Goal: Task Accomplishment & Management: Manage account settings

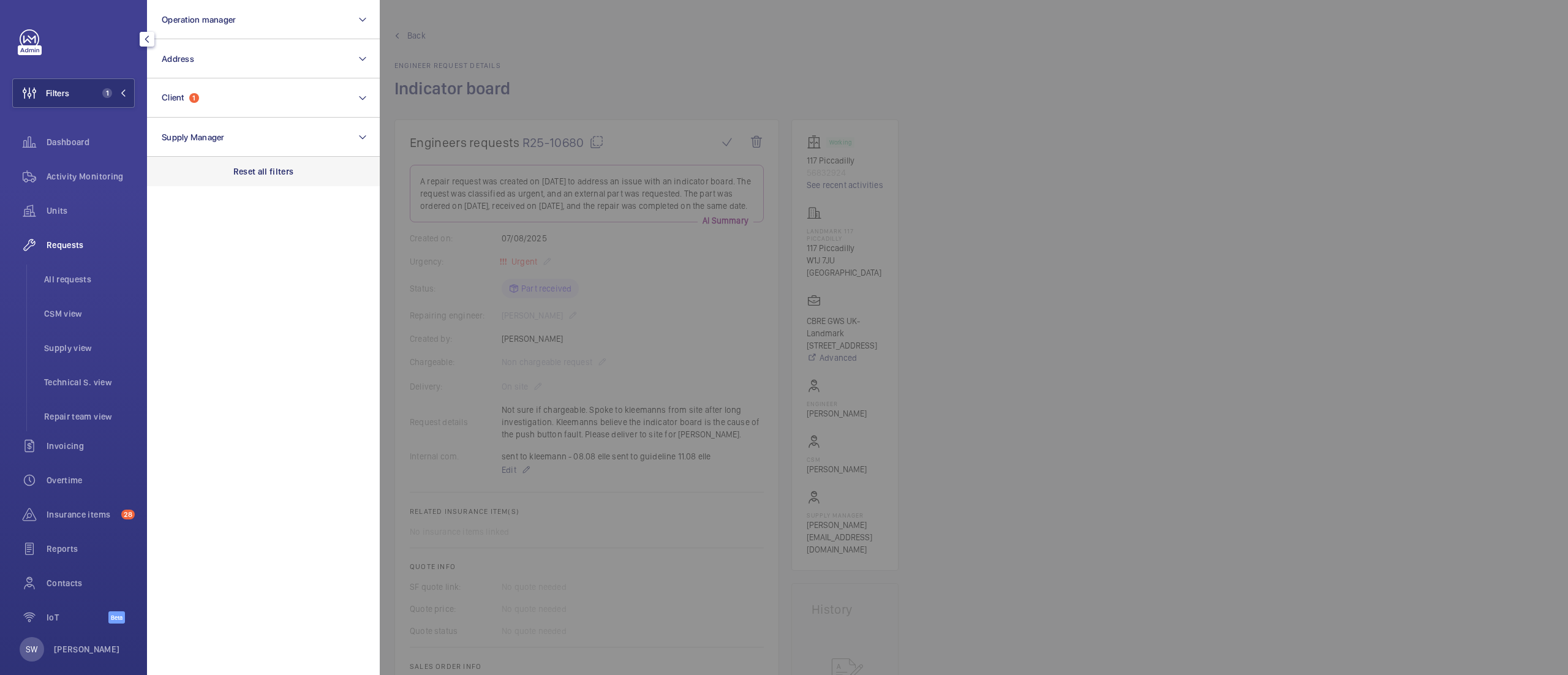
click at [246, 171] on p "Reset all filters" at bounding box center [263, 171] width 61 height 12
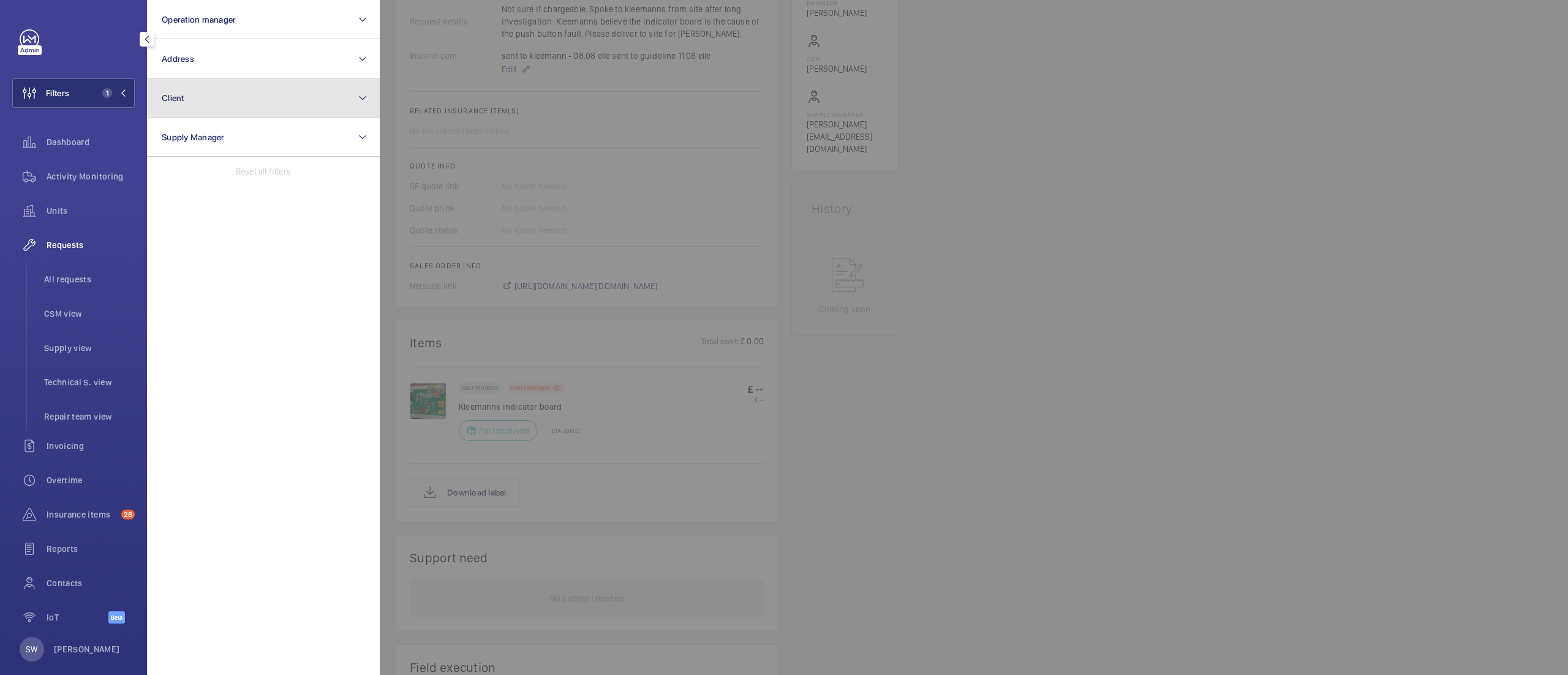
click at [240, 103] on button "Client" at bounding box center [263, 98] width 233 height 39
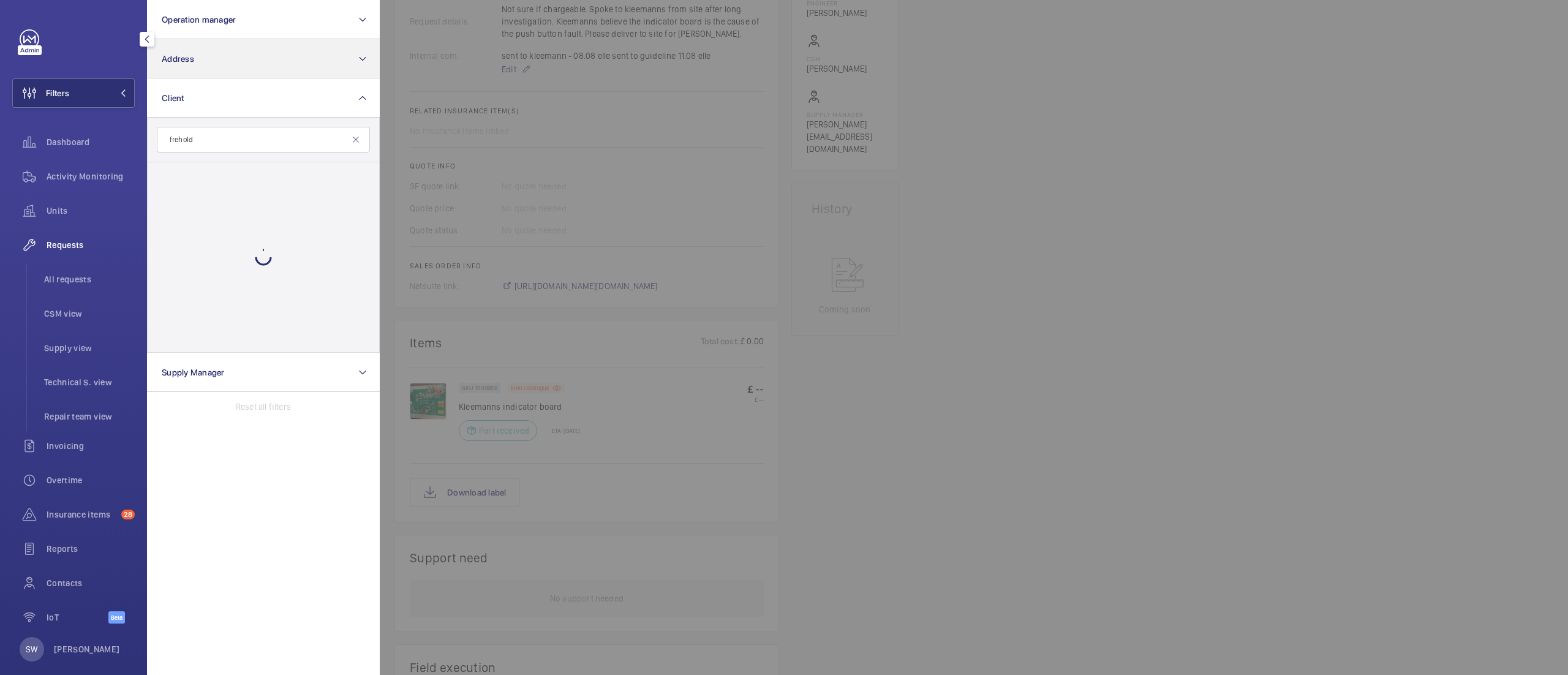
type input "frehold"
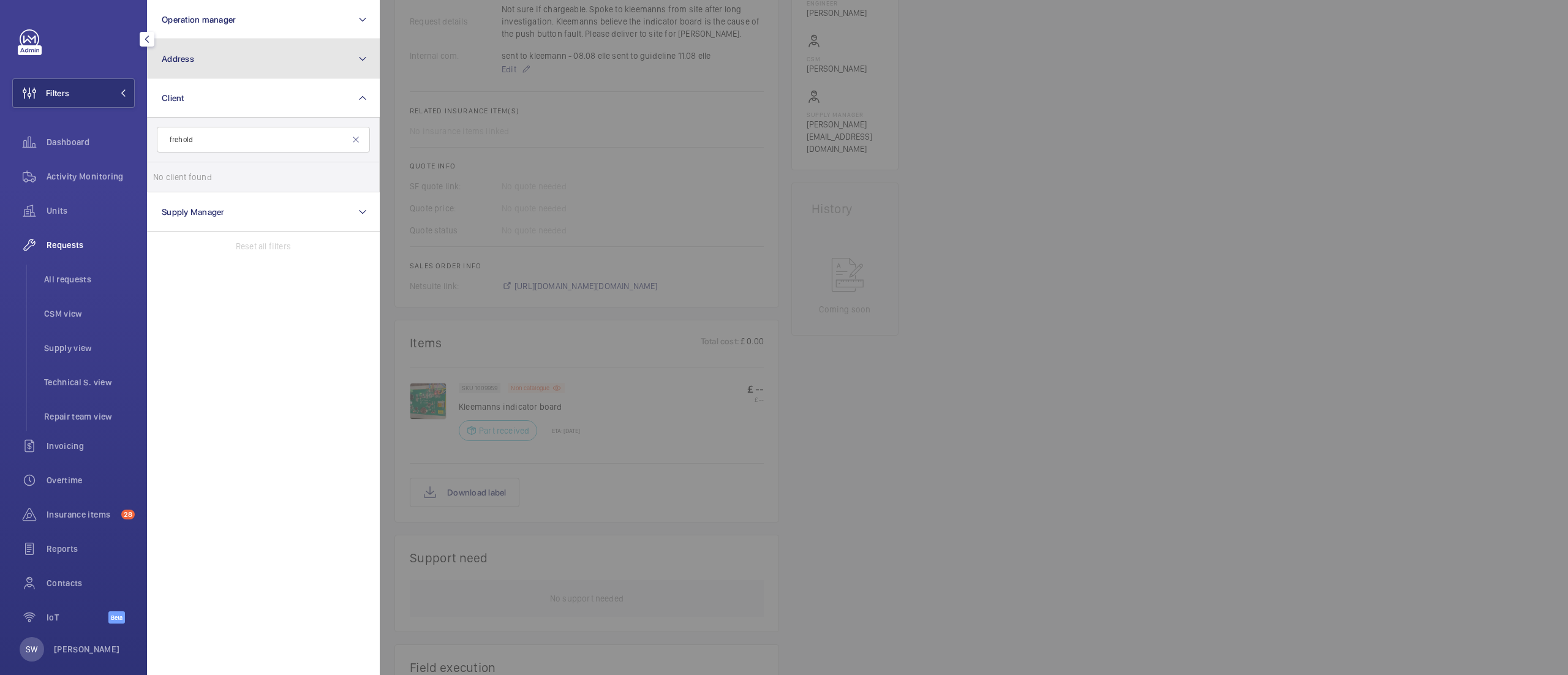
click at [310, 73] on button "Address" at bounding box center [263, 59] width 233 height 39
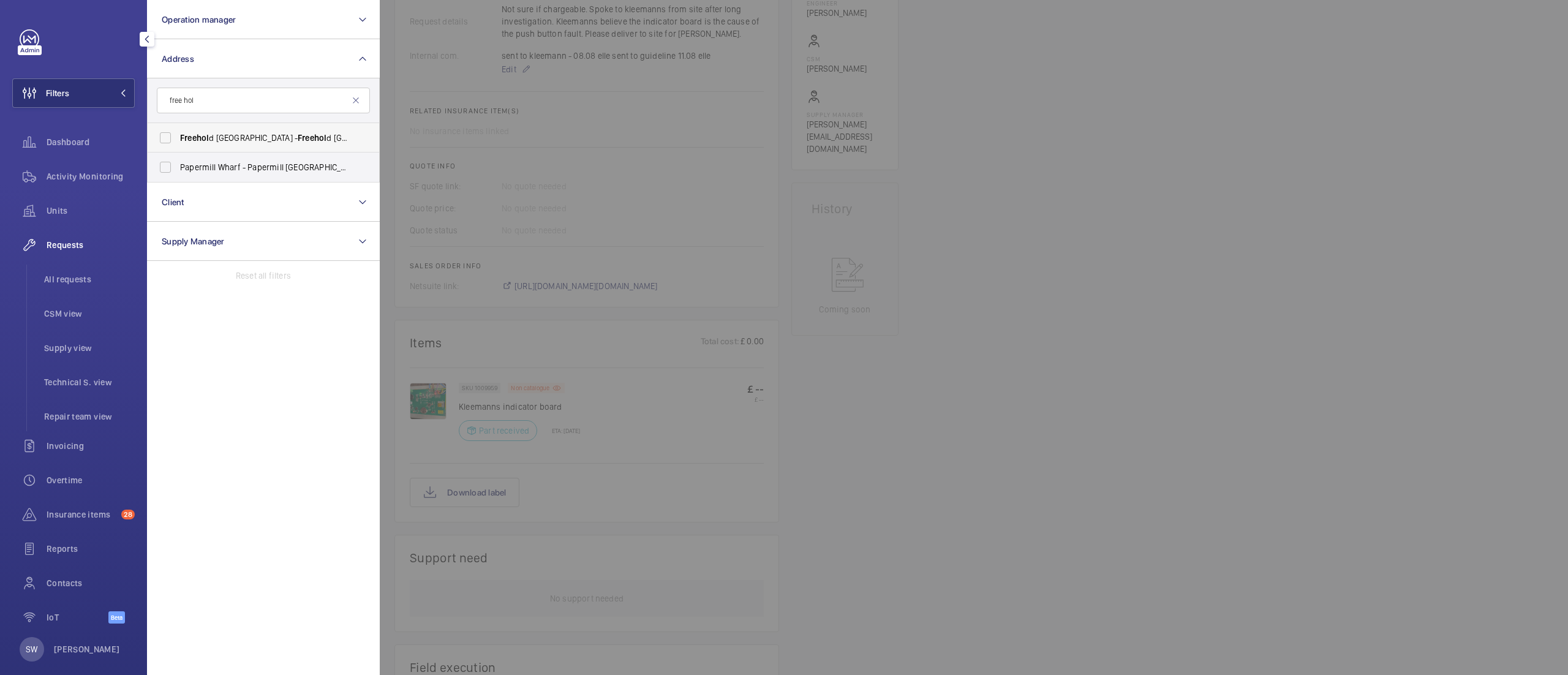
type input "free hol"
click at [246, 139] on span "Free [GEOGRAPHIC_DATA] - [GEOGRAPHIC_DATA],, [GEOGRAPHIC_DATA] 8QZ" at bounding box center [265, 138] width 169 height 12
click at [178, 139] on input "Free [GEOGRAPHIC_DATA] - [GEOGRAPHIC_DATA],, [GEOGRAPHIC_DATA] 8QZ" at bounding box center [165, 138] width 25 height 25
checkbox input "true"
click at [1222, 365] on div at bounding box center [1164, 337] width 1568 height 675
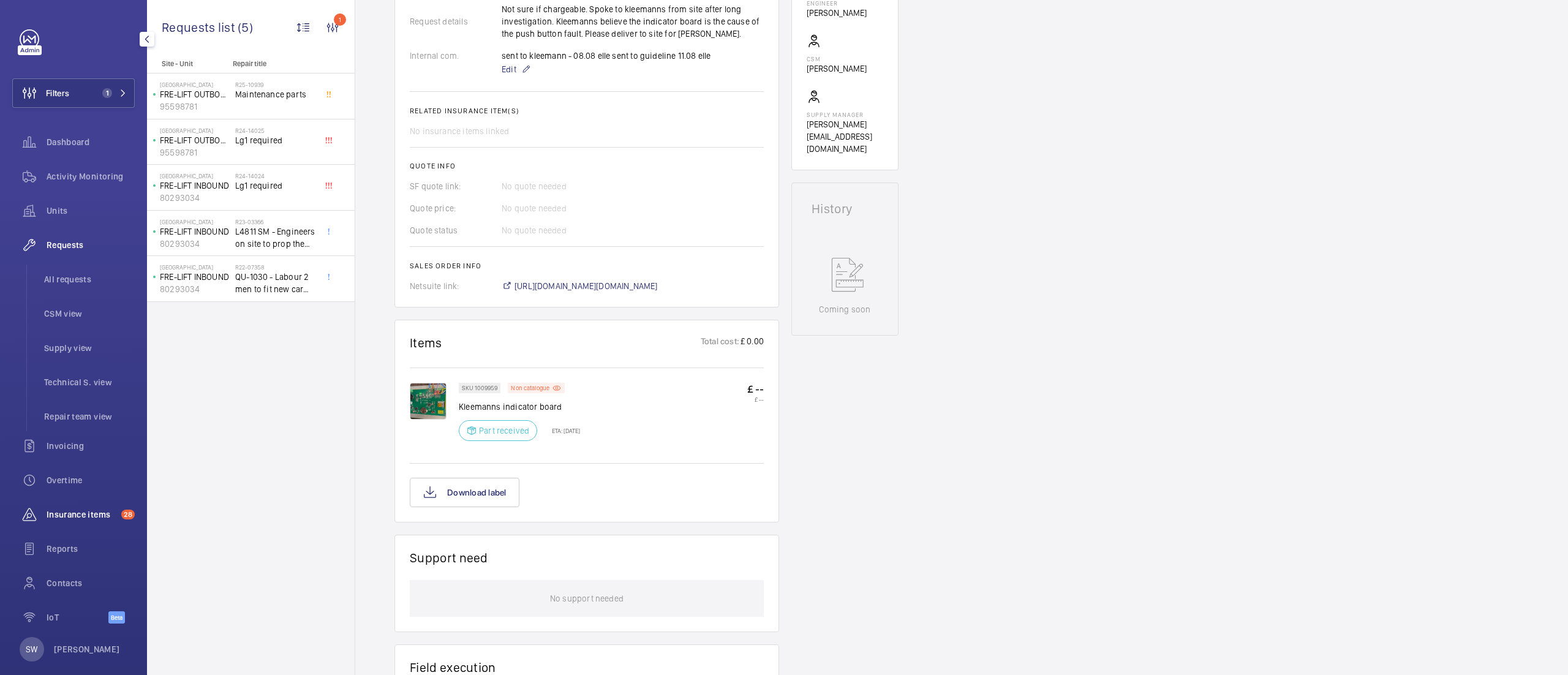
click at [80, 526] on div "Insurance items 28" at bounding box center [74, 514] width 123 height 29
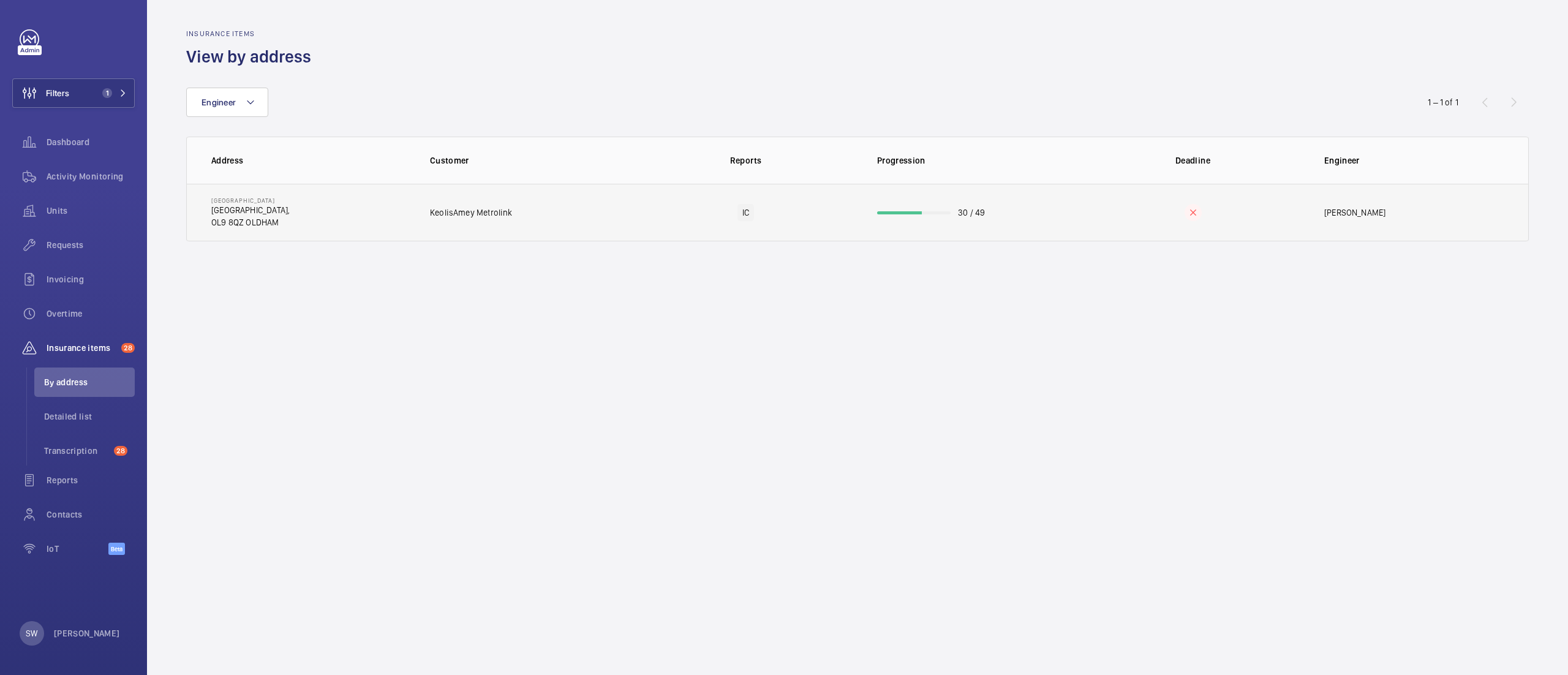
click at [892, 208] on td "30 / 49" at bounding box center [970, 212] width 223 height 58
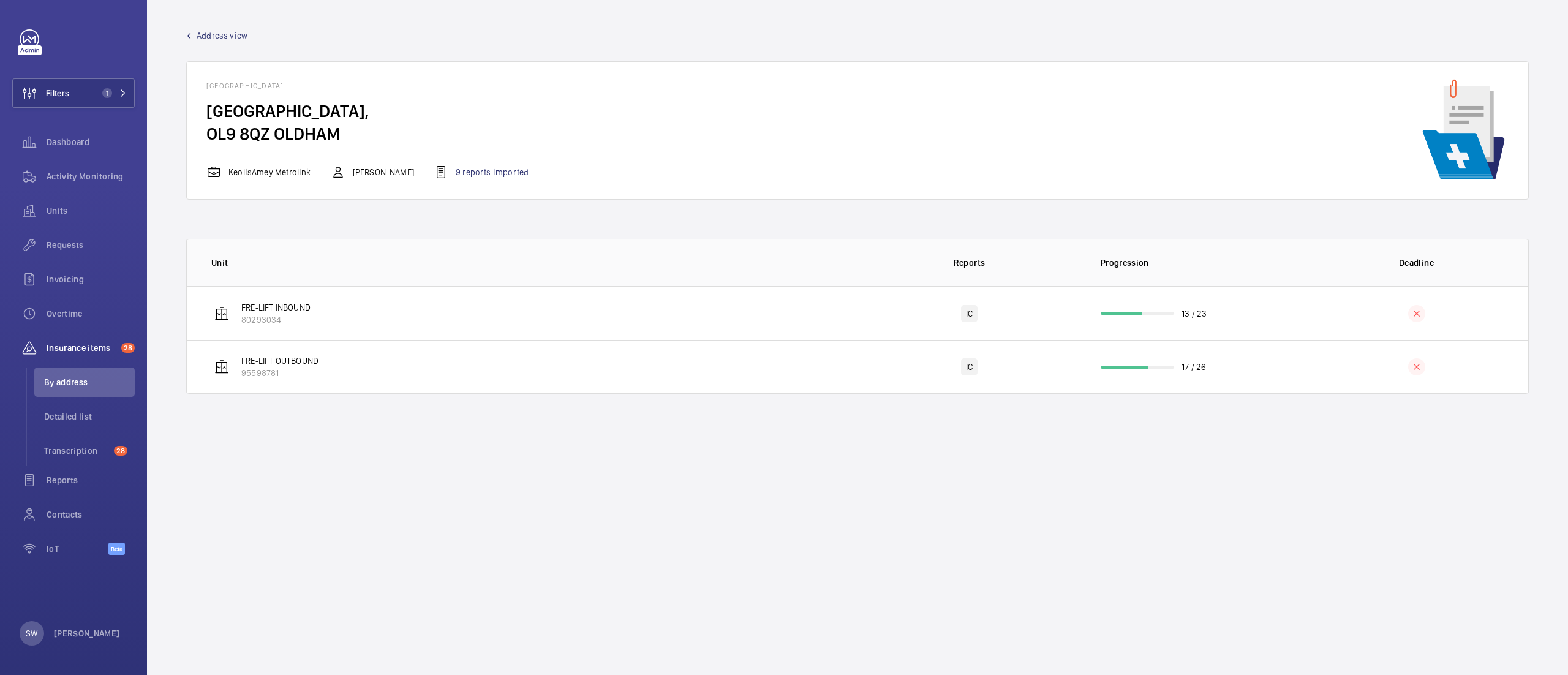
click at [476, 171] on div "9 reports imported" at bounding box center [481, 172] width 95 height 15
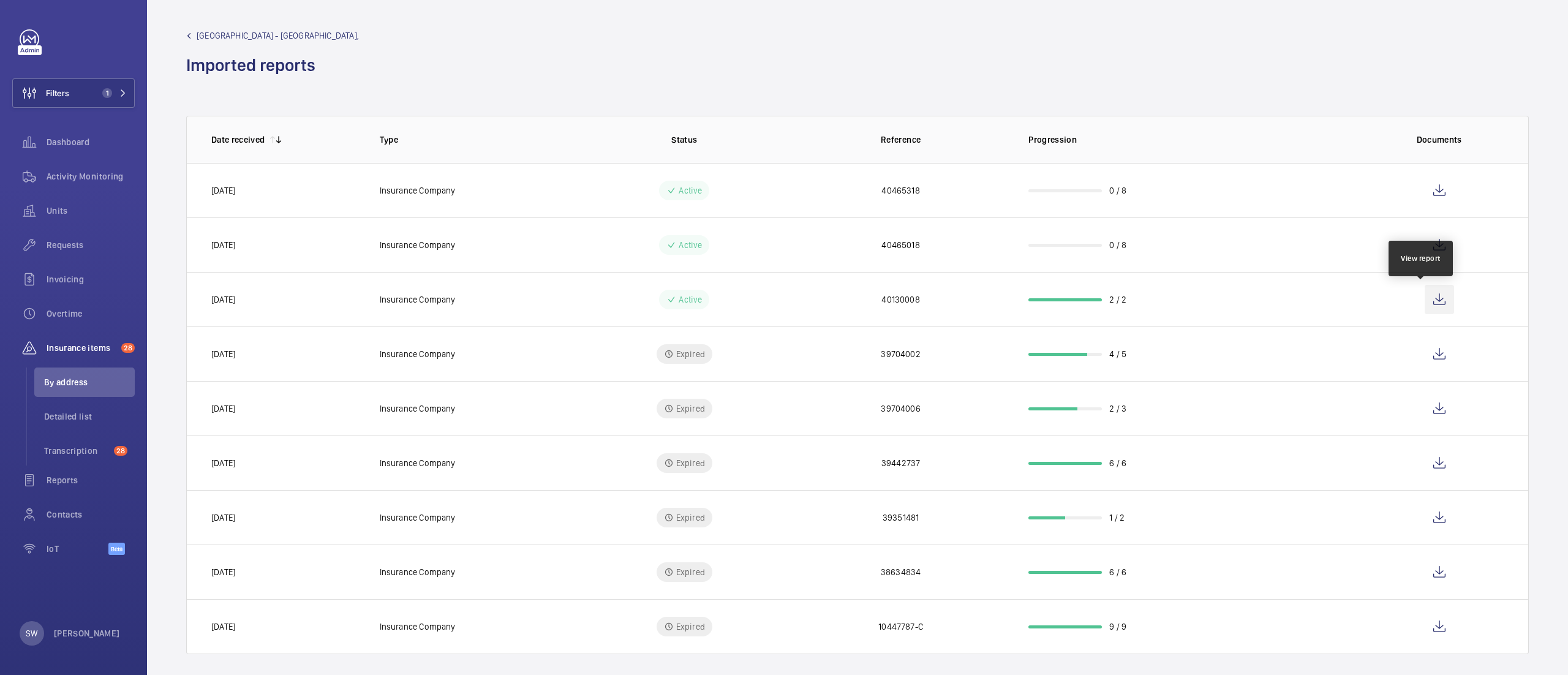
click at [1428, 303] on wm-front-icon-button at bounding box center [1439, 299] width 29 height 29
click at [84, 382] on span "By address" at bounding box center [90, 382] width 91 height 12
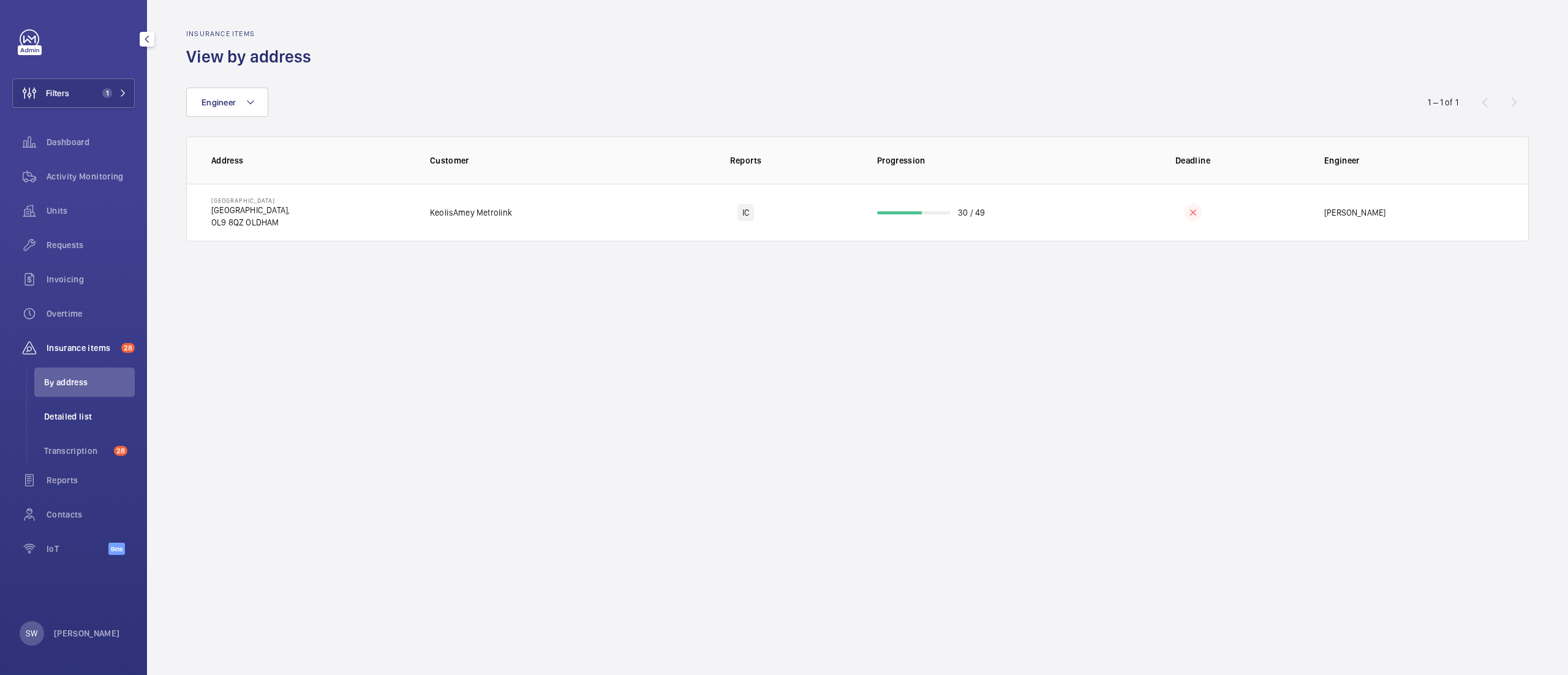
click at [76, 416] on span "Detailed list" at bounding box center [90, 416] width 91 height 12
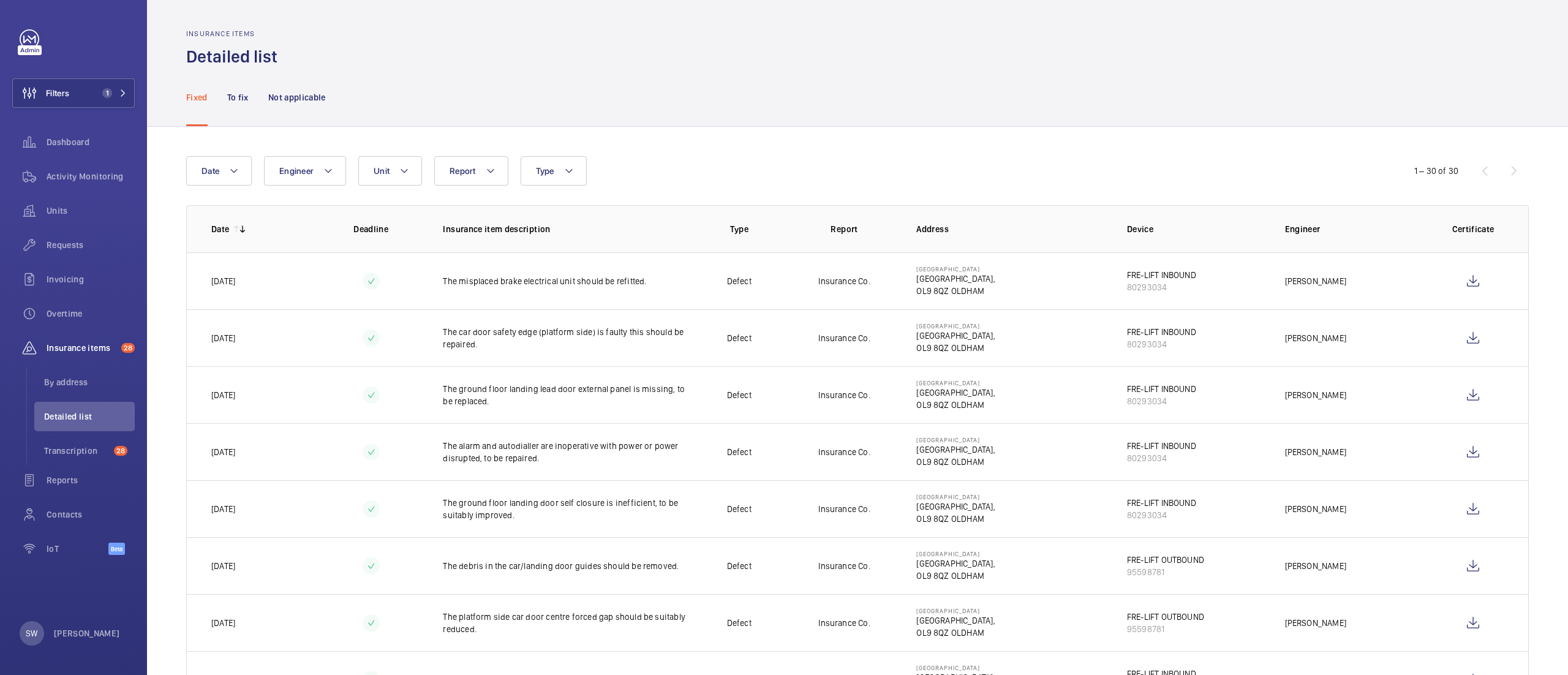
click at [402, 182] on button "Unit" at bounding box center [390, 171] width 64 height 29
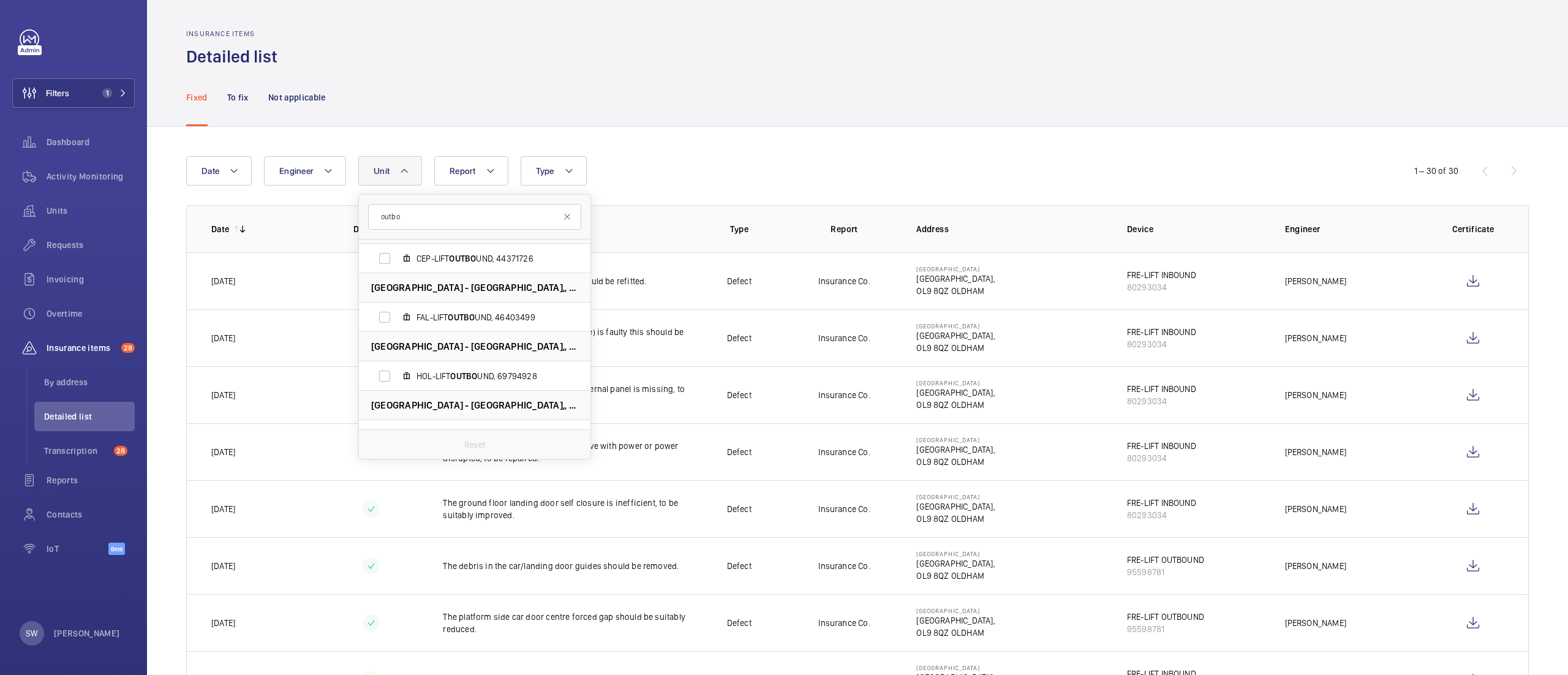
scroll to position [369, 0]
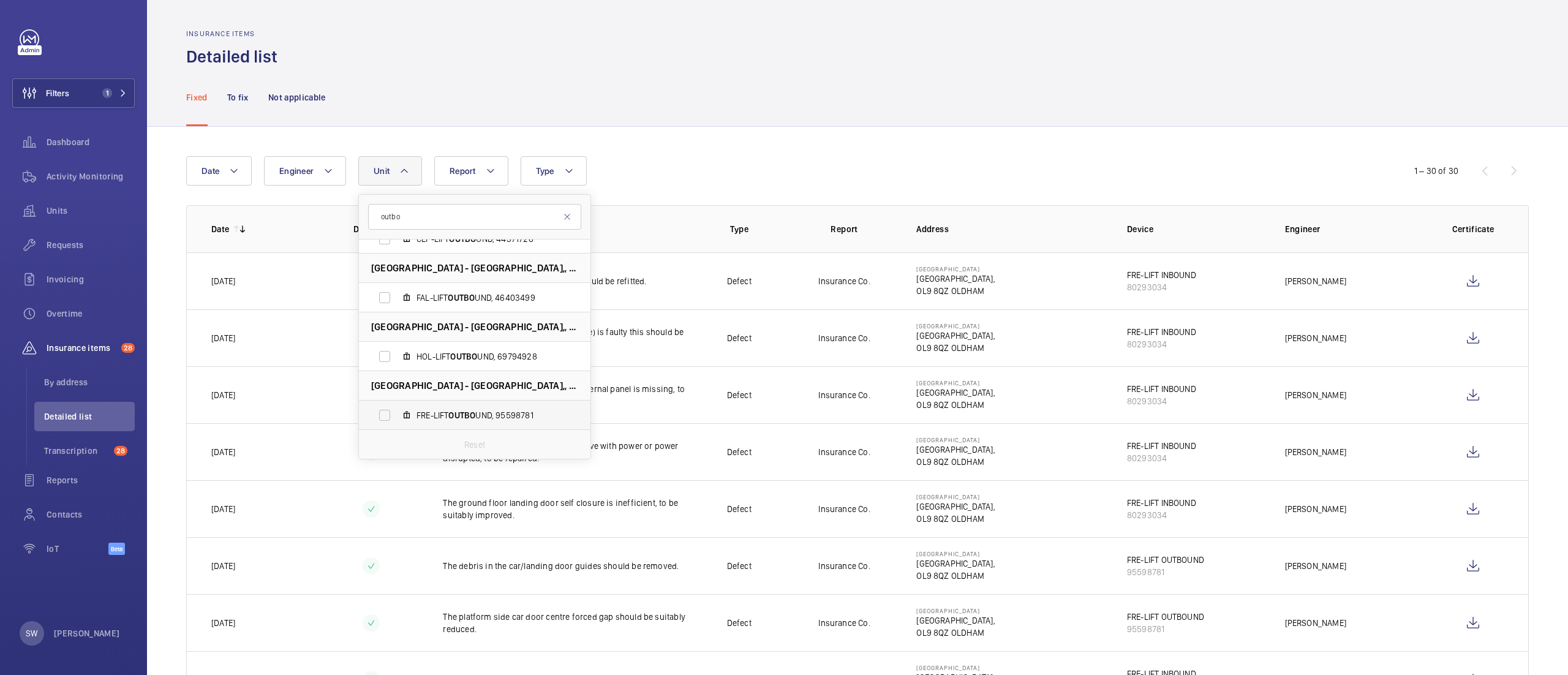
type input "outbo"
click at [466, 413] on span "OUTBO" at bounding box center [461, 415] width 27 height 10
click at [397, 413] on input "FRE-LIFT OUTBO UND, 95598781" at bounding box center [385, 416] width 25 height 25
checkbox input "true"
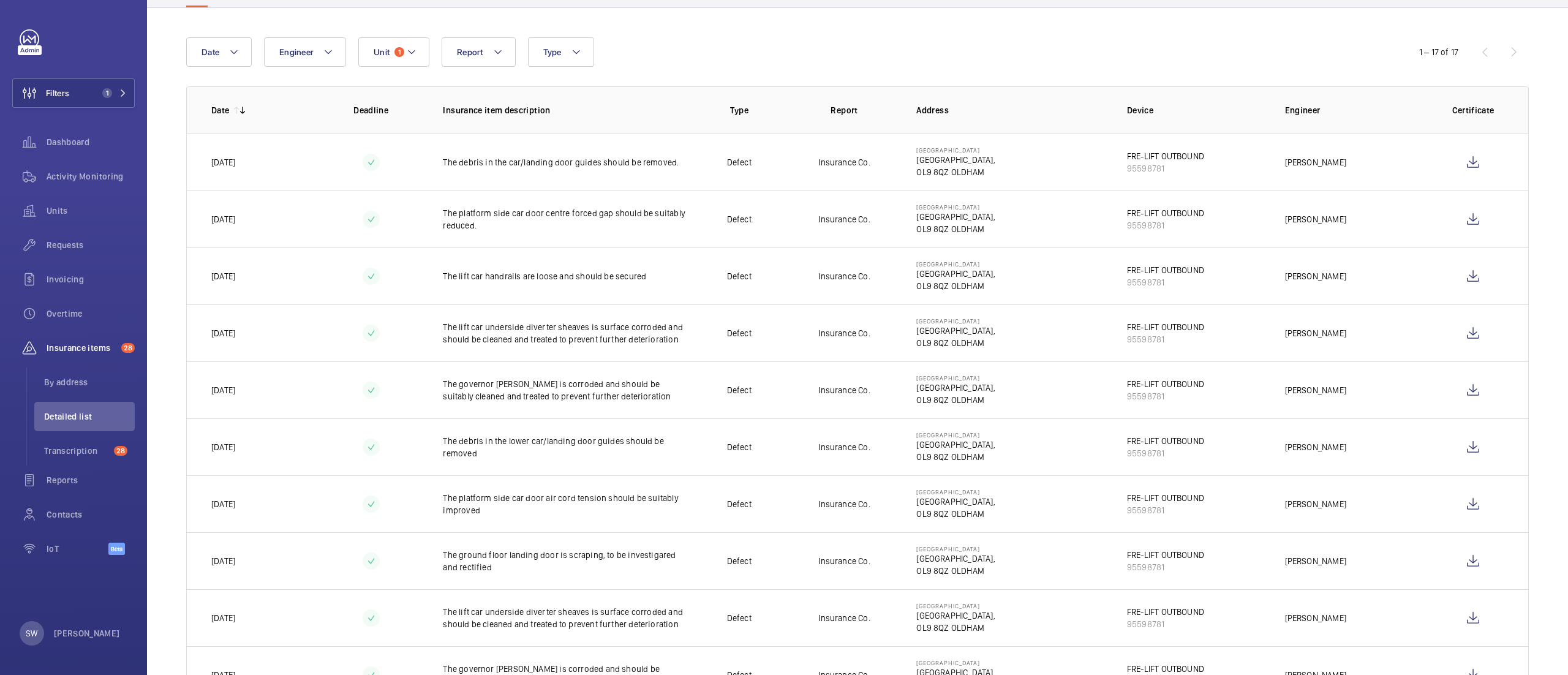
scroll to position [21, 0]
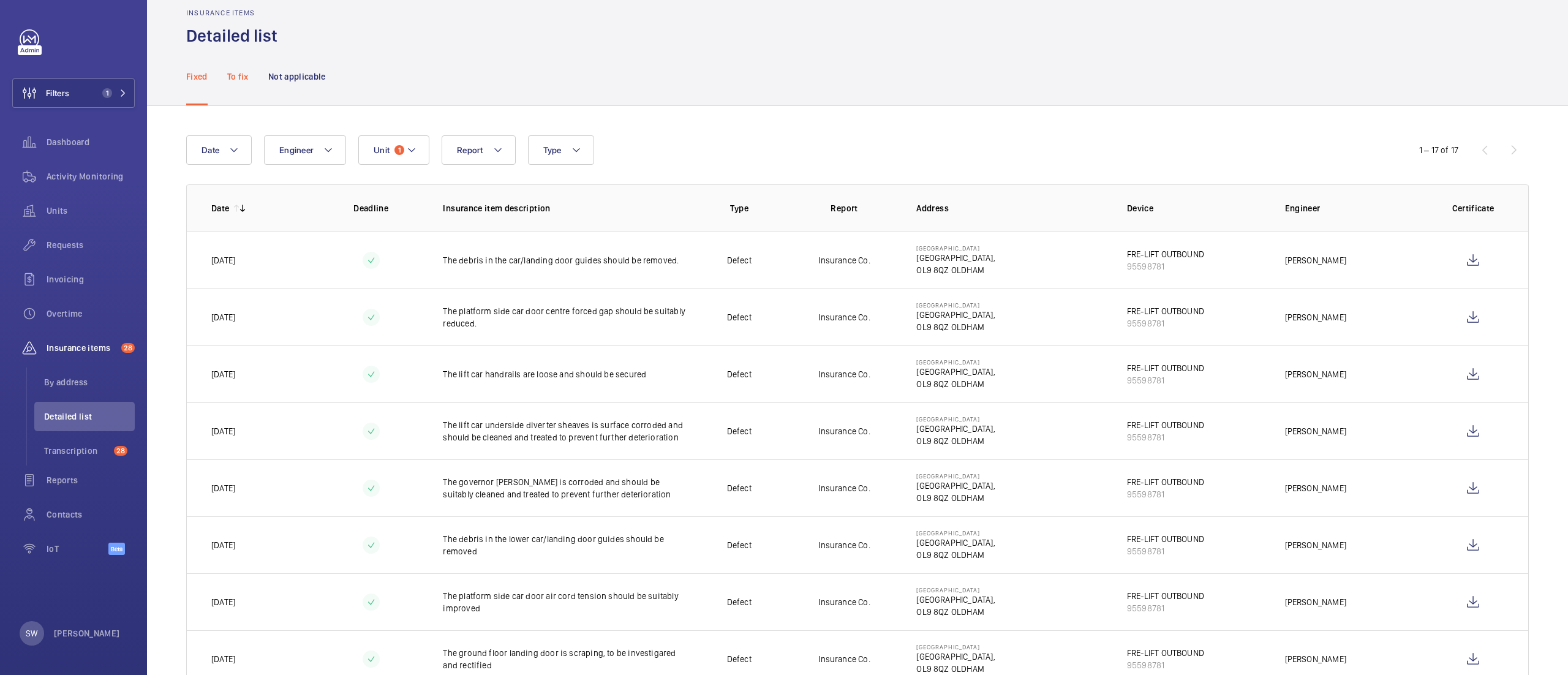
click at [238, 76] on p "To fix" at bounding box center [238, 76] width 22 height 12
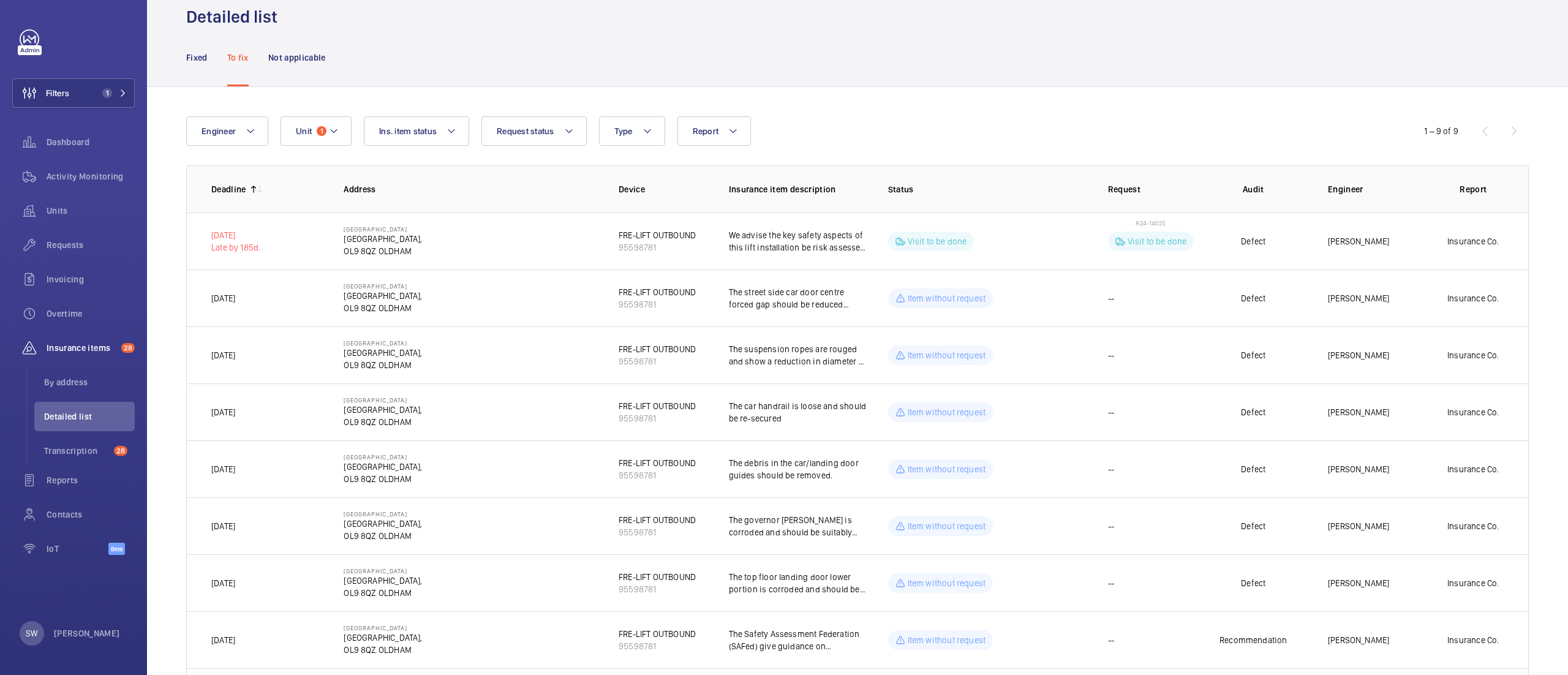
scroll to position [37, 0]
click at [311, 74] on div "Not applicable" at bounding box center [297, 60] width 57 height 58
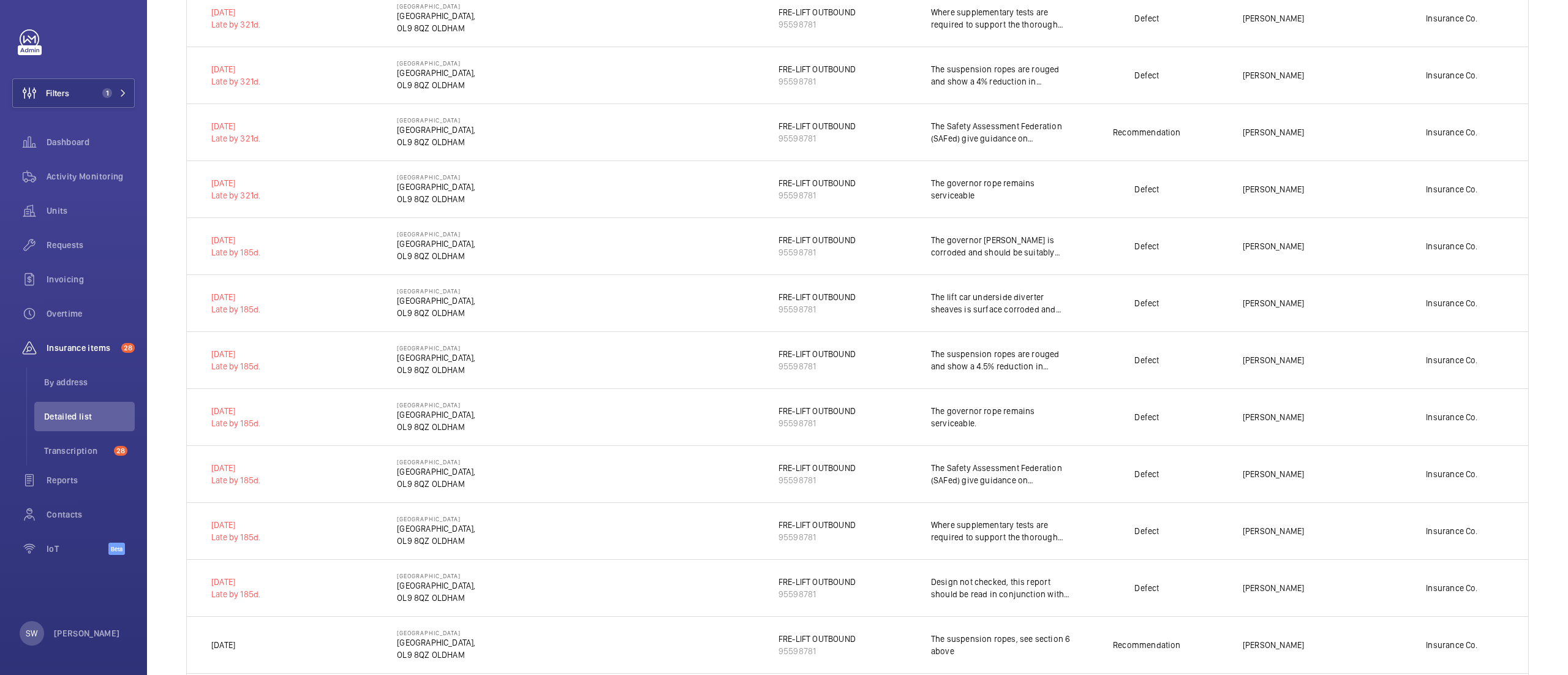
scroll to position [694, 0]
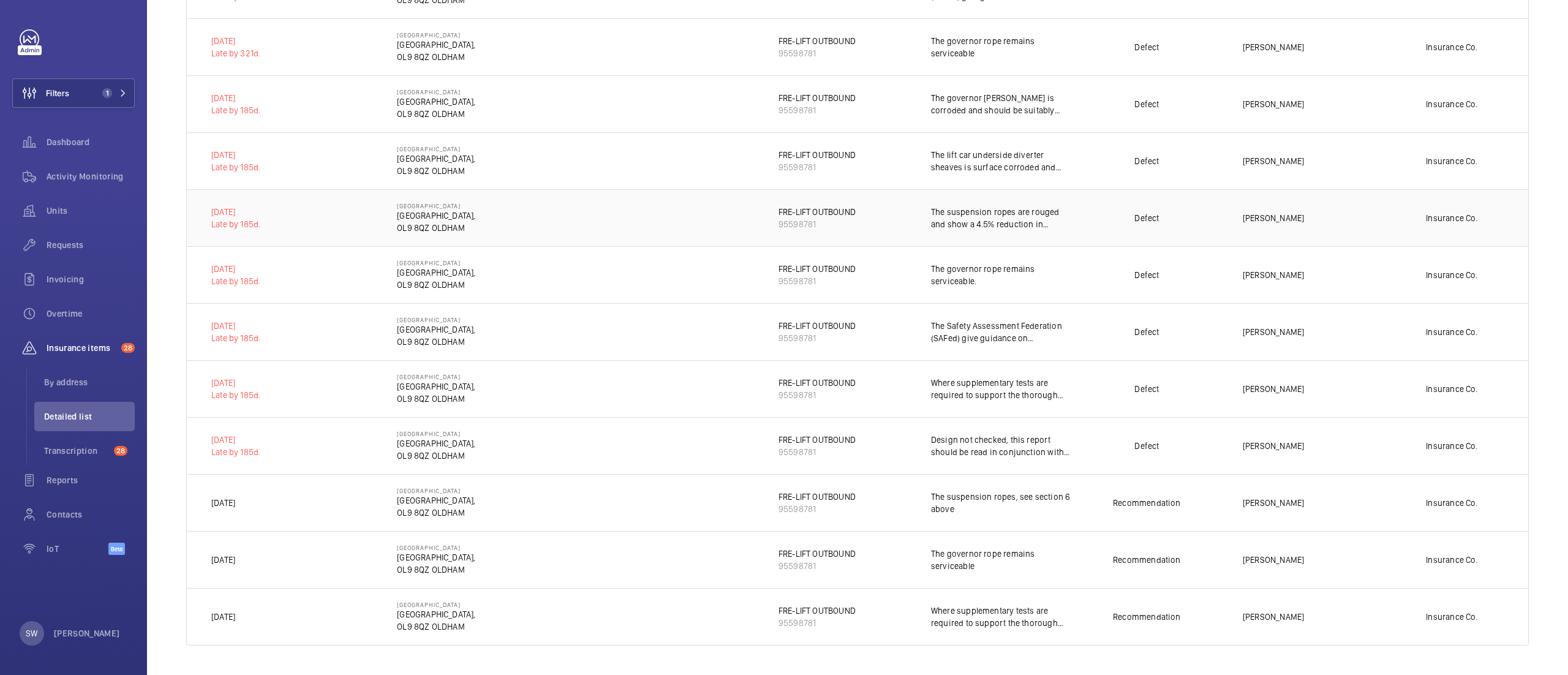
click at [944, 217] on p "The suspension ropes are rouged and show a 4.5% reduction in diameter but remai…" at bounding box center [1001, 218] width 140 height 25
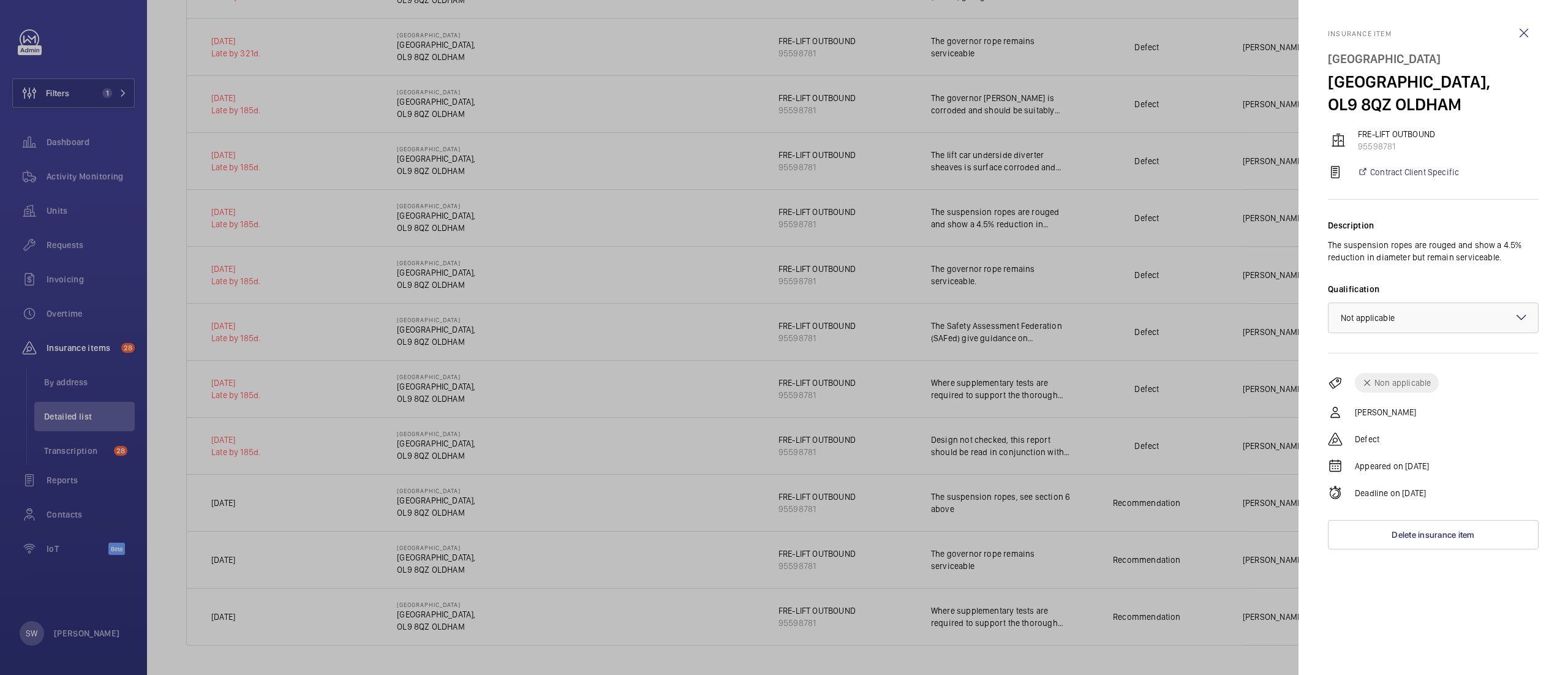
click at [1001, 338] on div at bounding box center [784, 337] width 1568 height 675
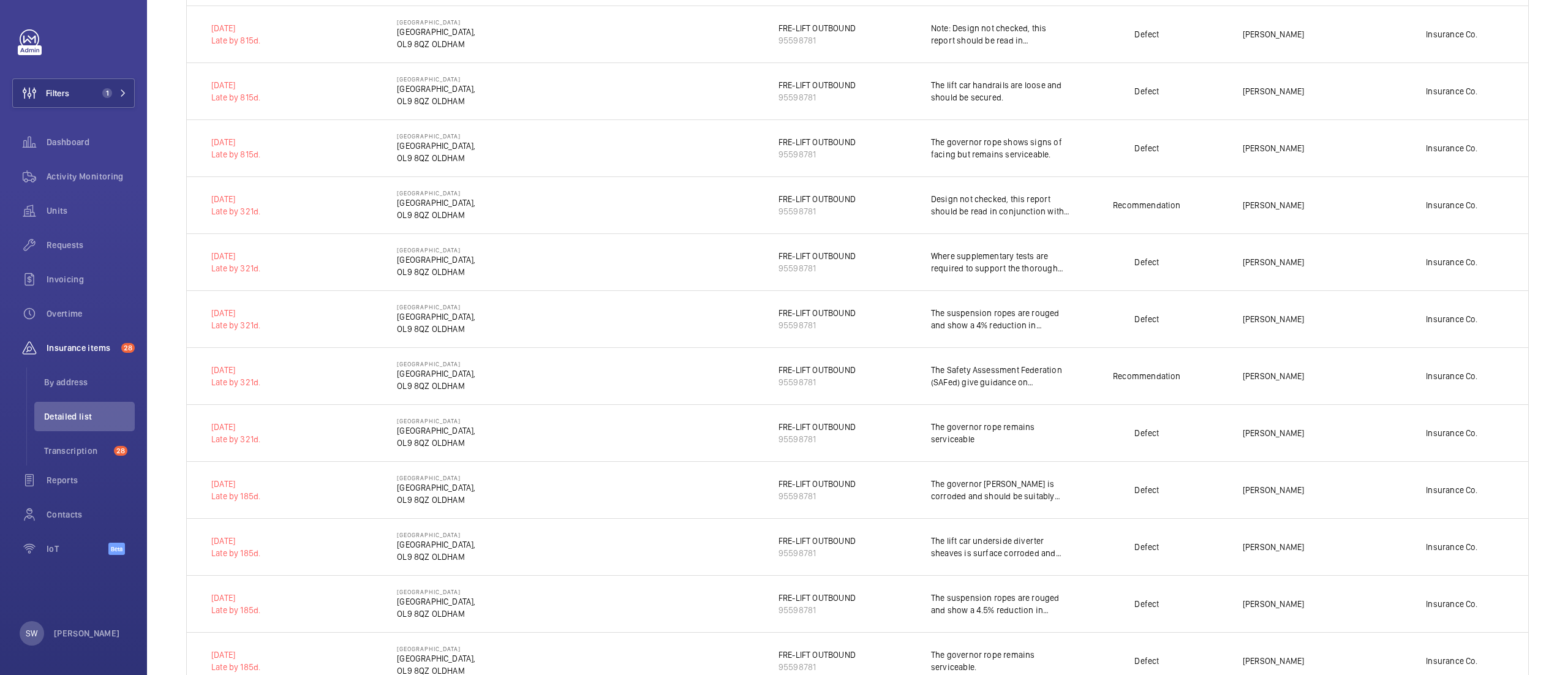
scroll to position [0, 0]
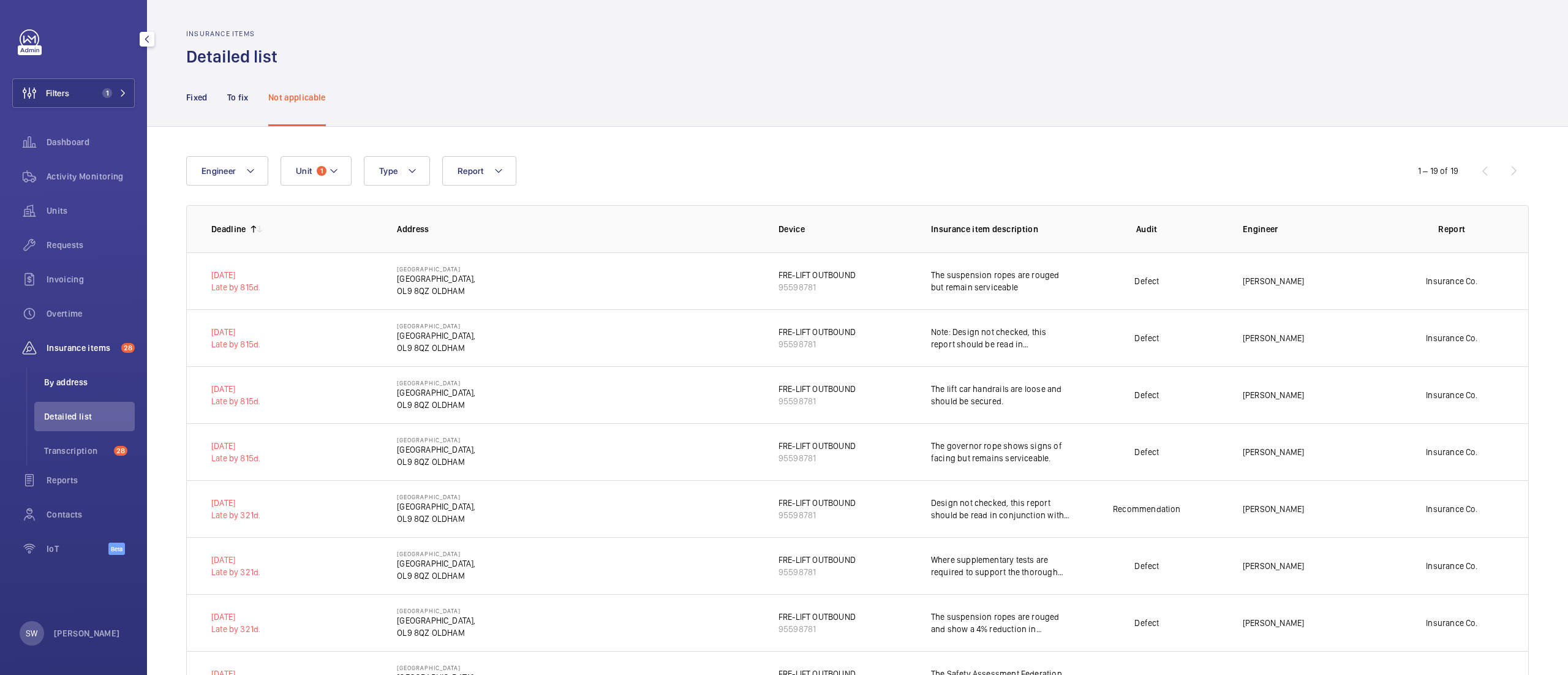
click at [76, 380] on span "By address" at bounding box center [90, 382] width 91 height 12
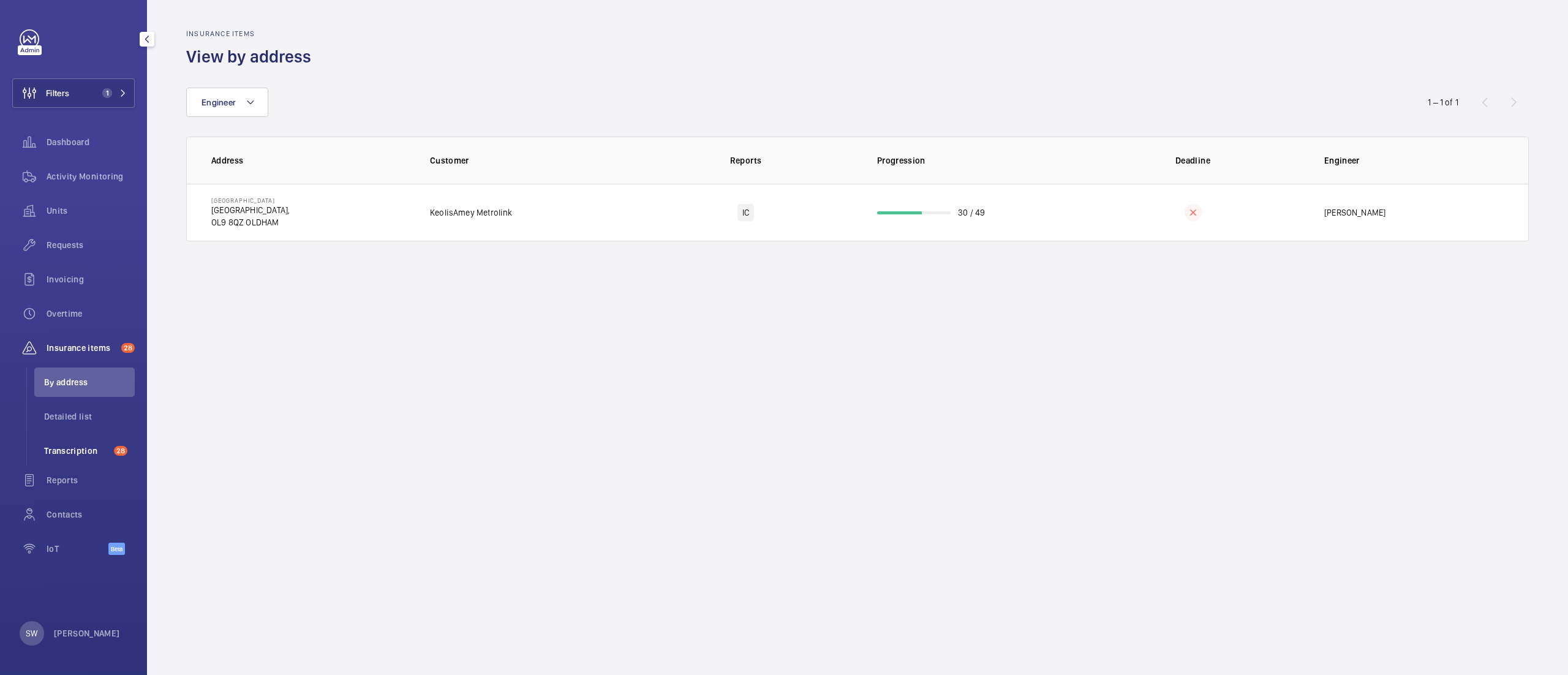
click at [91, 457] on li "Transcription 28" at bounding box center [85, 451] width 101 height 29
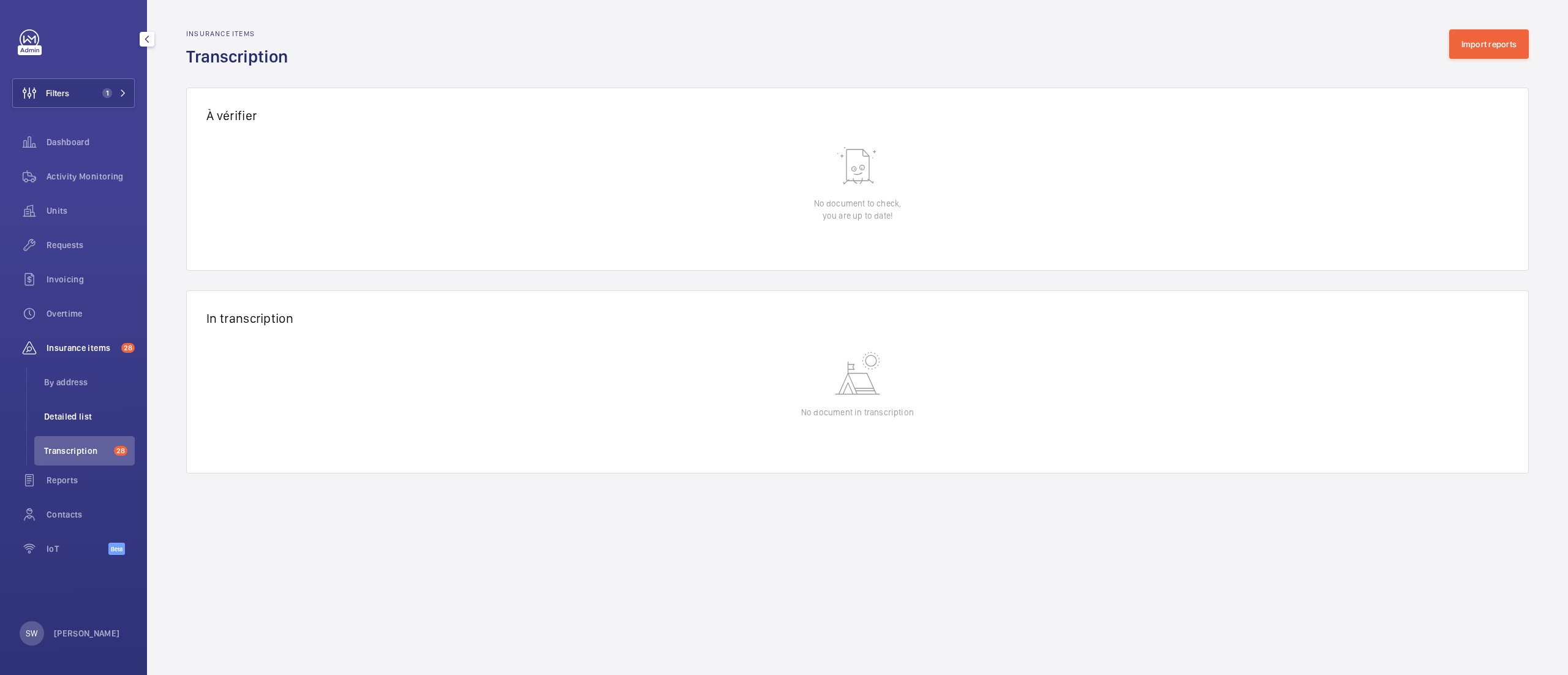
click at [52, 424] on li "Detailed list" at bounding box center [85, 416] width 101 height 29
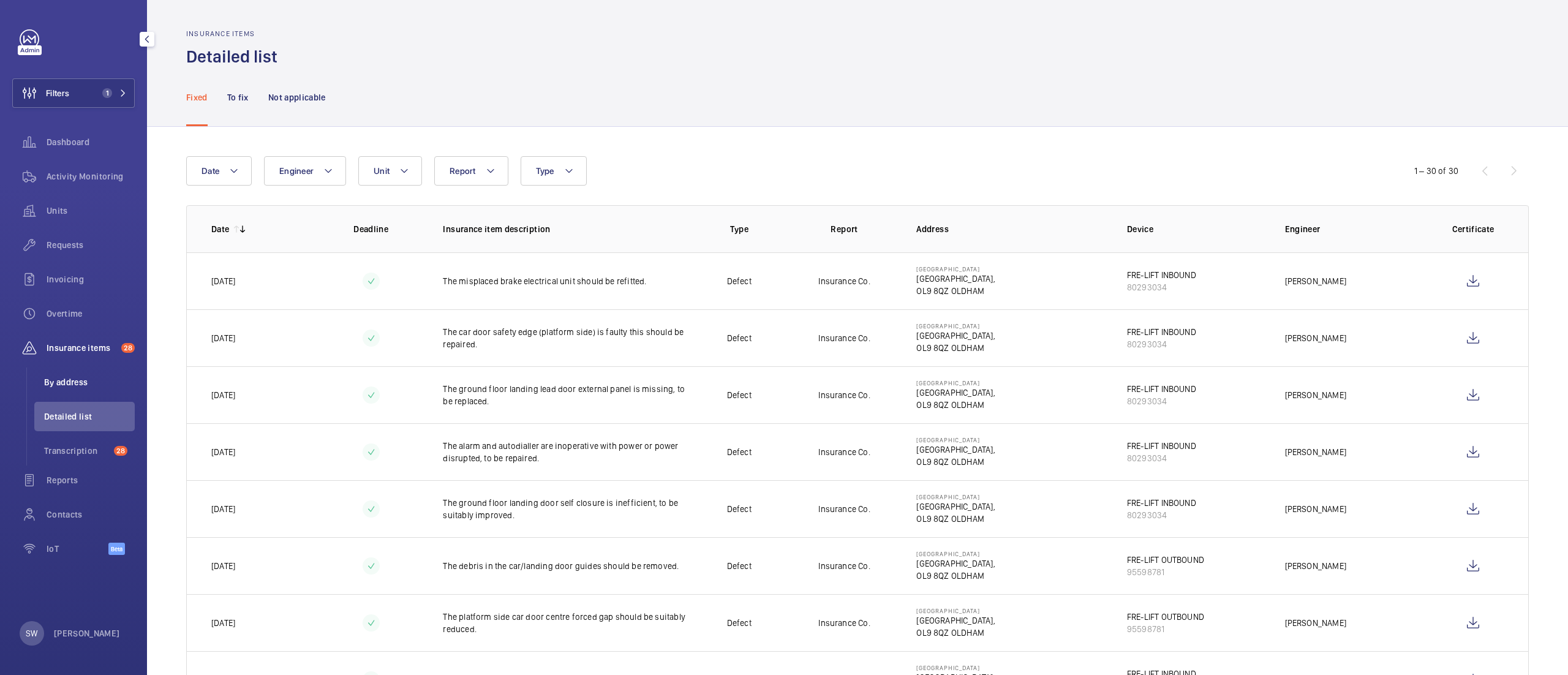
click at [73, 380] on span "By address" at bounding box center [90, 382] width 91 height 12
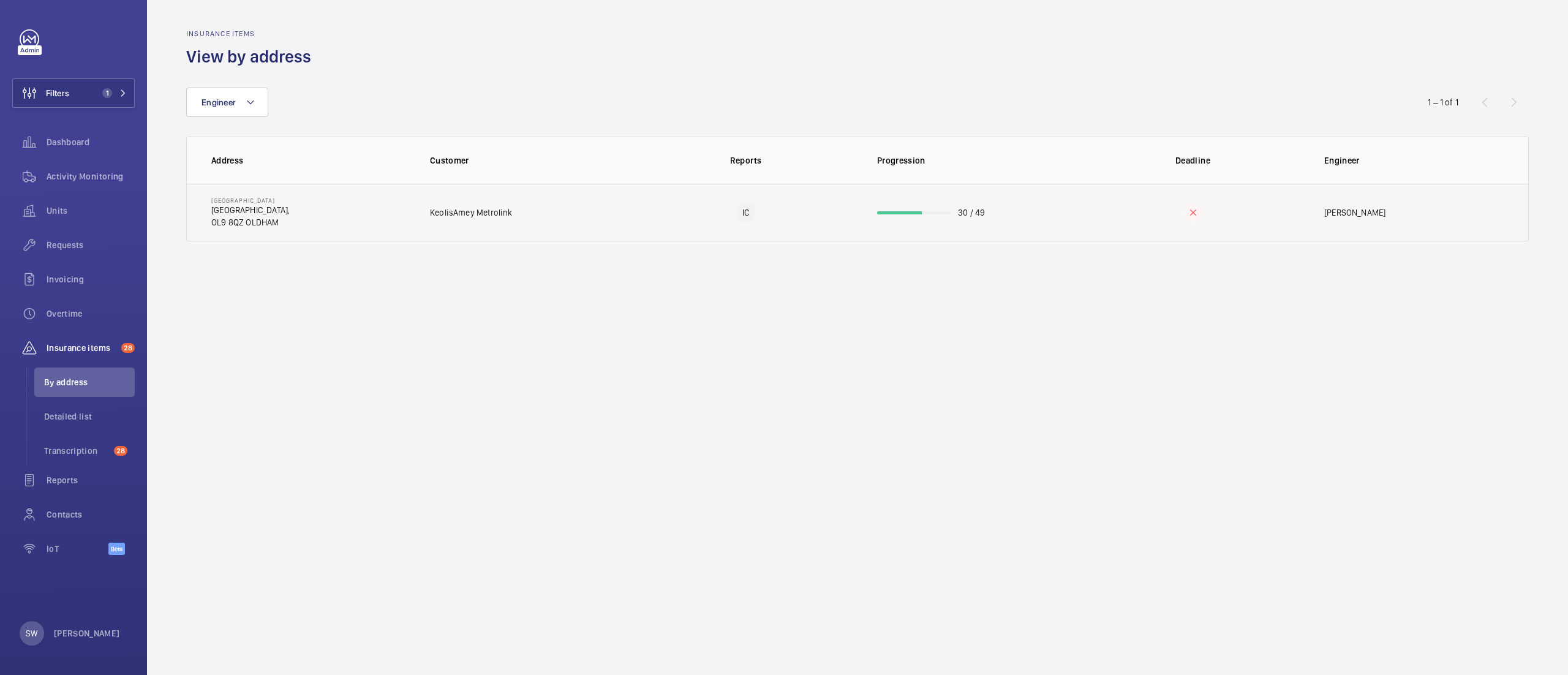
click at [689, 205] on td "IC" at bounding box center [745, 212] width 223 height 58
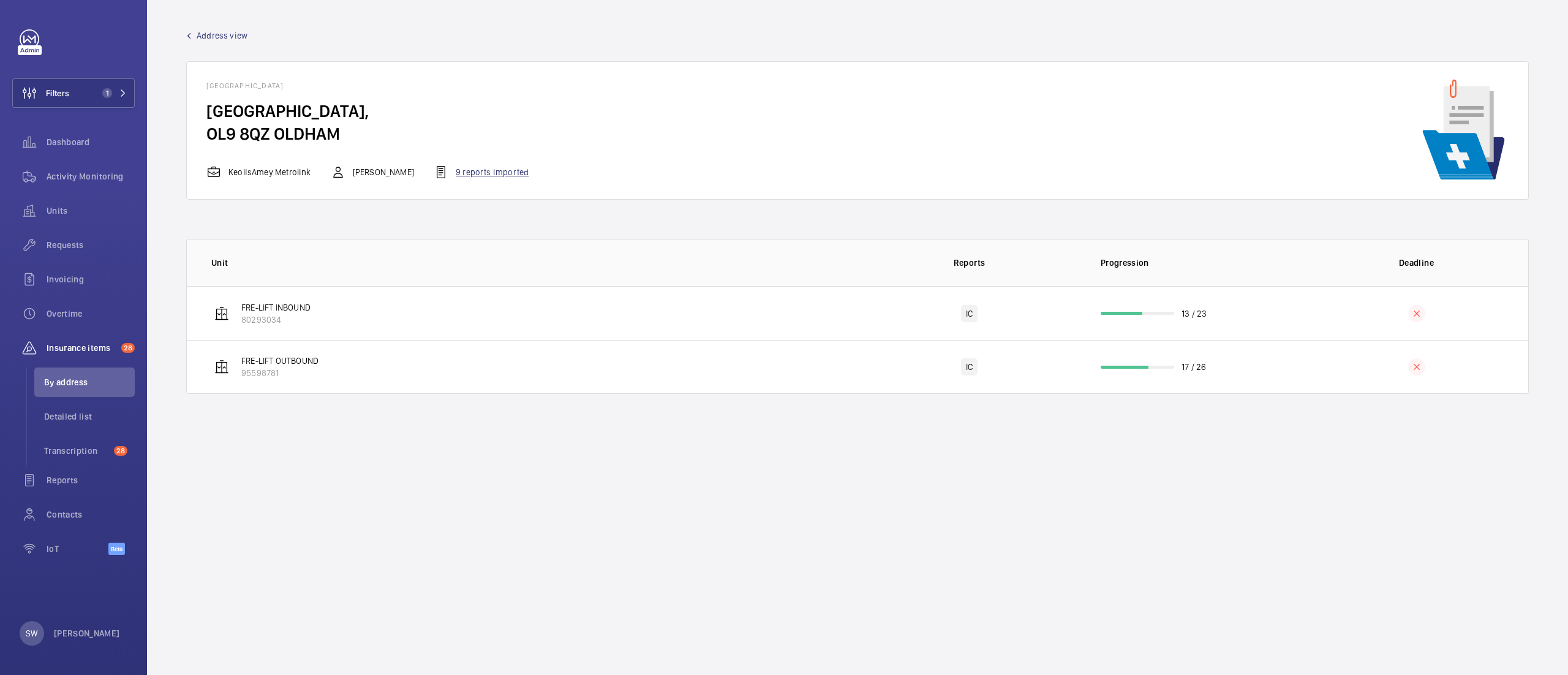
click at [474, 173] on div "9 reports imported" at bounding box center [481, 172] width 95 height 15
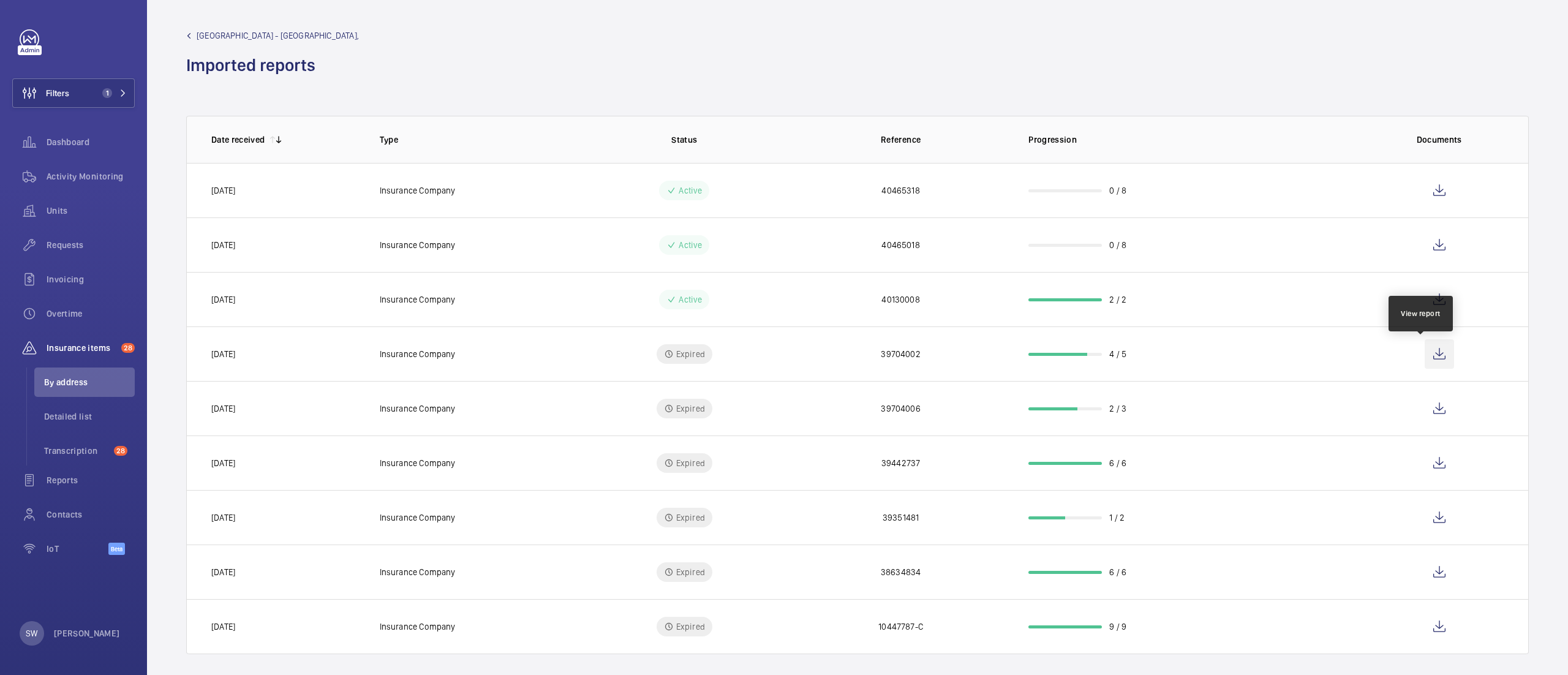
click at [1425, 357] on wm-front-icon-button at bounding box center [1439, 354] width 29 height 29
click at [1425, 423] on wm-front-icon-button at bounding box center [1439, 408] width 29 height 29
click at [115, 92] on span "1" at bounding box center [112, 93] width 29 height 10
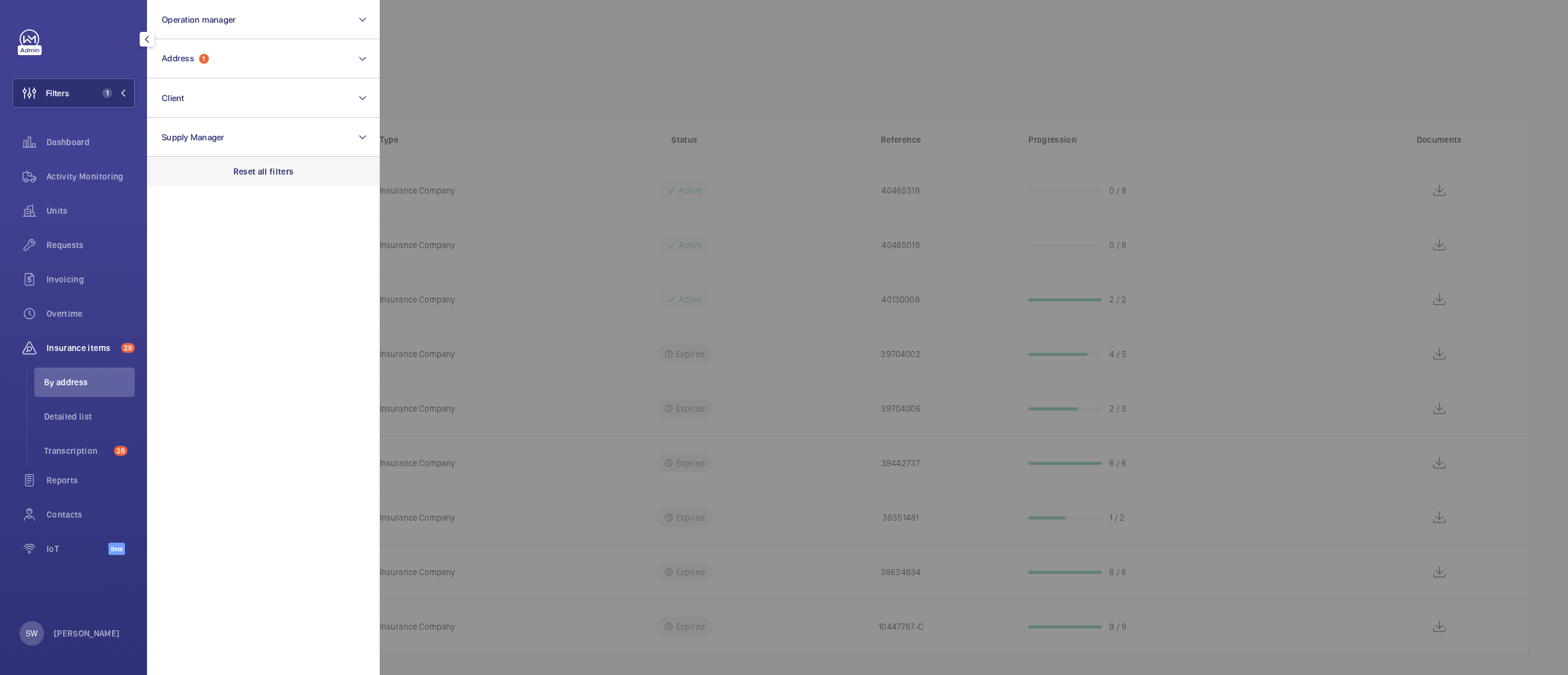
click at [269, 164] on div "Reset all filters" at bounding box center [263, 171] width 233 height 29
click at [211, 75] on button "Address" at bounding box center [263, 59] width 233 height 39
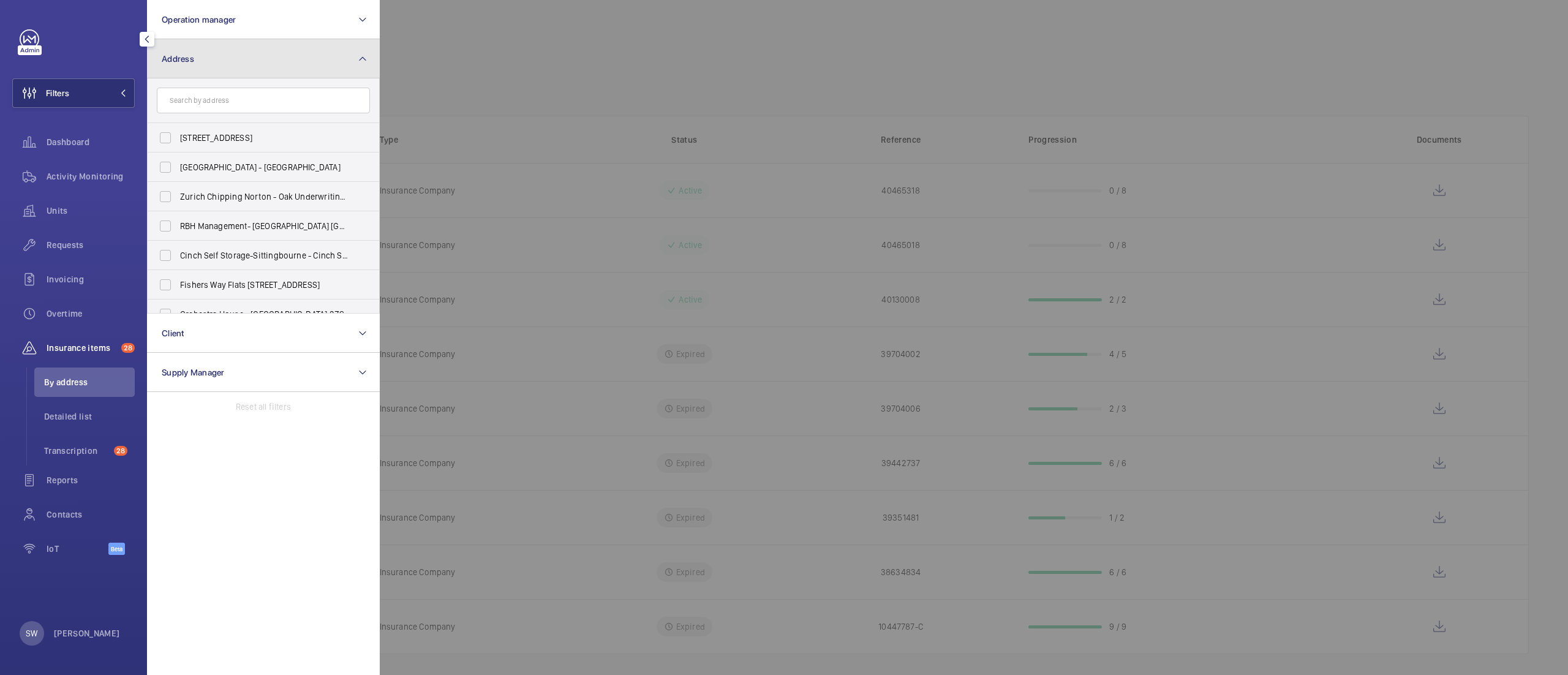
click at [241, 65] on button "Address" at bounding box center [263, 59] width 233 height 39
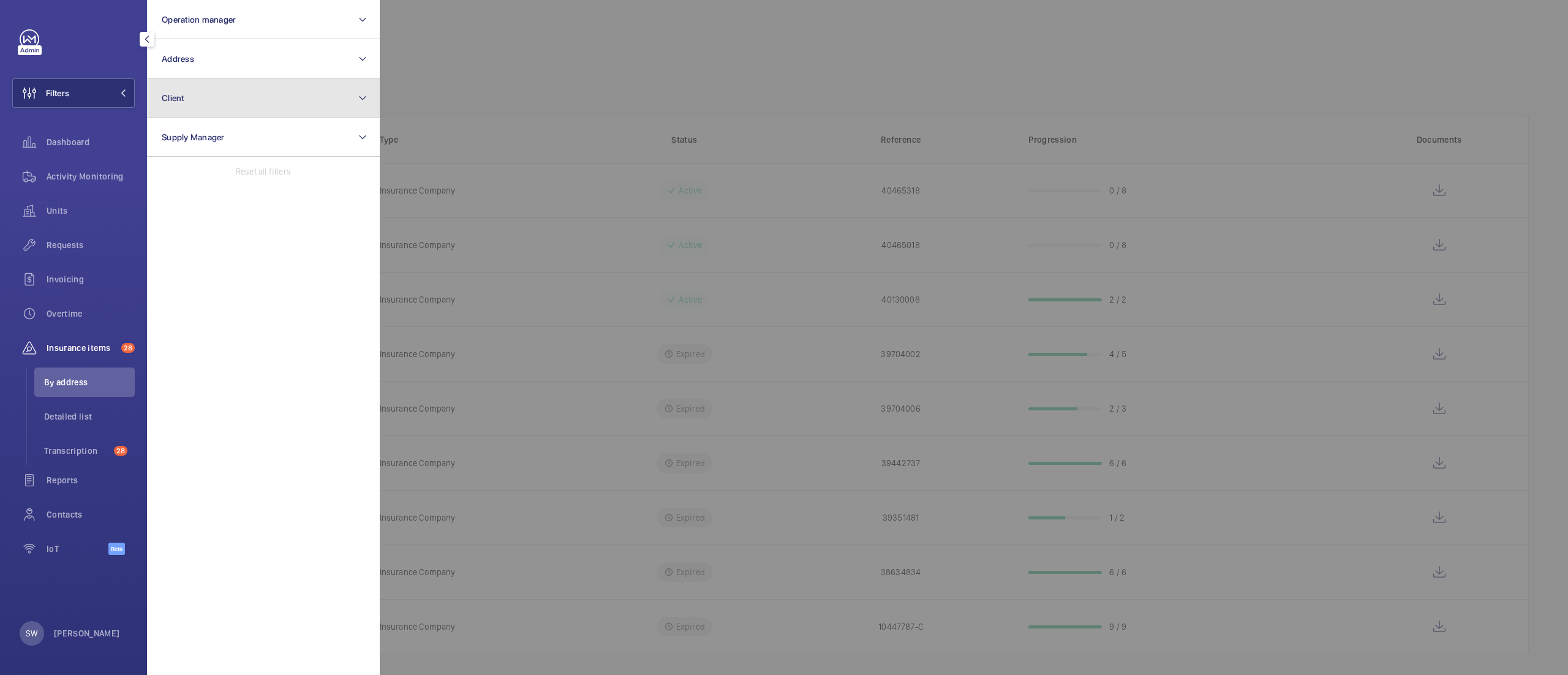
click at [239, 99] on button "Client" at bounding box center [263, 98] width 233 height 39
type input "worksp"
click at [221, 169] on label "Worksp ace" at bounding box center [254, 176] width 213 height 29
click at [178, 169] on input "Worksp ace" at bounding box center [165, 177] width 25 height 25
checkbox input "true"
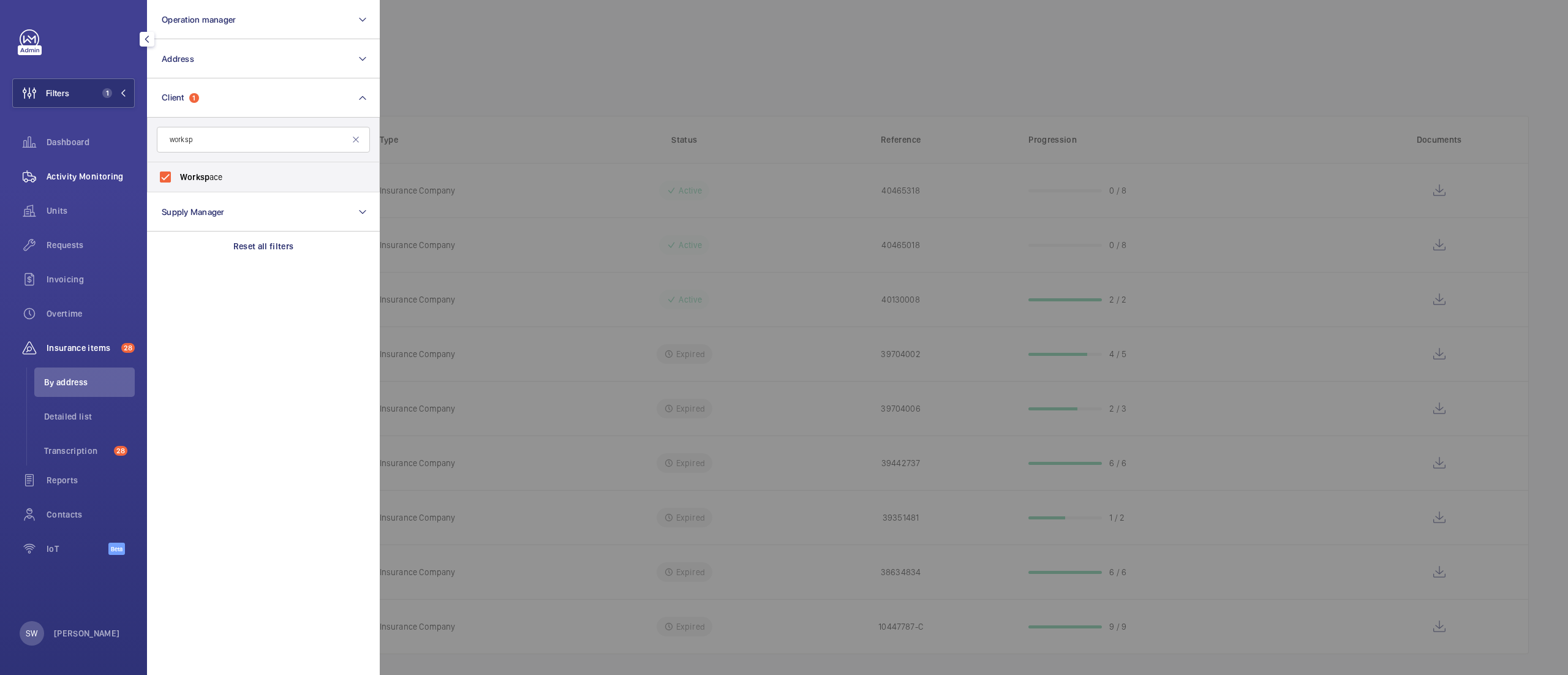
click at [99, 173] on span "Activity Monitoring" at bounding box center [90, 176] width 88 height 12
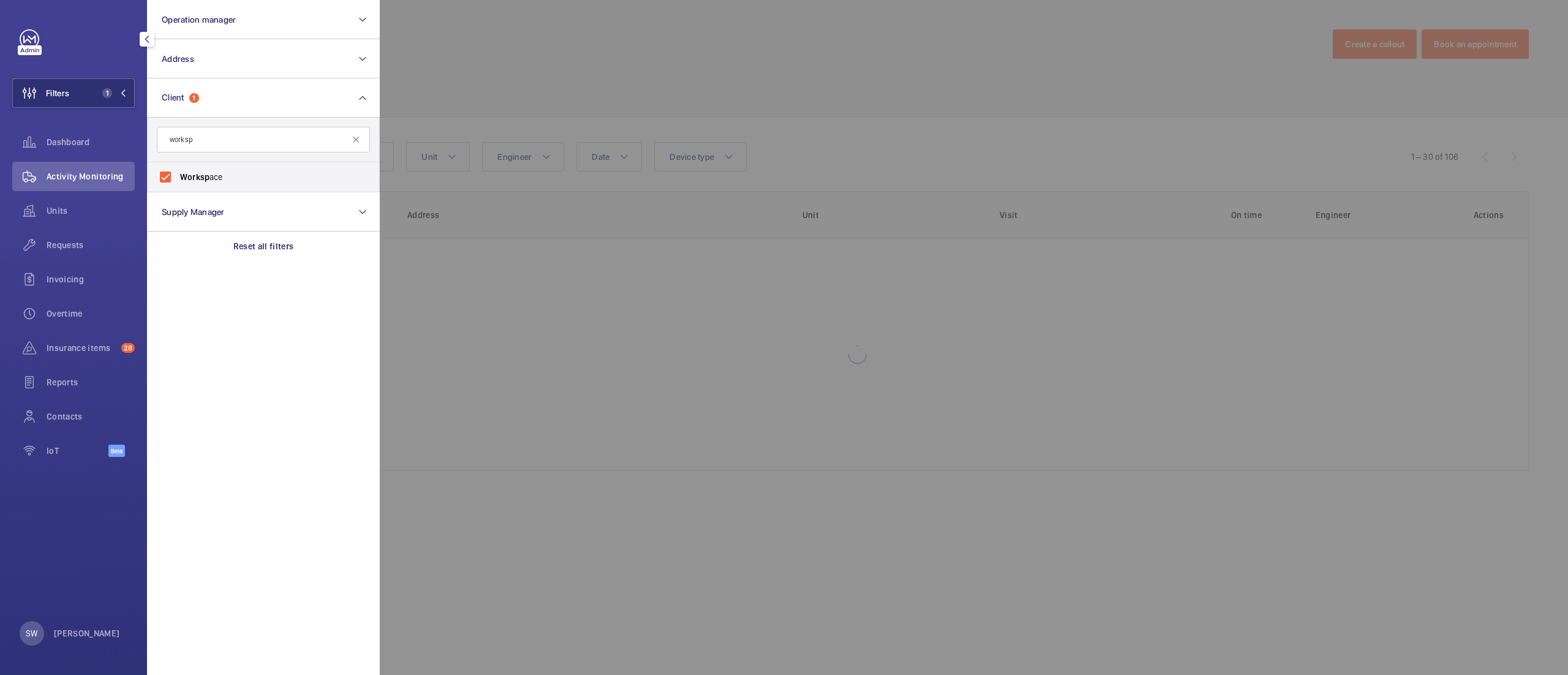
click at [849, 97] on div at bounding box center [1164, 337] width 1568 height 675
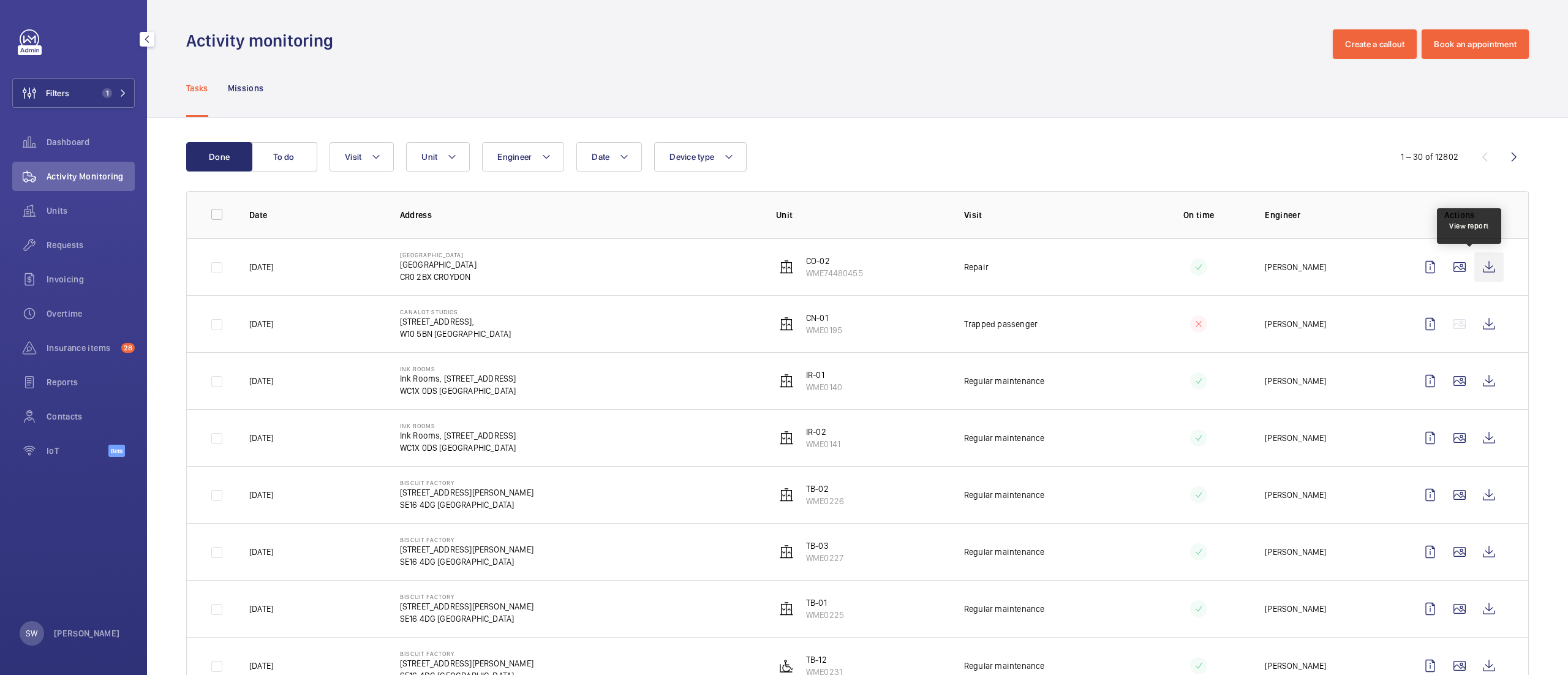
click at [1475, 271] on wm-front-icon-button at bounding box center [1489, 267] width 29 height 29
click at [1475, 321] on wm-front-icon-button at bounding box center [1489, 323] width 29 height 29
click at [111, 92] on span "1" at bounding box center [107, 93] width 10 height 10
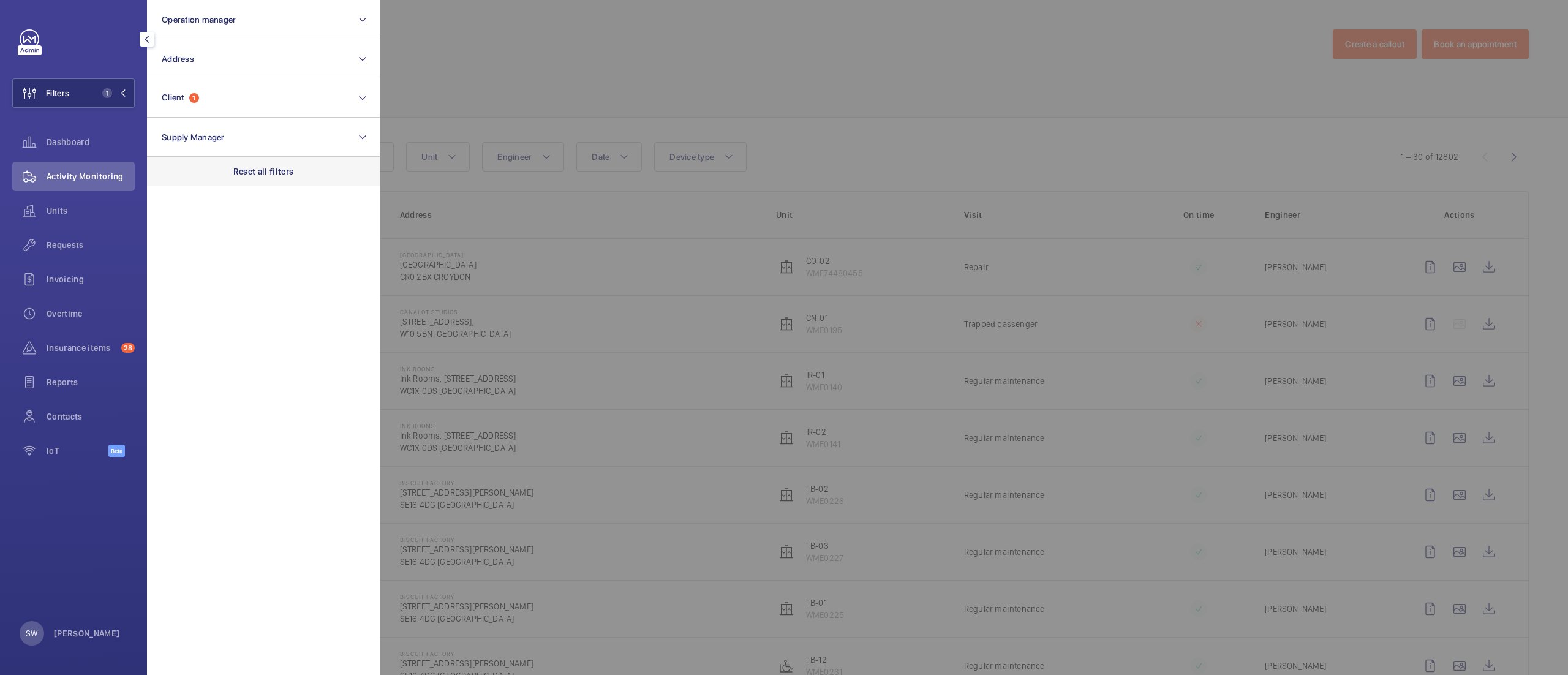
click at [251, 166] on p "Reset all filters" at bounding box center [263, 171] width 61 height 12
click at [532, 156] on div at bounding box center [1164, 337] width 1568 height 675
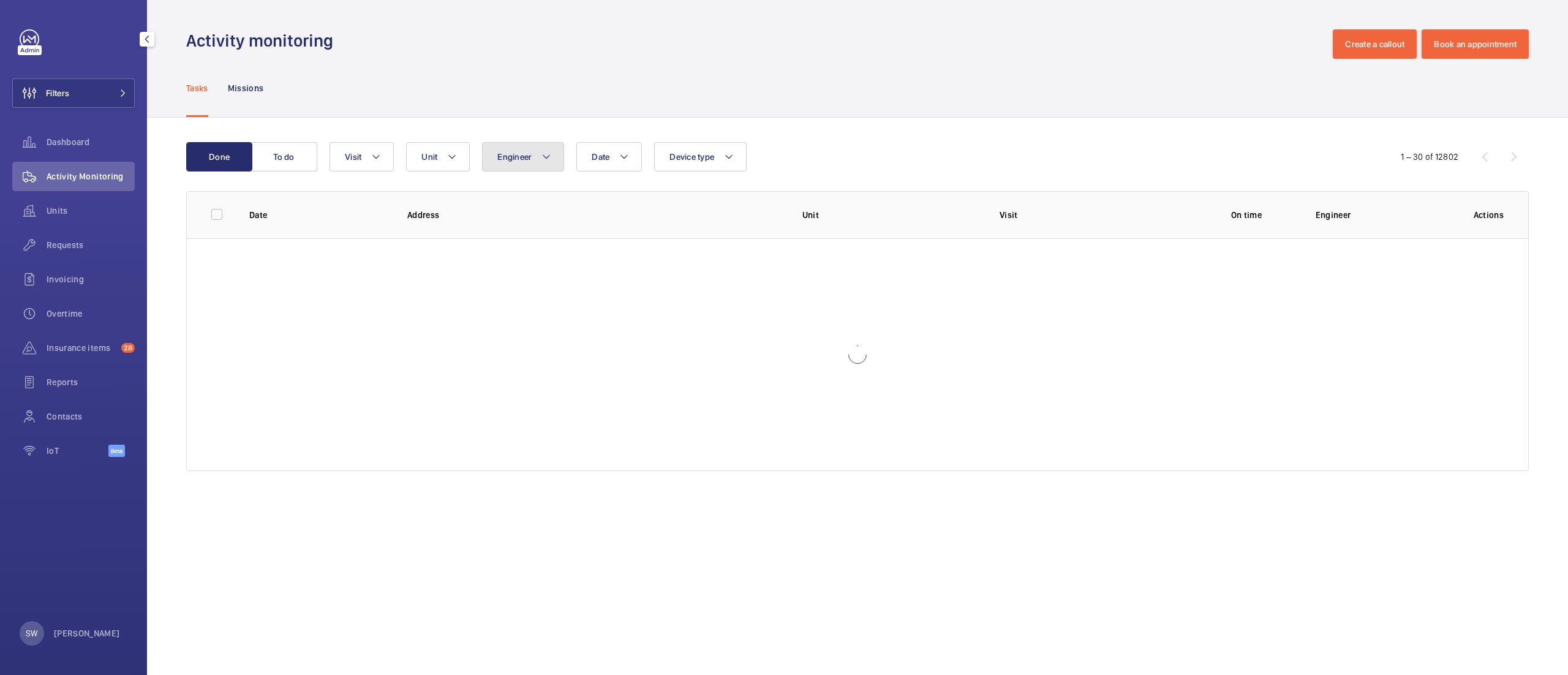
click at [523, 156] on span "Engineer" at bounding box center [514, 157] width 35 height 10
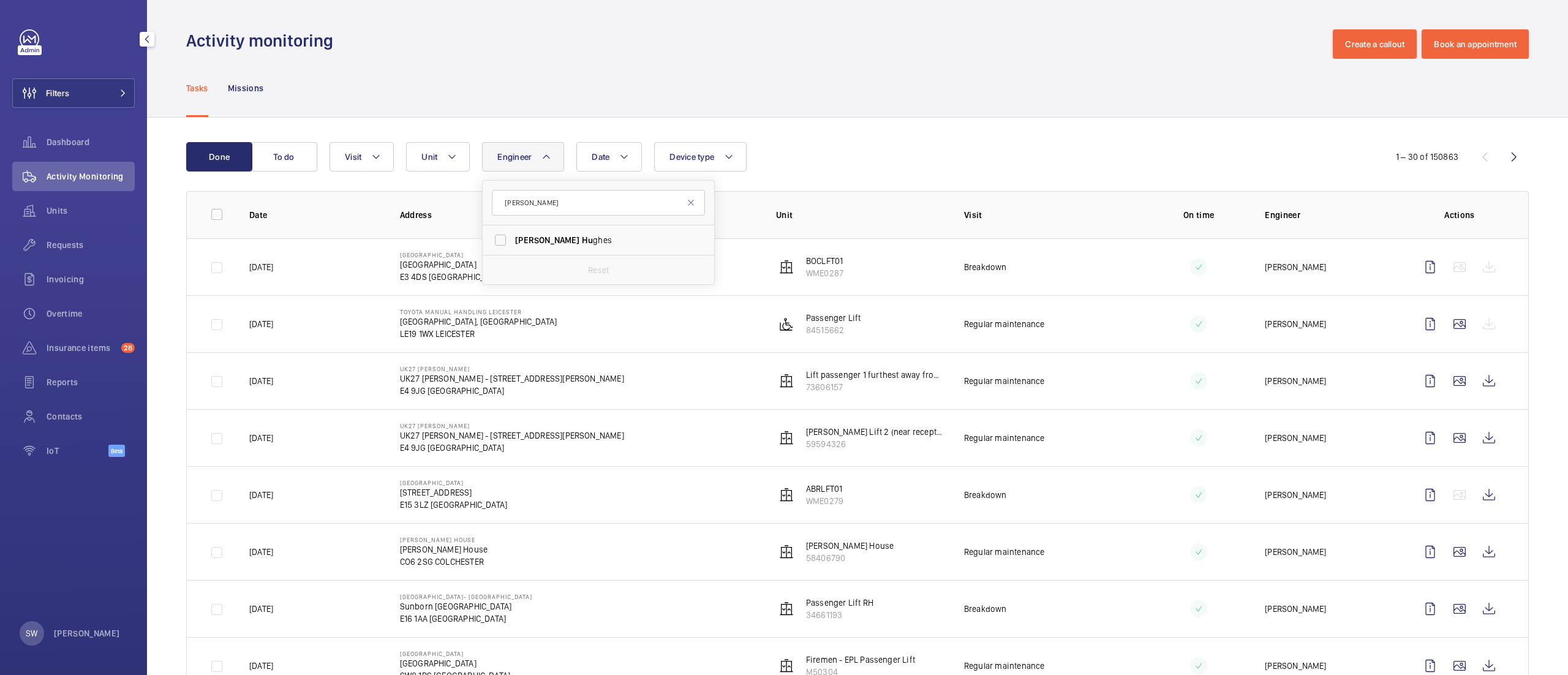
click at [538, 214] on input "[PERSON_NAME]" at bounding box center [598, 203] width 213 height 25
type input "[PERSON_NAME]"
click at [537, 231] on label "[PERSON_NAME] ghes" at bounding box center [589, 240] width 213 height 29
click at [513, 231] on input "[PERSON_NAME] ghes" at bounding box center [500, 240] width 25 height 25
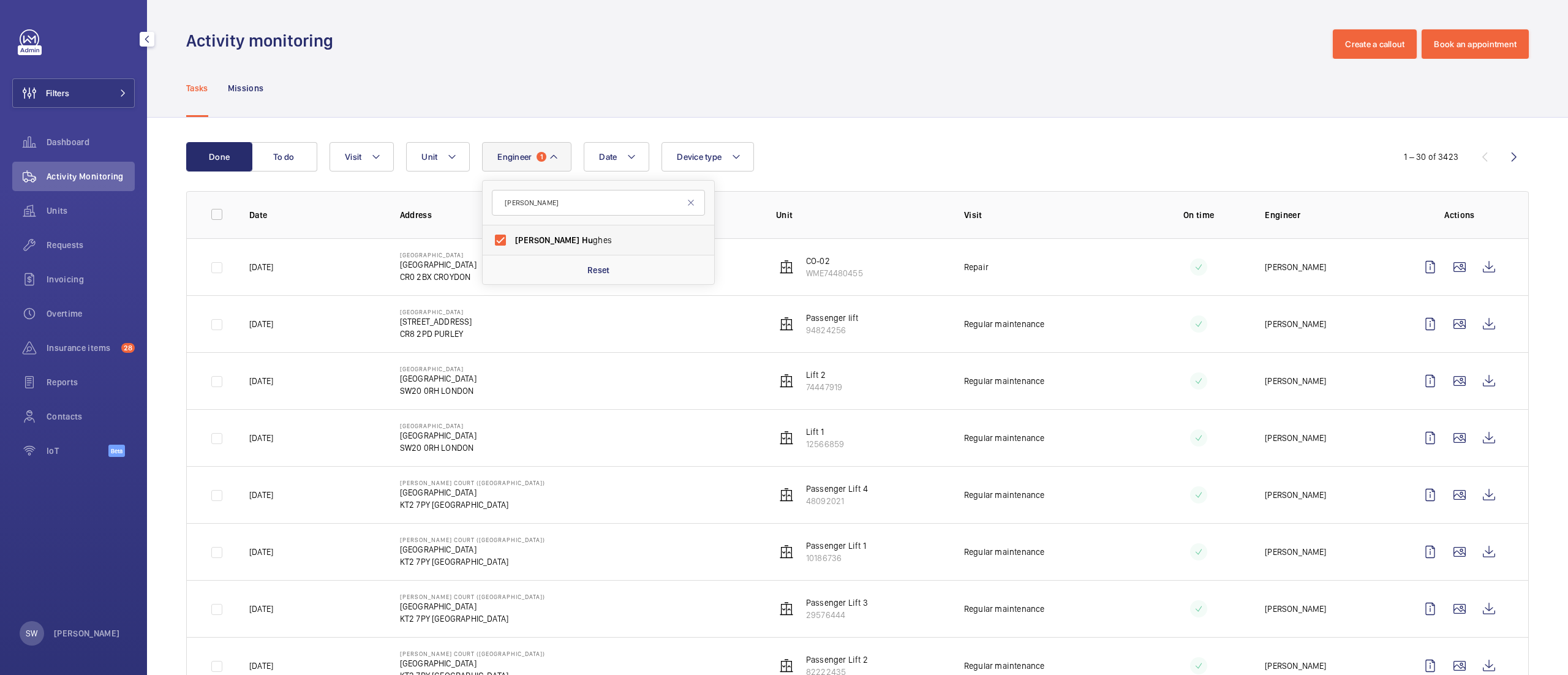
click at [532, 240] on span "[PERSON_NAME]" at bounding box center [547, 240] width 64 height 10
click at [513, 240] on input "[PERSON_NAME] ghes" at bounding box center [500, 240] width 25 height 25
checkbox input "false"
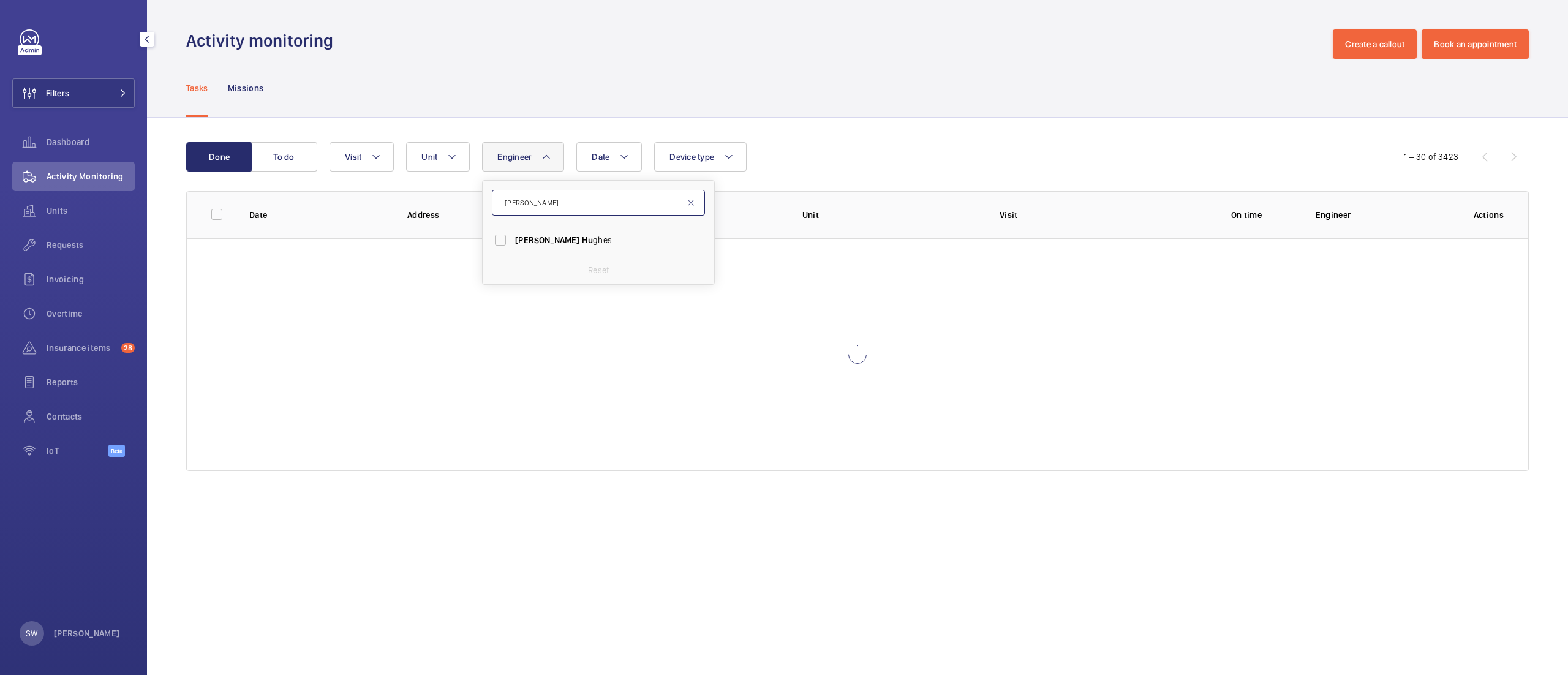
click at [549, 203] on input "[PERSON_NAME]" at bounding box center [598, 203] width 213 height 25
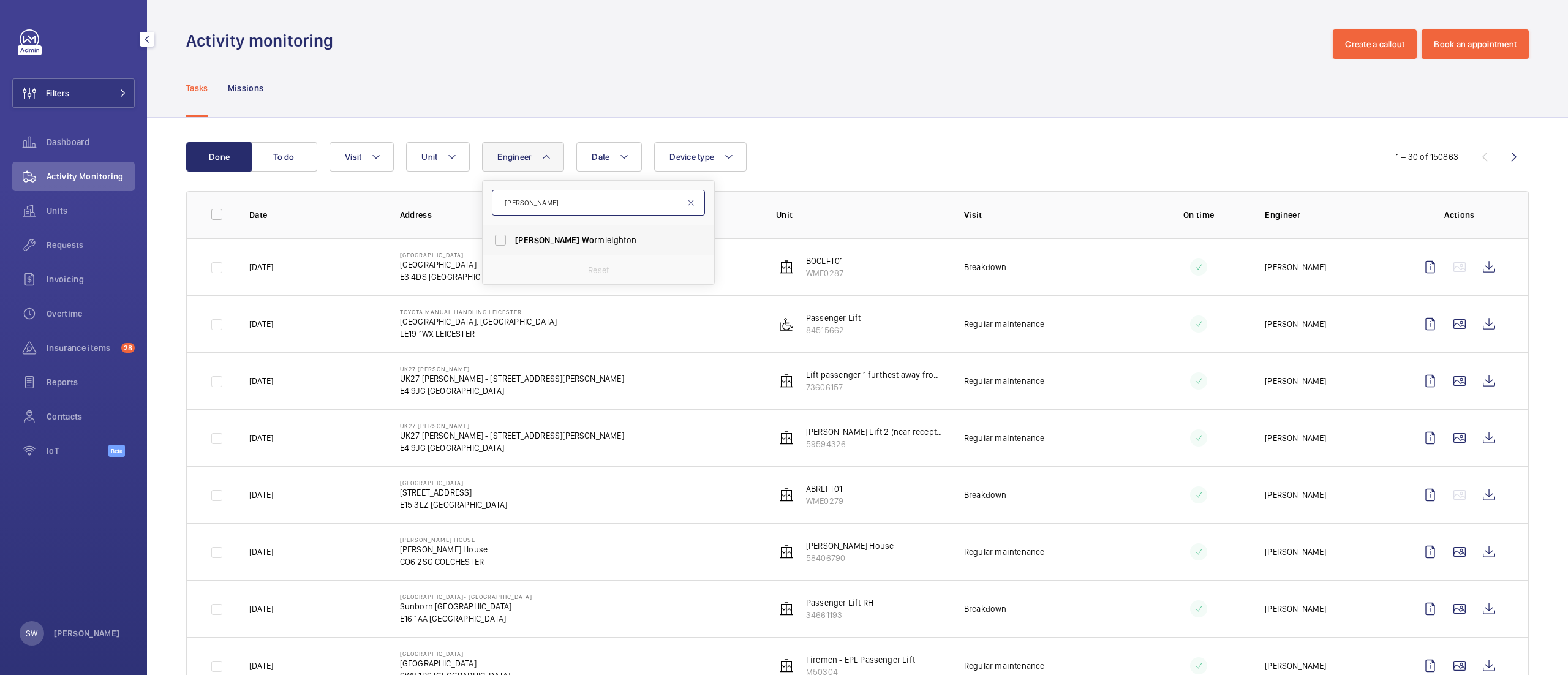
type input "[PERSON_NAME]"
click at [549, 231] on label "[PERSON_NAME] mleighton" at bounding box center [589, 240] width 213 height 29
click at [513, 231] on input "[PERSON_NAME] mleighton" at bounding box center [500, 240] width 25 height 25
checkbox input "true"
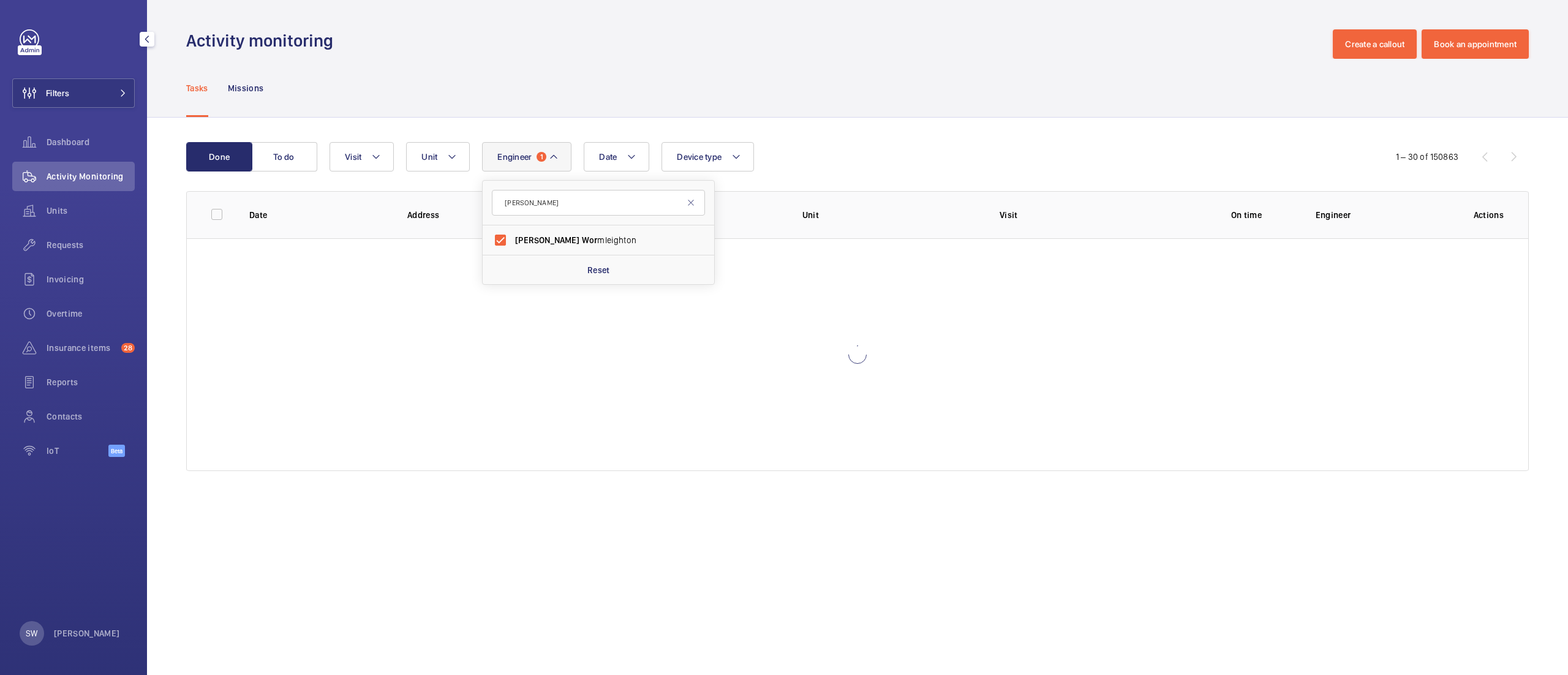
click at [1081, 64] on div "Tasks Missions" at bounding box center [857, 88] width 1343 height 58
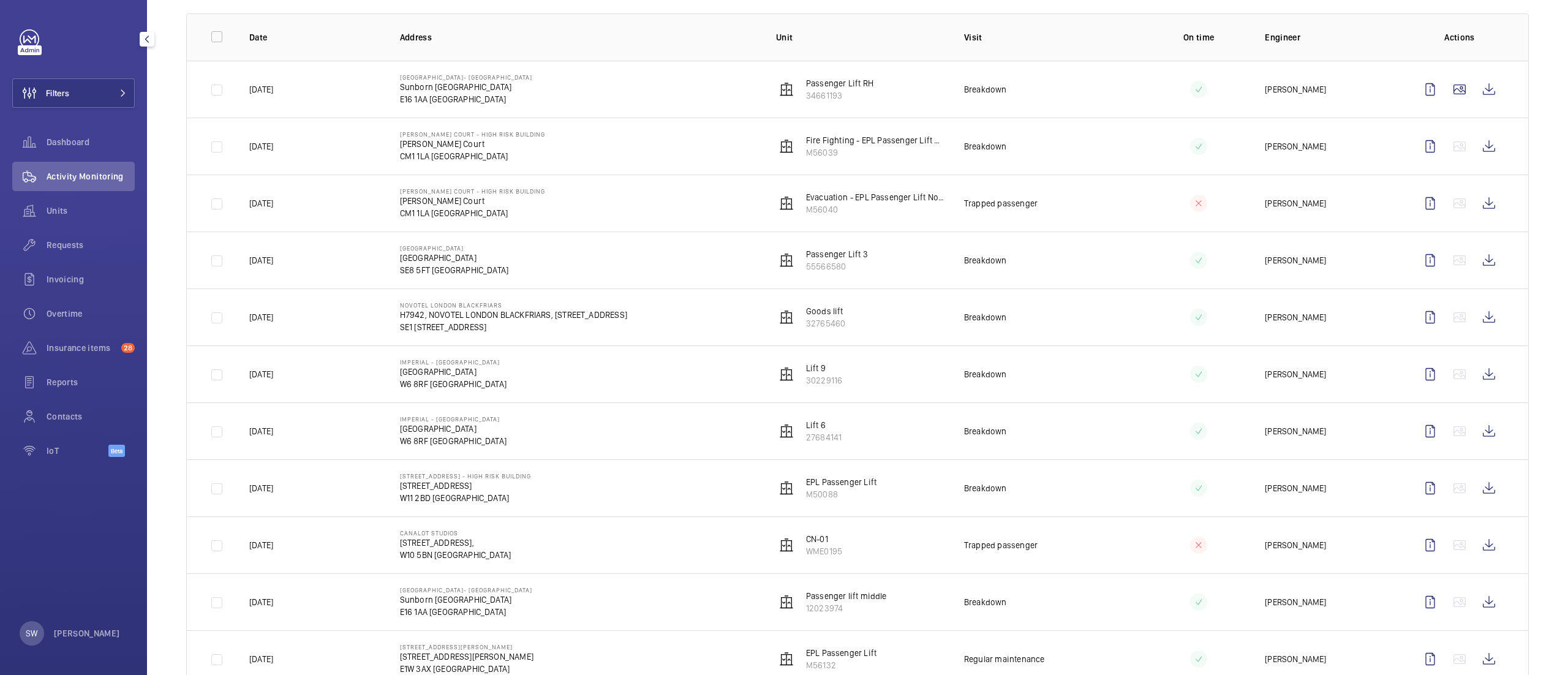
scroll to position [204, 0]
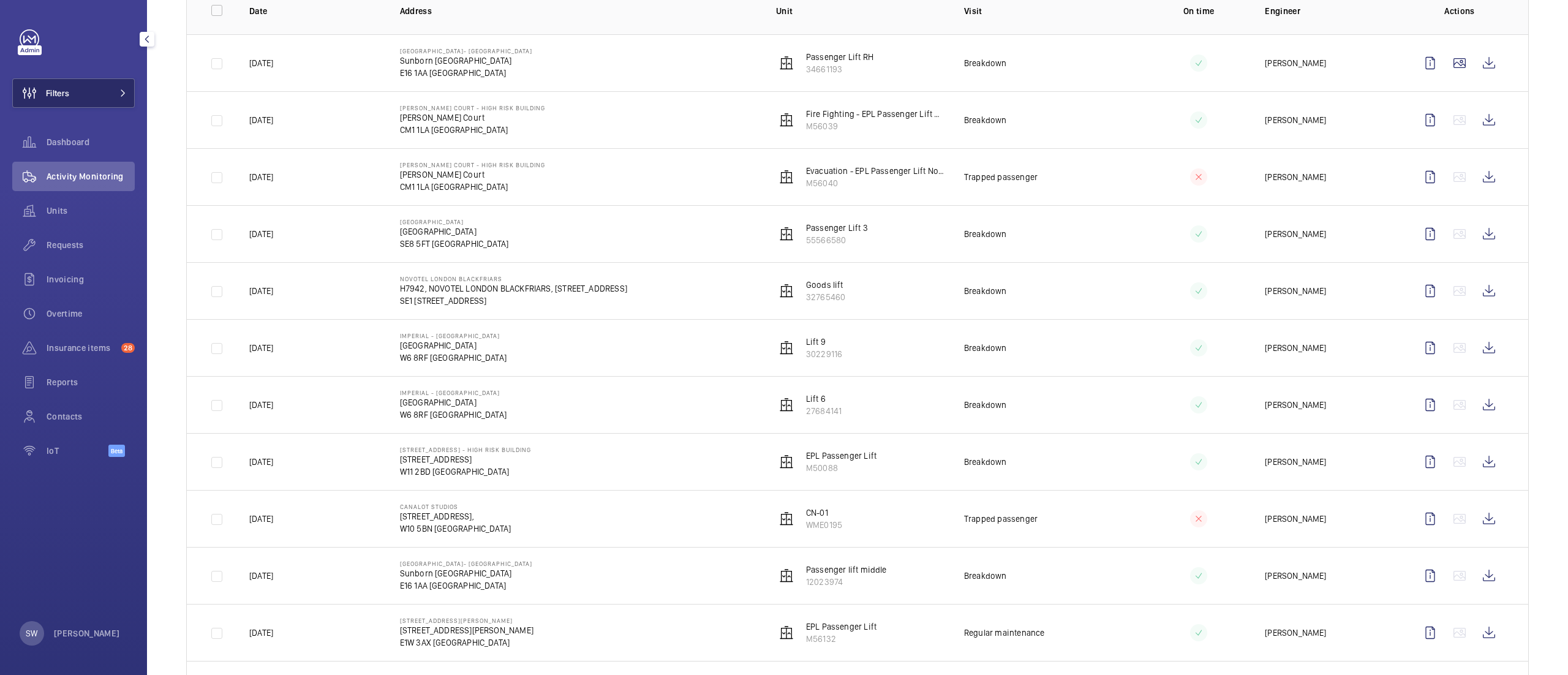
click at [99, 95] on button "Filters" at bounding box center [74, 93] width 123 height 29
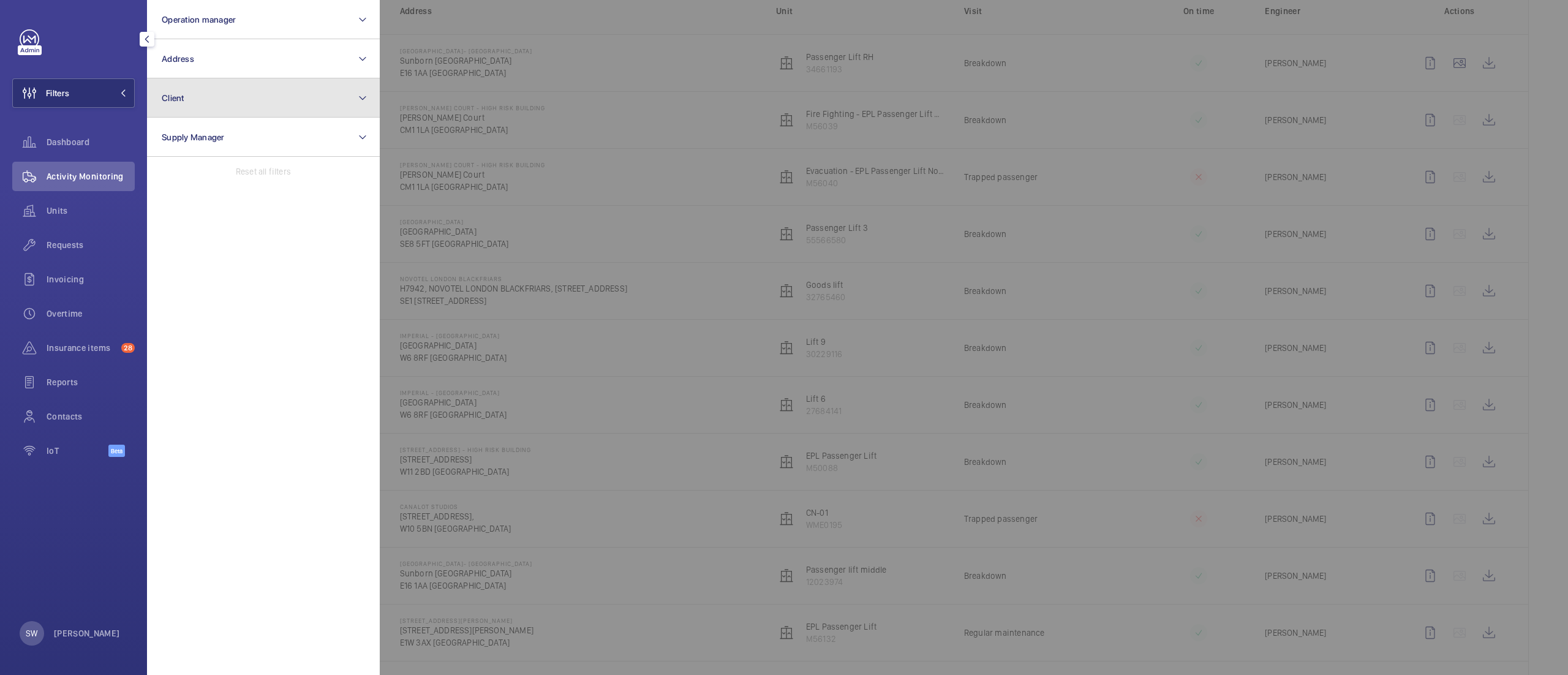
click at [263, 95] on button "Client" at bounding box center [263, 98] width 233 height 39
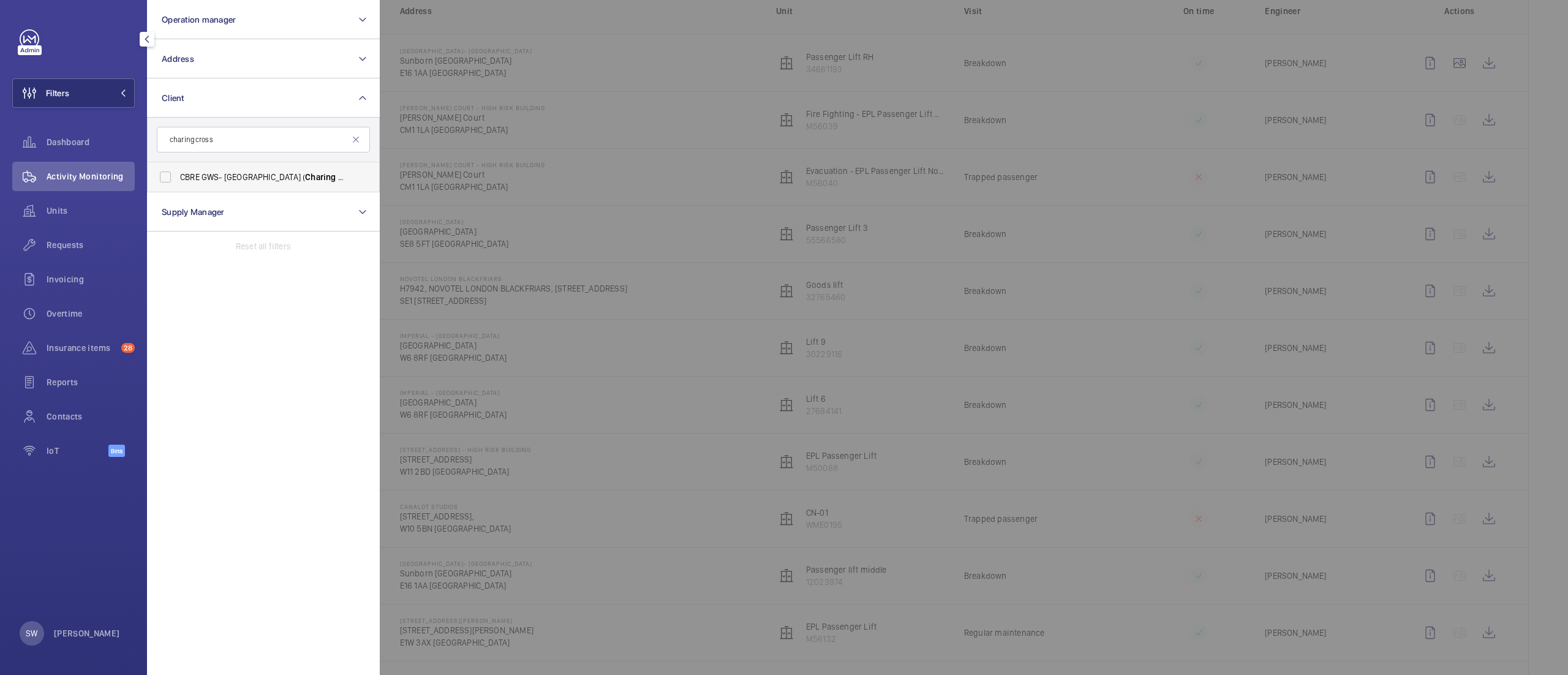
type input "charing cross"
click at [239, 173] on span "CBRE GWS- [GEOGRAPHIC_DATA] ( [GEOGRAPHIC_DATA] )" at bounding box center [265, 177] width 169 height 12
click at [178, 173] on input "CBRE GWS- [GEOGRAPHIC_DATA] ( [GEOGRAPHIC_DATA] )" at bounding box center [165, 177] width 25 height 25
checkbox input "true"
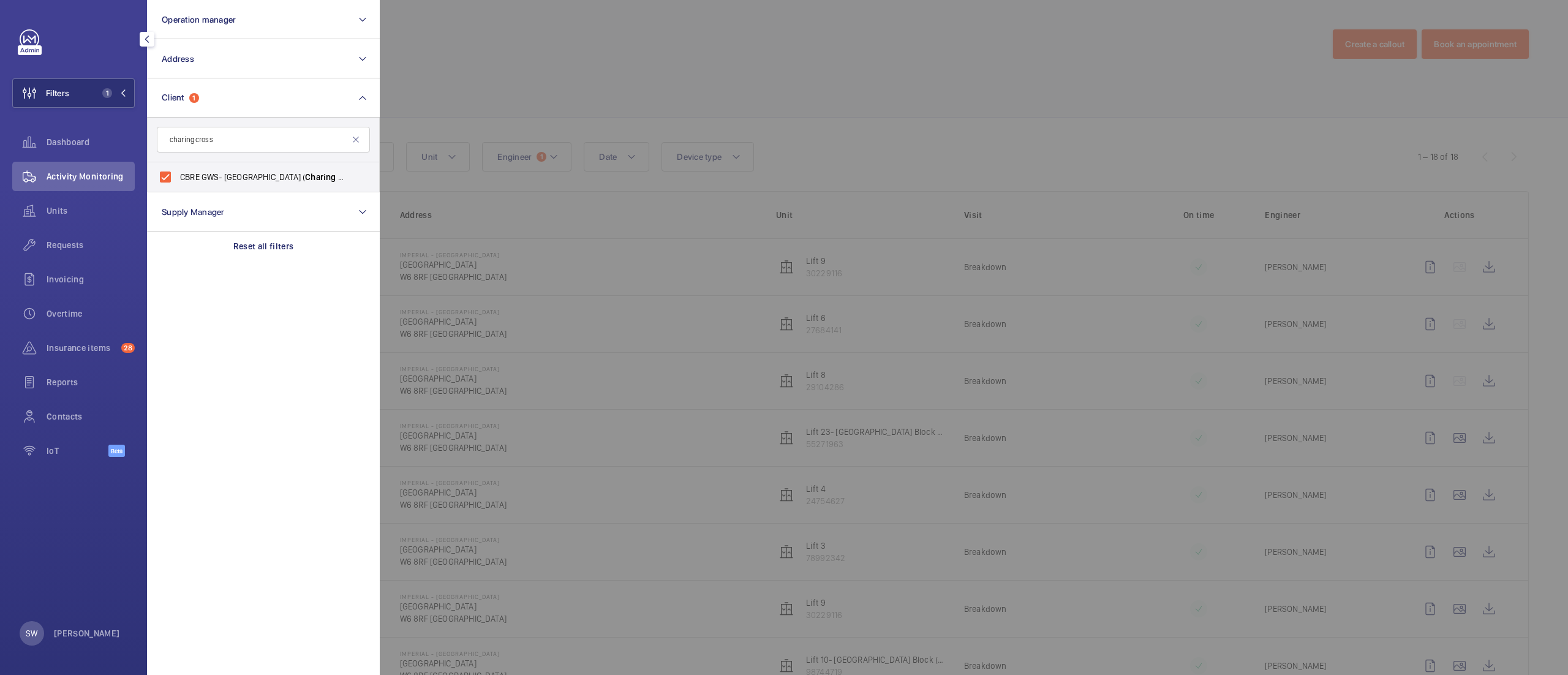
click at [798, 110] on div at bounding box center [1164, 337] width 1568 height 675
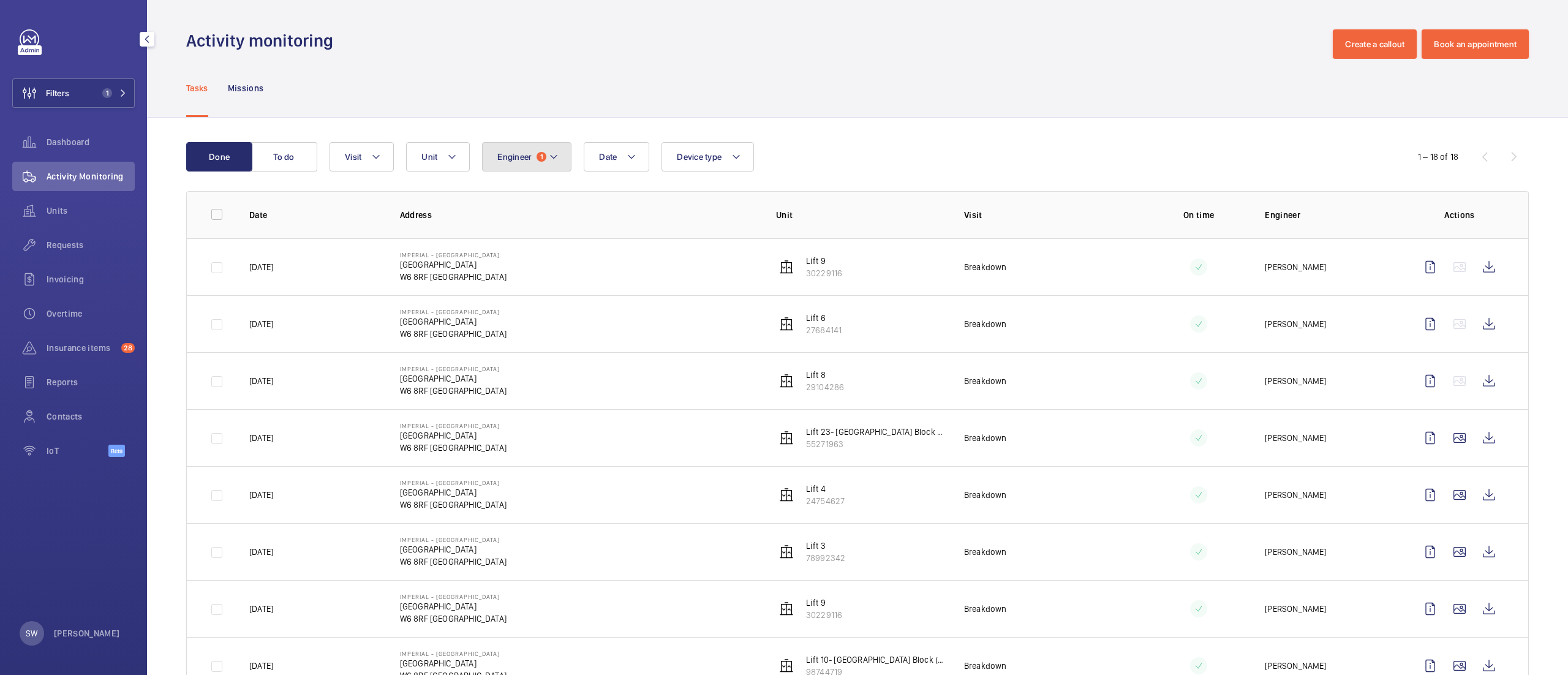
click at [522, 166] on button "Engineer 1" at bounding box center [527, 157] width 90 height 29
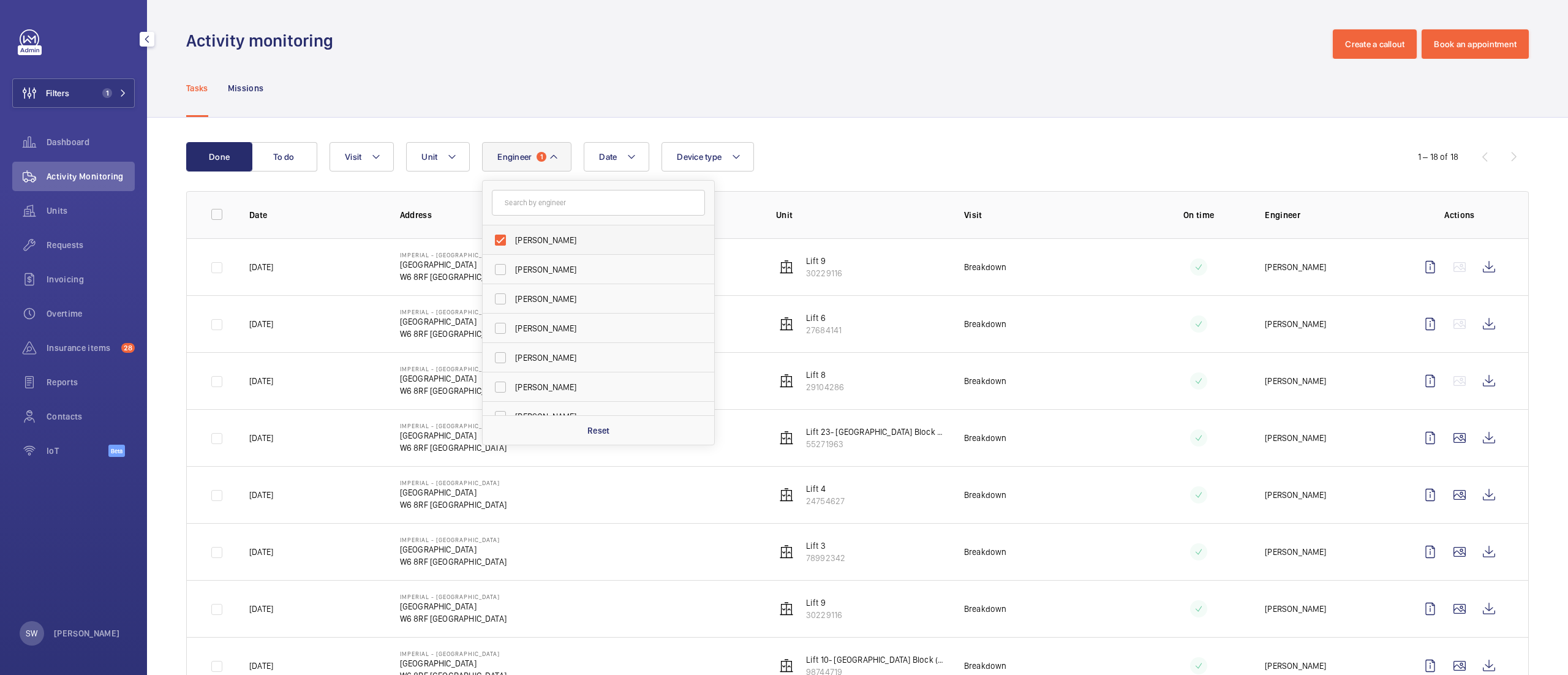
click at [537, 237] on span "[PERSON_NAME]" at bounding box center [600, 240] width 169 height 12
click at [513, 237] on input "[PERSON_NAME]" at bounding box center [500, 240] width 25 height 25
checkbox input "false"
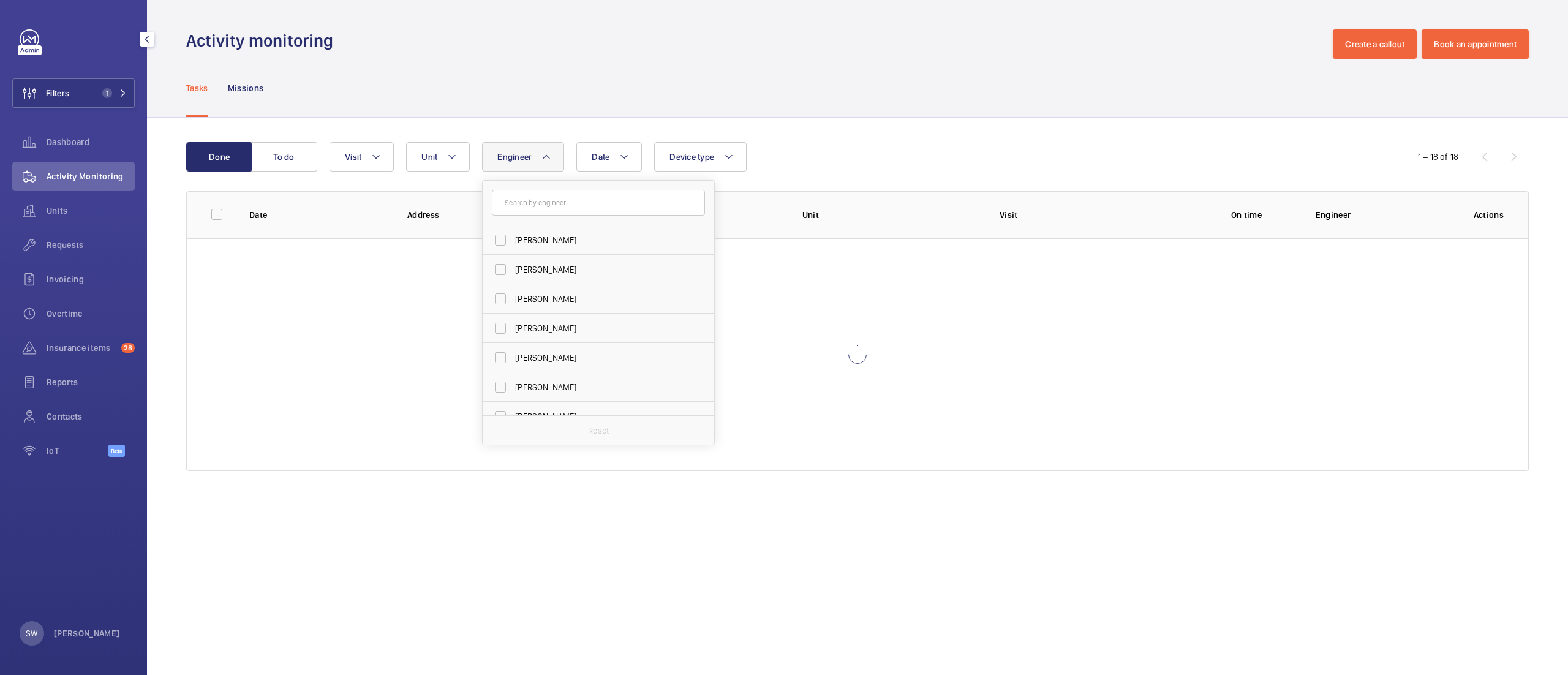
click at [939, 107] on div "Tasks Missions" at bounding box center [857, 88] width 1343 height 58
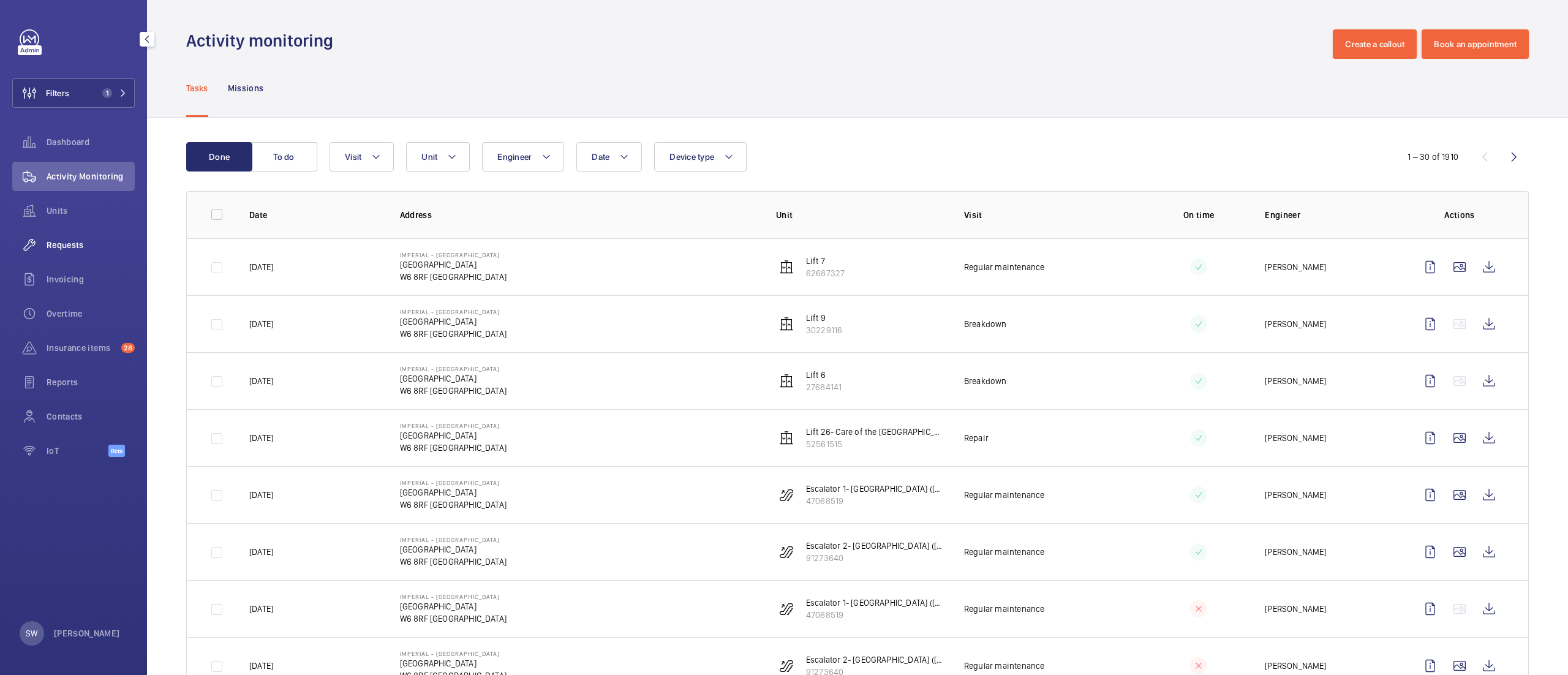
click at [105, 239] on span "Requests" at bounding box center [90, 245] width 88 height 12
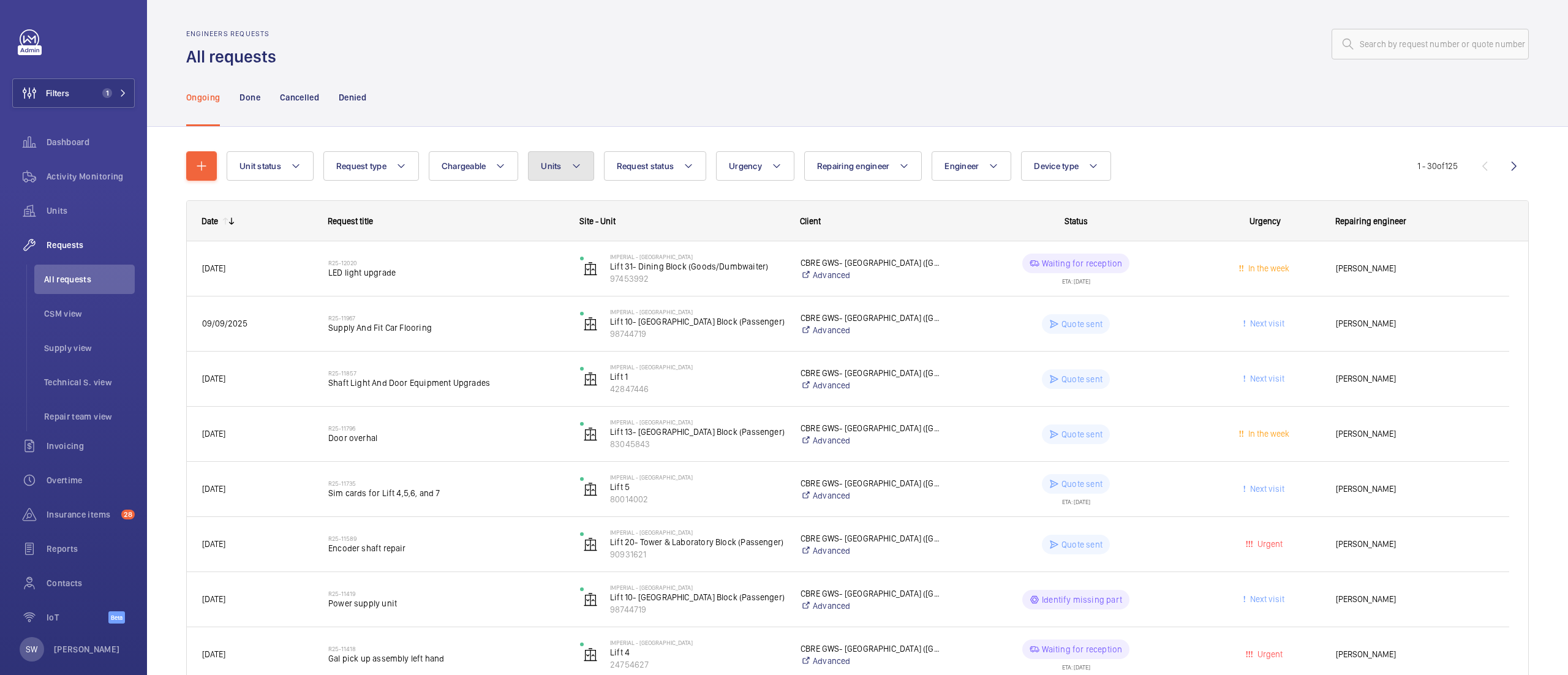
click at [559, 173] on button "Units" at bounding box center [561, 166] width 65 height 29
type input "lift 23"
click at [648, 277] on span "Lift 23 - Tower & Laboratory Block (Passenger), 55271963" at bounding box center [657, 277] width 142 height 12
click at [566, 277] on input "Lift 23 - Tower & Laboratory Block (Passenger), 55271963" at bounding box center [555, 278] width 25 height 25
checkbox input "true"
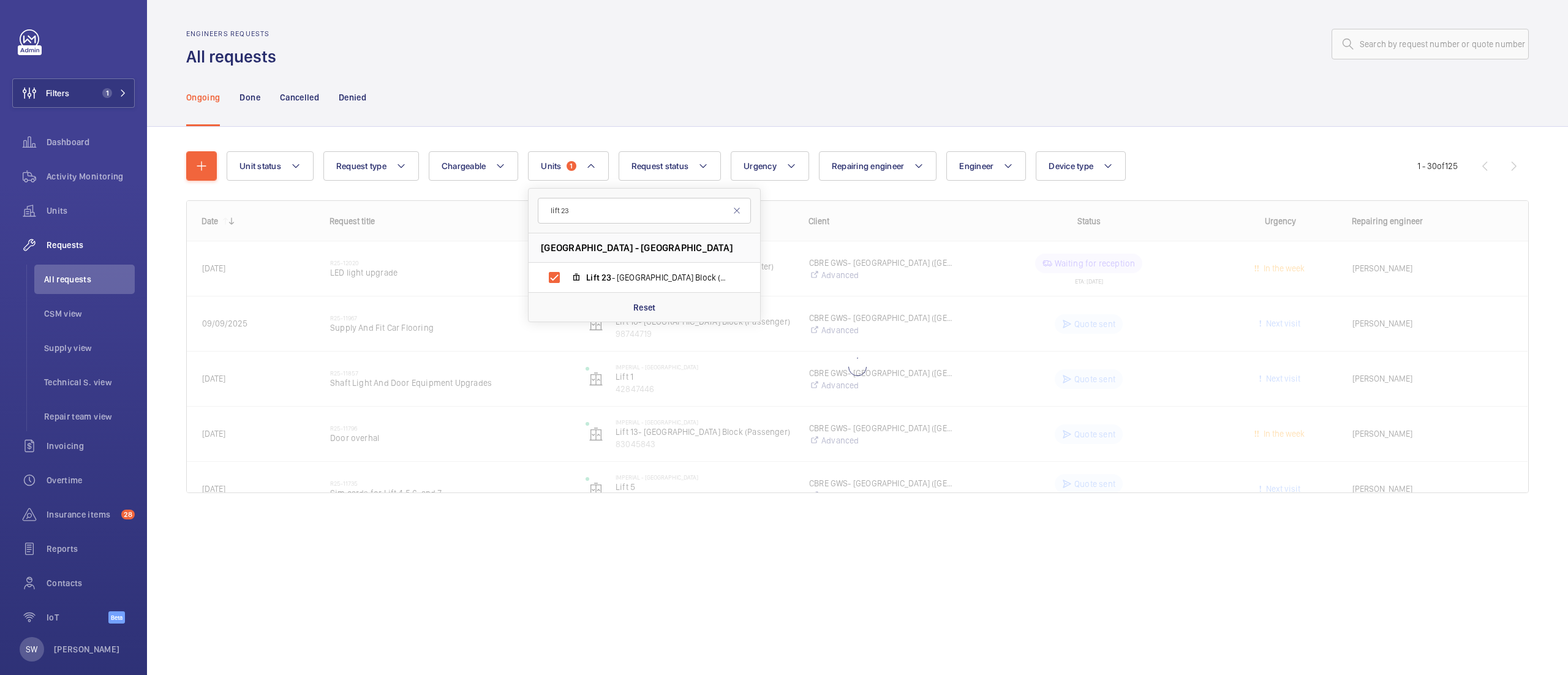
click at [909, 63] on div "Engineers requests All requests" at bounding box center [857, 48] width 1343 height 39
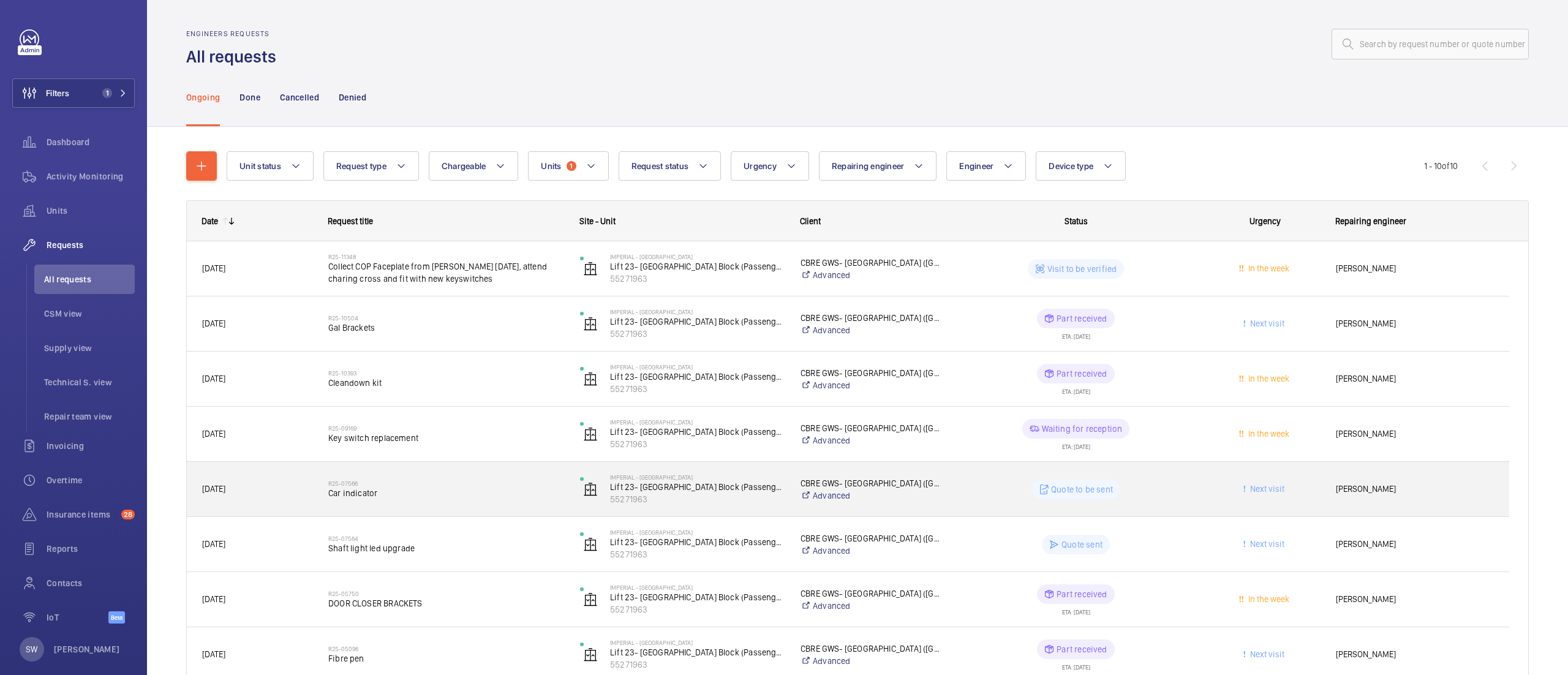
click at [487, 489] on span "Car indicator" at bounding box center [446, 493] width 236 height 12
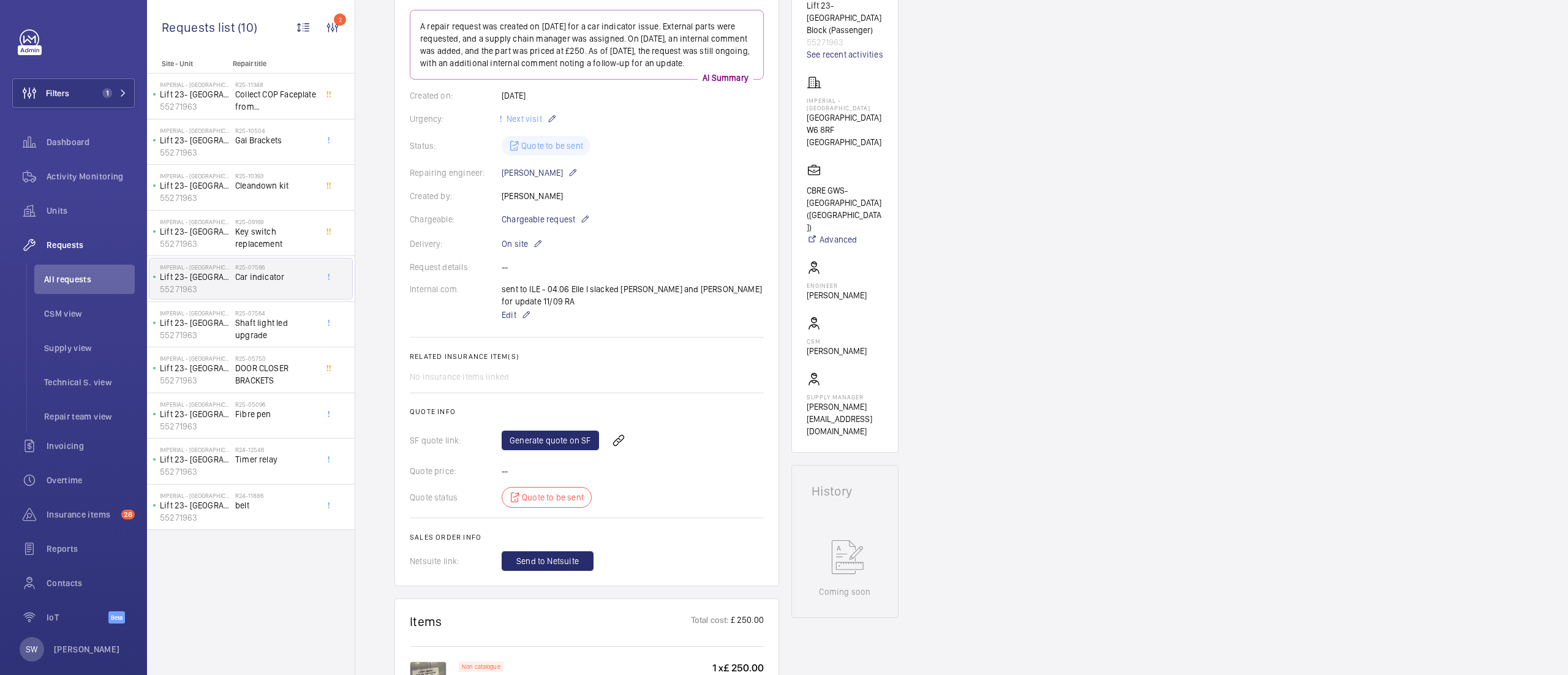
scroll to position [25, 0]
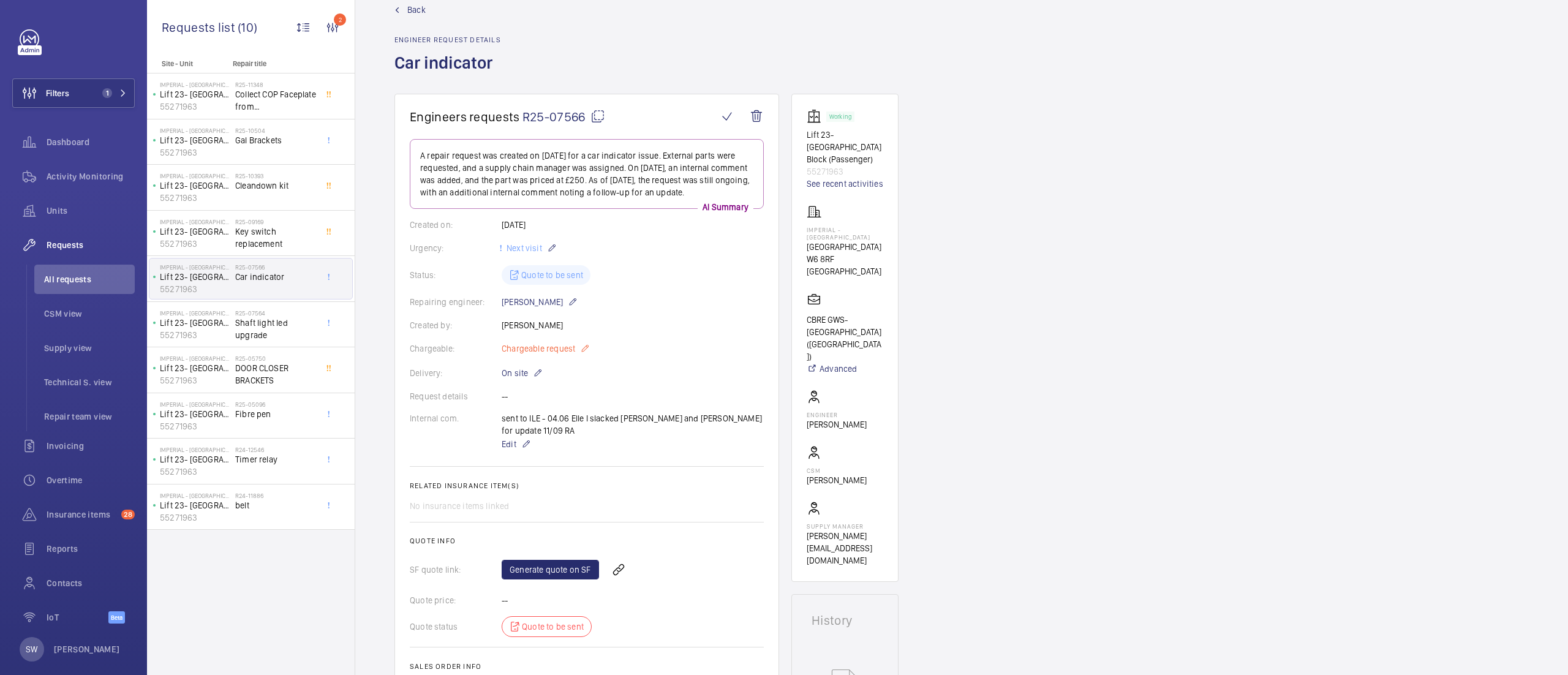
click at [543, 343] on span "Chargeable request" at bounding box center [538, 348] width 74 height 12
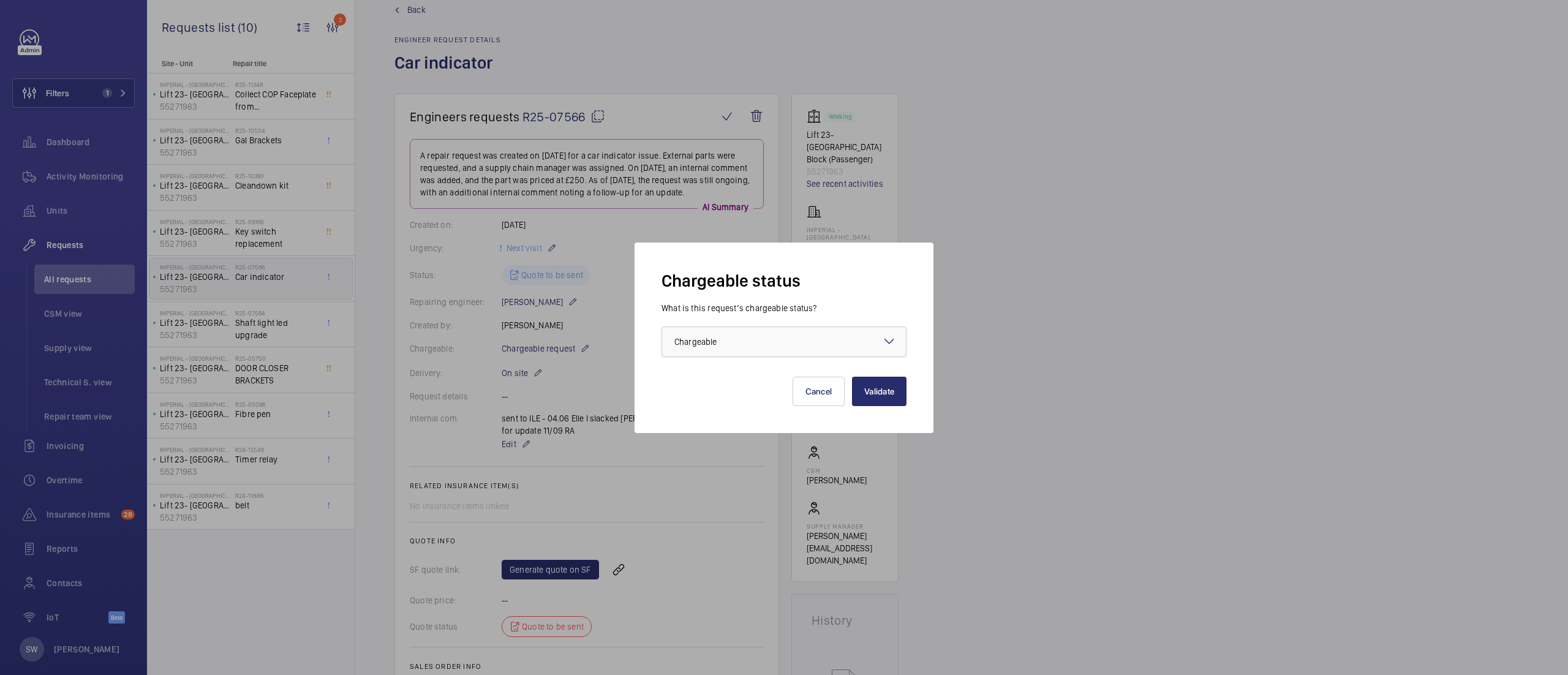
click at [714, 338] on span "Chargeable" at bounding box center [695, 342] width 42 height 10
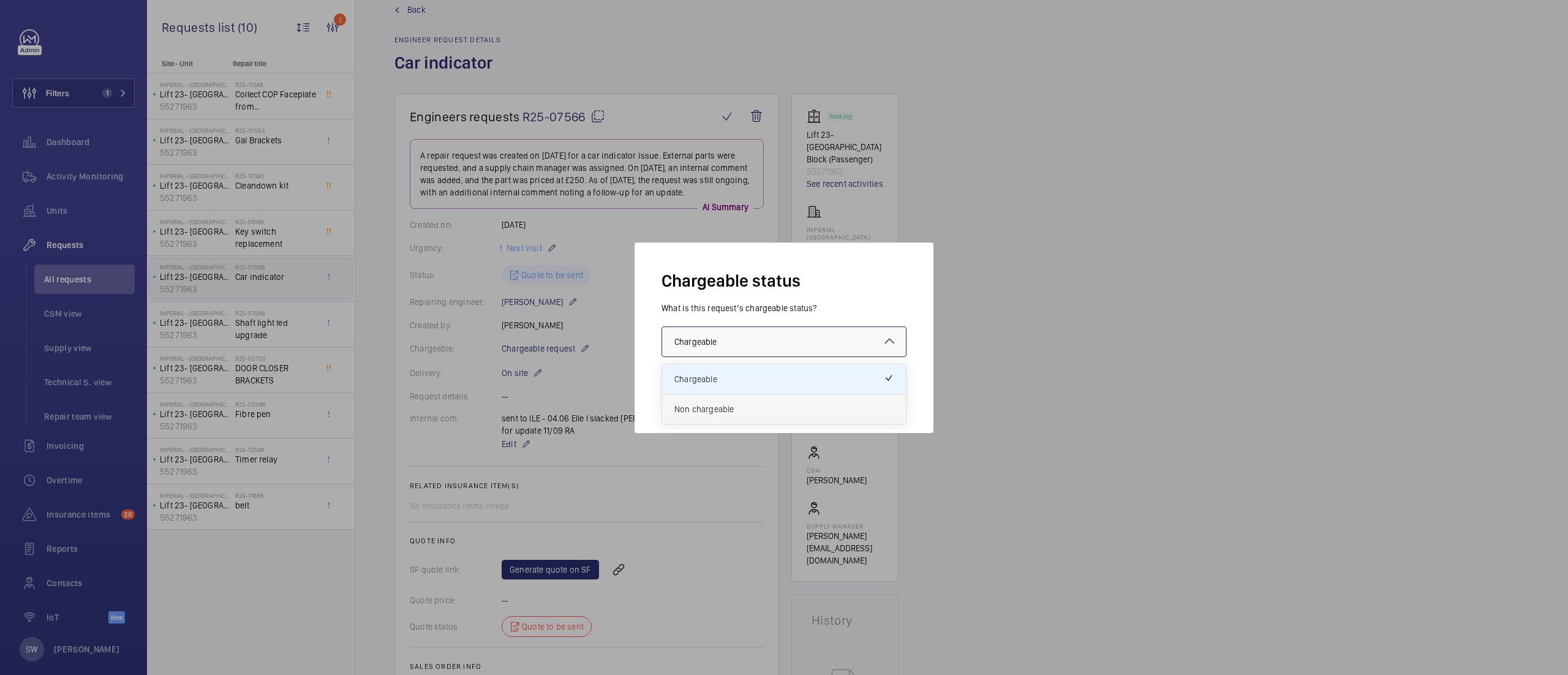
click at [719, 406] on span "Non chargeable" at bounding box center [784, 409] width 220 height 12
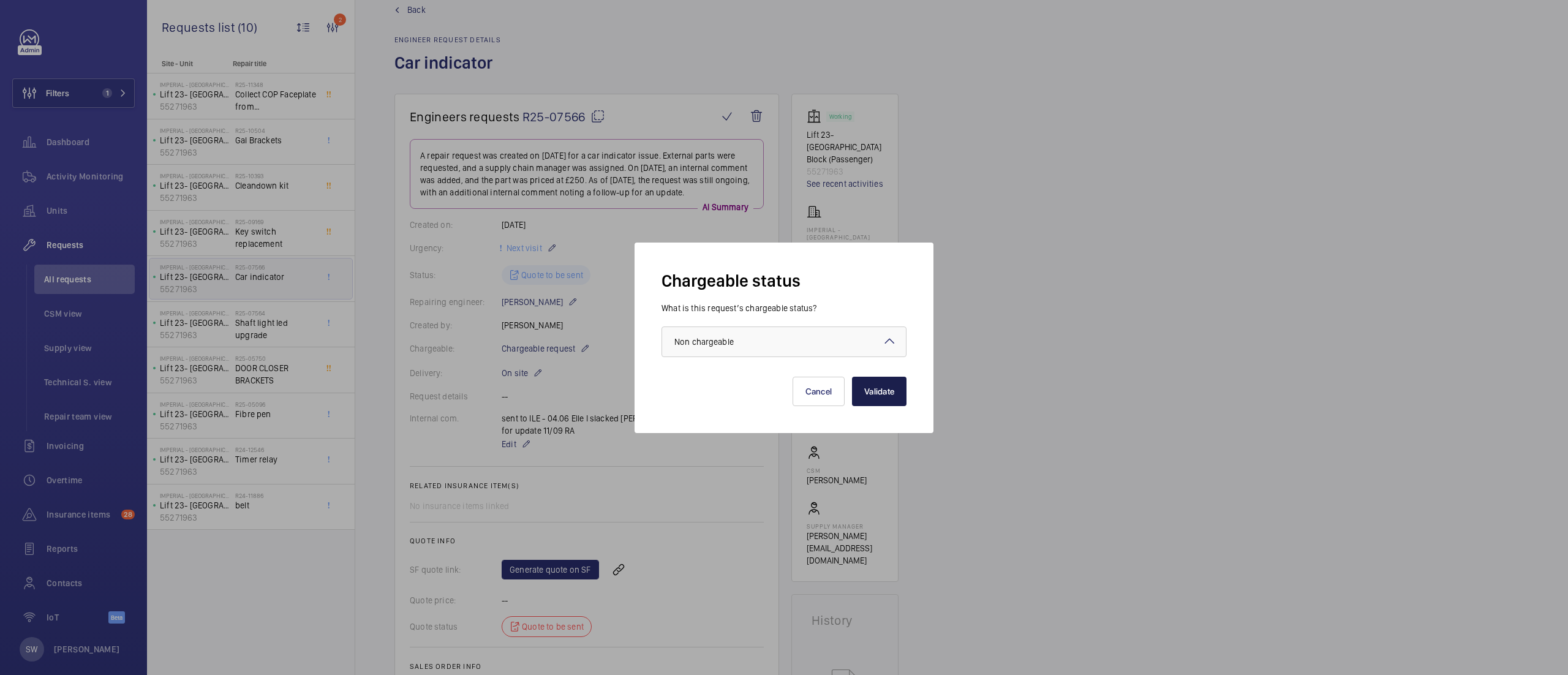
click at [871, 389] on button "Validate" at bounding box center [879, 391] width 54 height 29
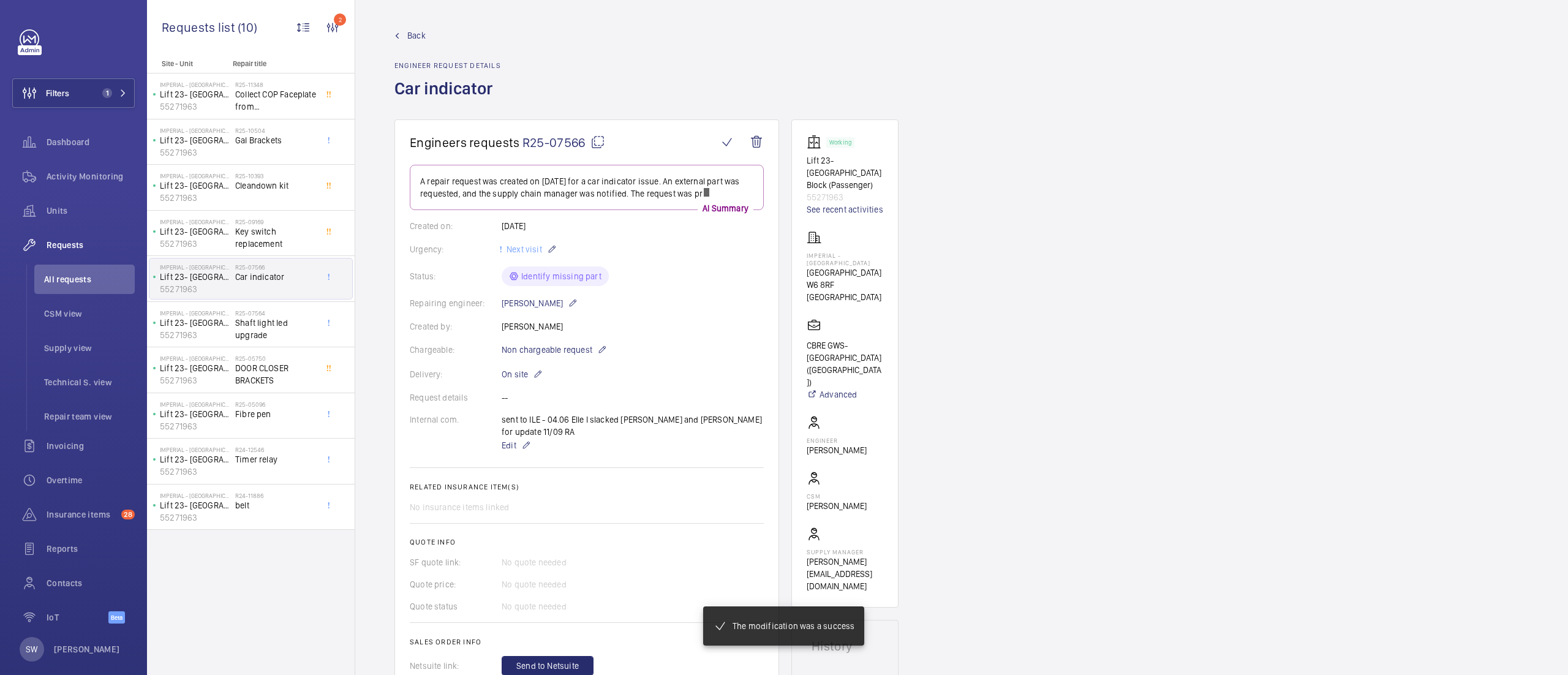
click at [595, 149] on mat-icon at bounding box center [598, 142] width 15 height 15
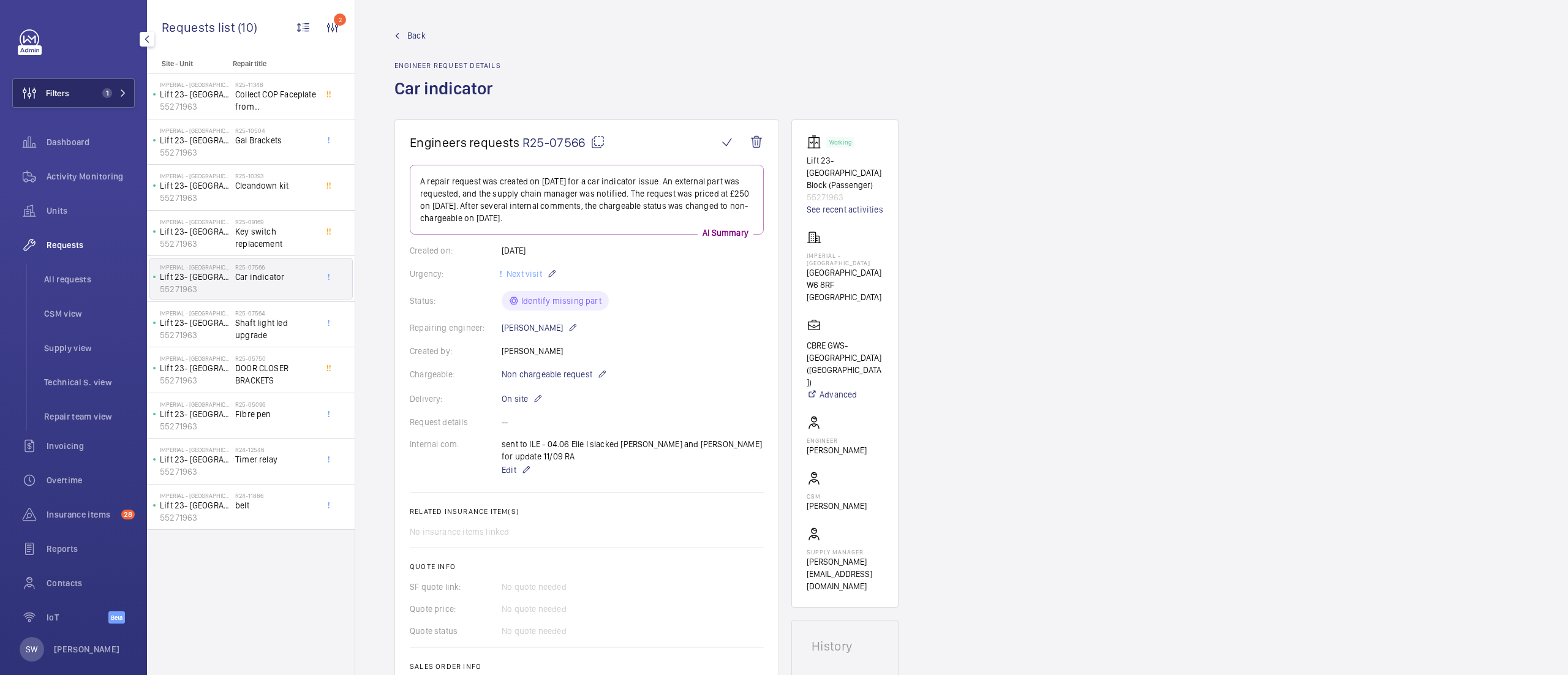
click at [64, 90] on span "Filters" at bounding box center [57, 93] width 24 height 12
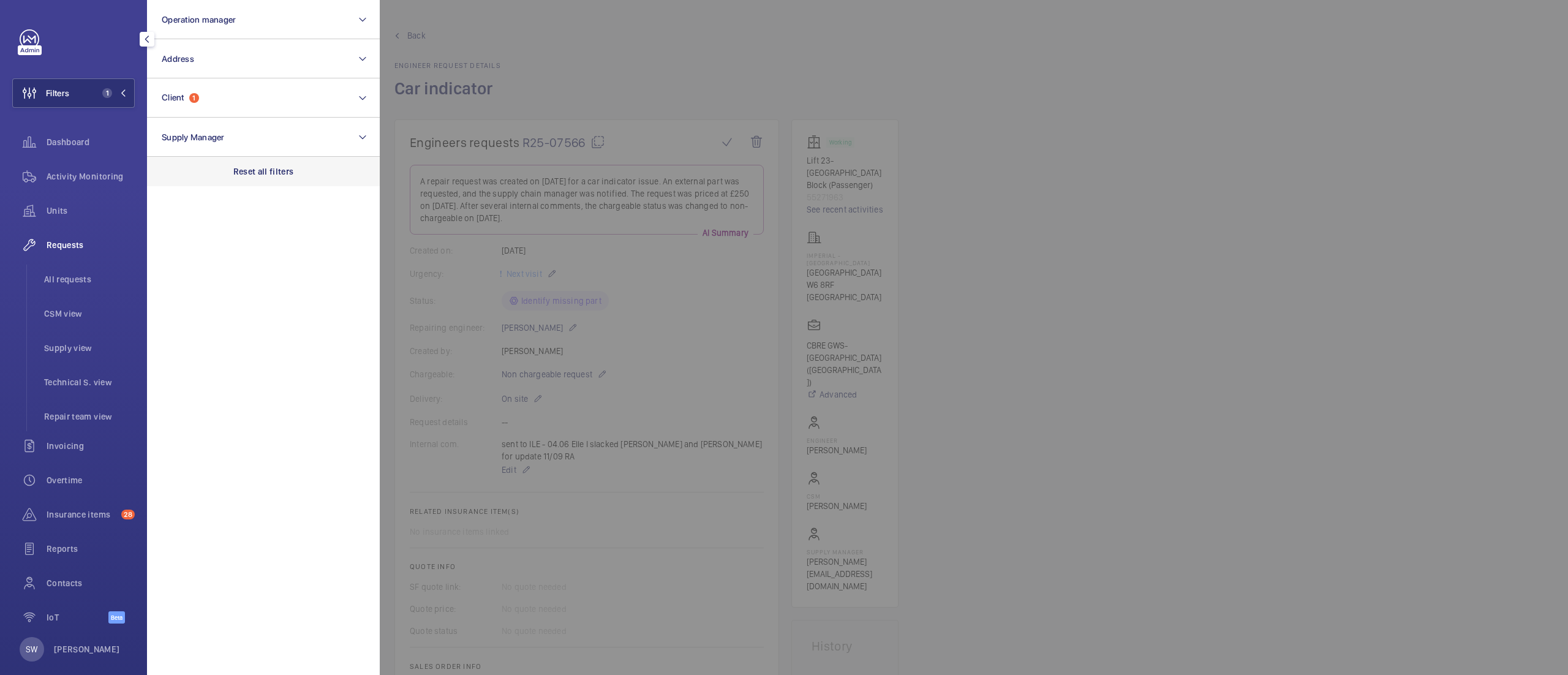
click at [265, 171] on p "Reset all filters" at bounding box center [263, 171] width 61 height 12
click at [231, 4] on button "Operation manager" at bounding box center [263, 20] width 233 height 39
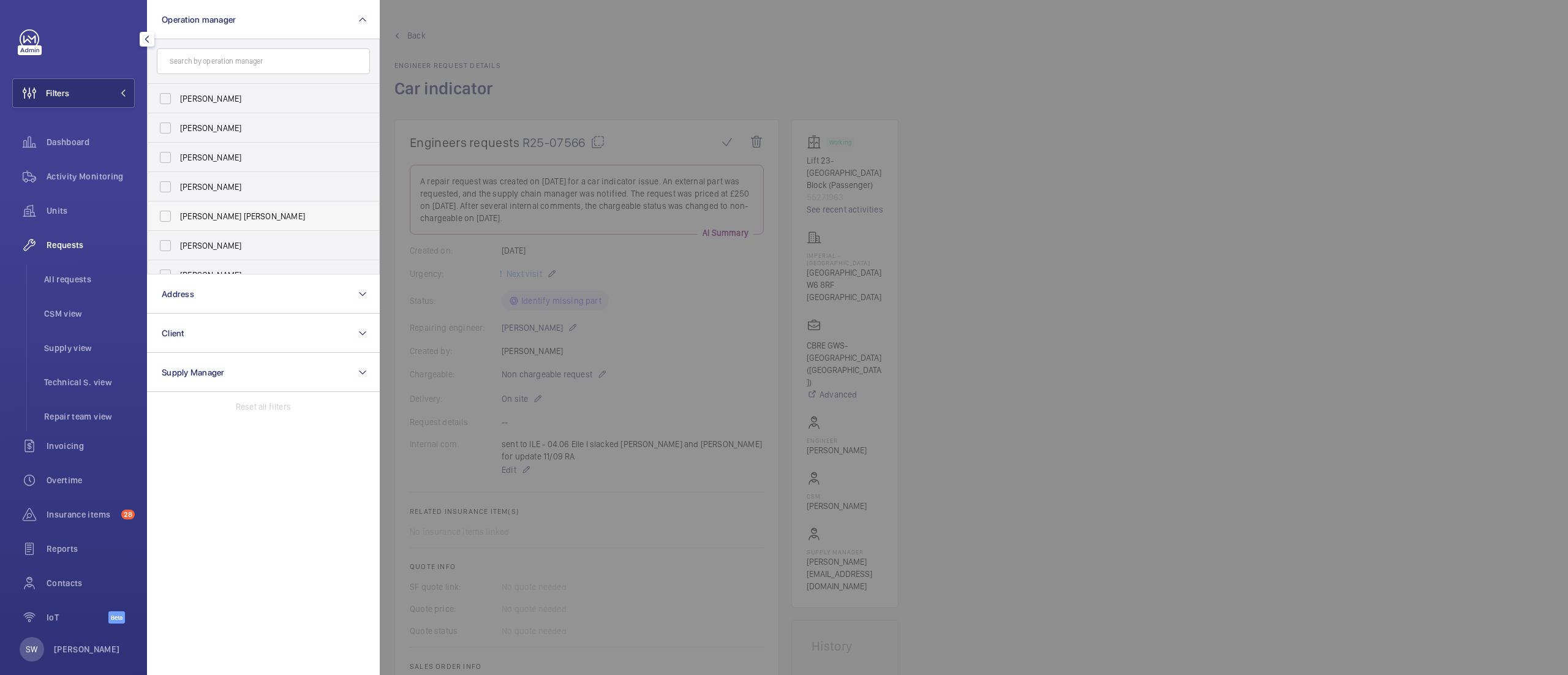
click at [202, 211] on span "[PERSON_NAME] [PERSON_NAME]" at bounding box center [265, 216] width 169 height 12
click at [178, 211] on input "[PERSON_NAME] [PERSON_NAME]" at bounding box center [165, 216] width 25 height 25
checkbox input "true"
click at [80, 280] on span "All requests" at bounding box center [90, 279] width 91 height 12
click at [745, 65] on div at bounding box center [1164, 337] width 1568 height 675
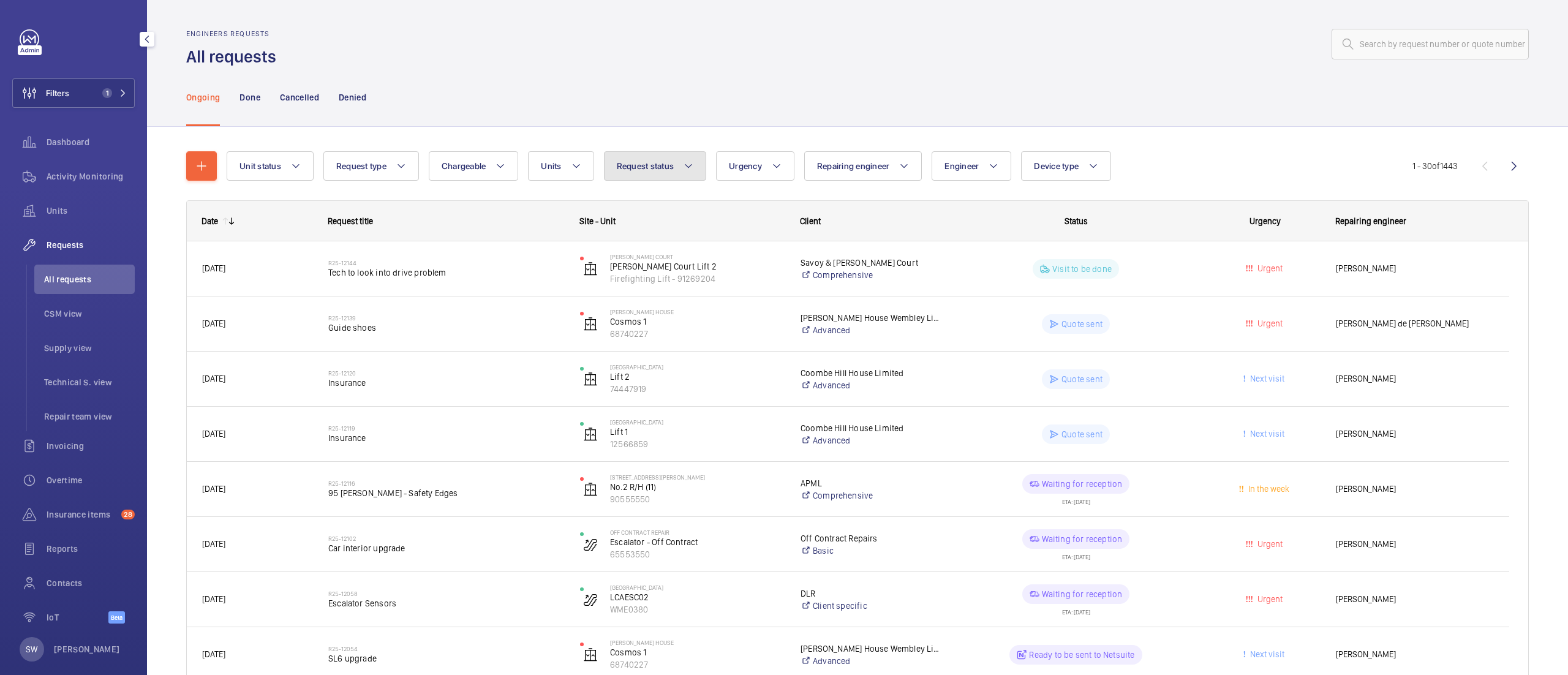
click at [615, 164] on button "Request status" at bounding box center [655, 166] width 103 height 29
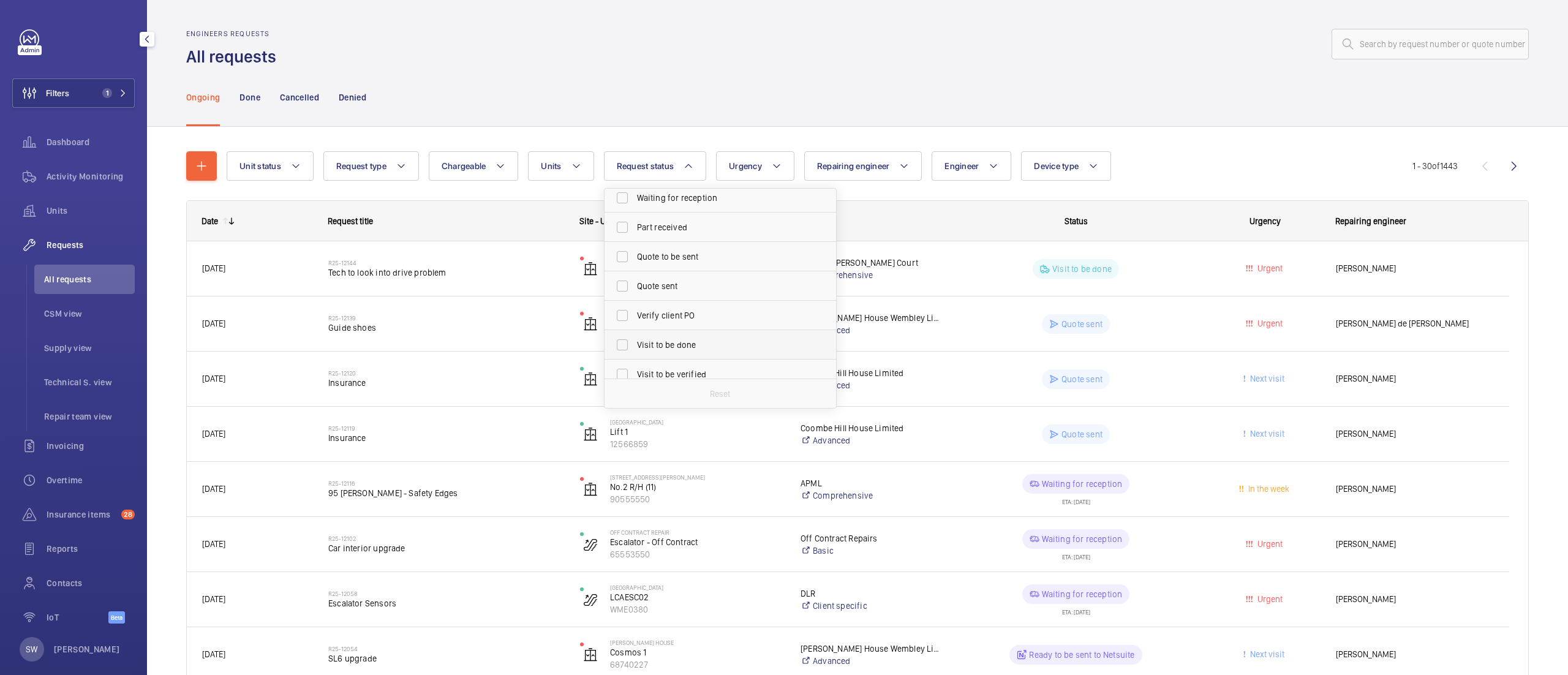
scroll to position [161, 0]
click at [666, 242] on span "Quote to be sent" at bounding box center [721, 248] width 169 height 12
click at [634, 242] on input "Quote to be sent" at bounding box center [623, 249] width 25 height 25
checkbox input "true"
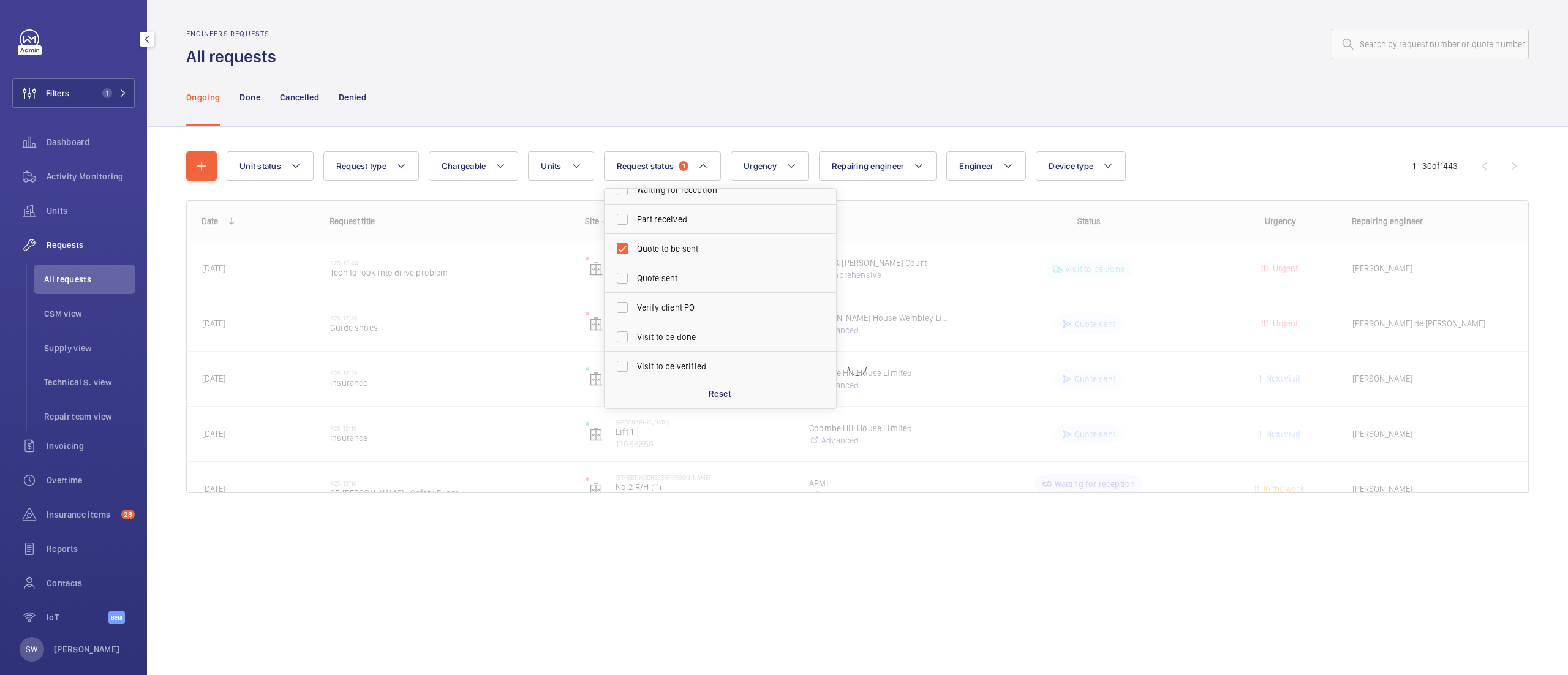
click at [1047, 54] on div at bounding box center [906, 44] width 1245 height 29
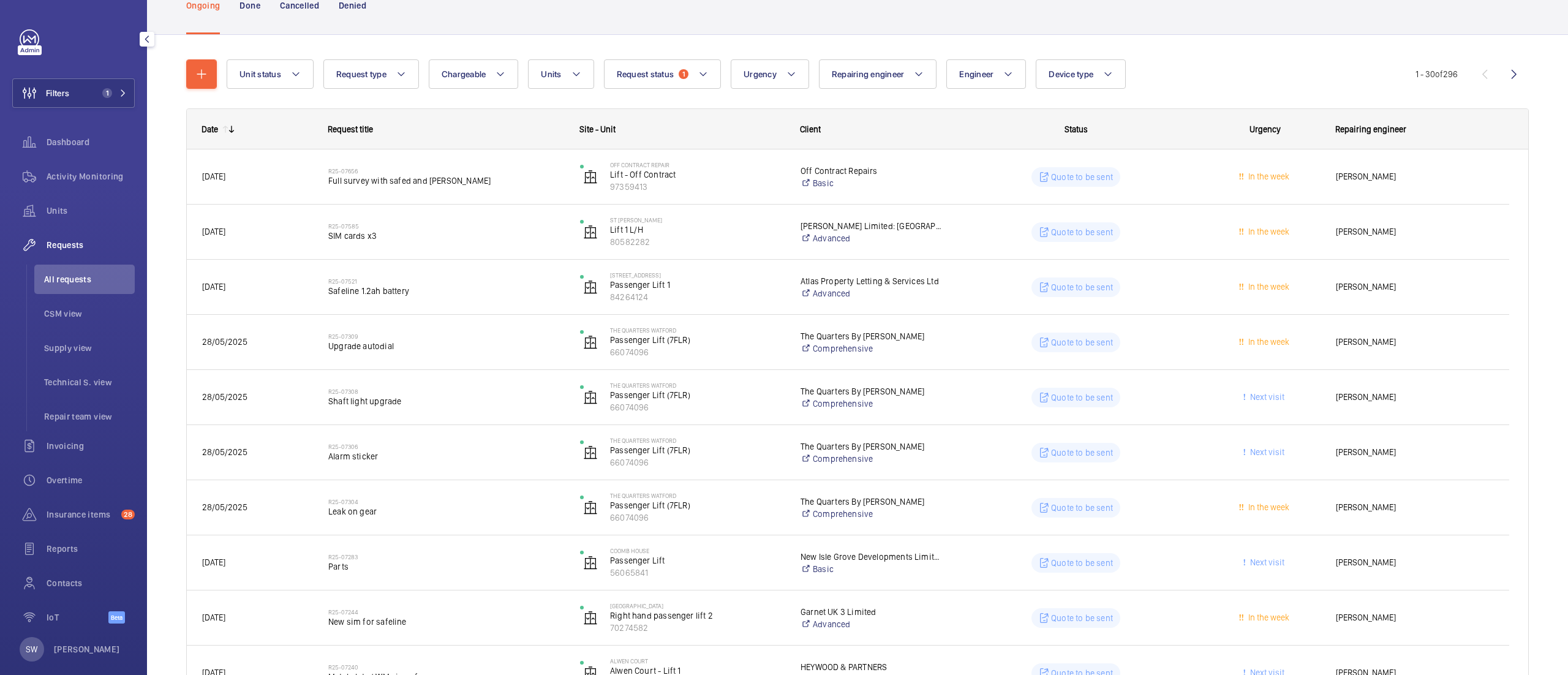
scroll to position [84, 0]
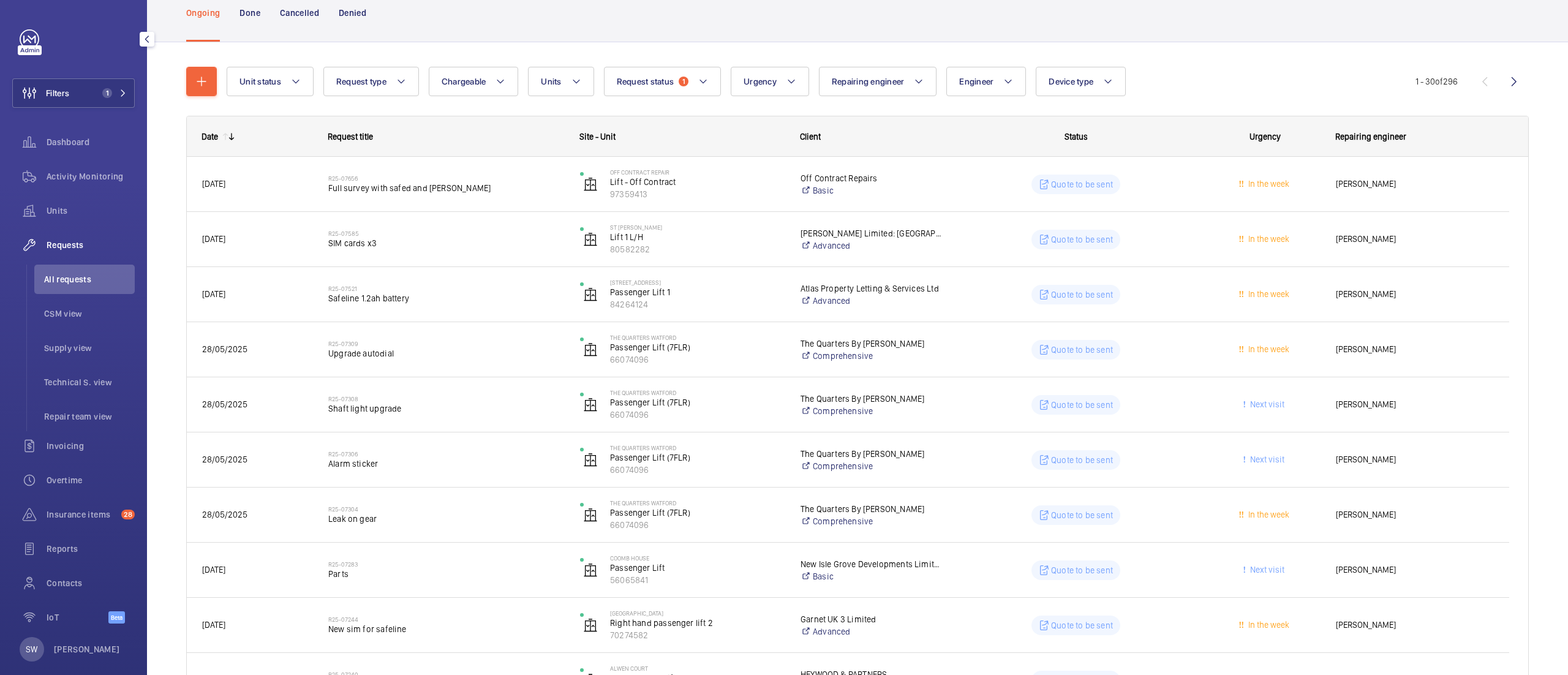
click at [227, 137] on mat-icon at bounding box center [231, 137] width 10 height 10
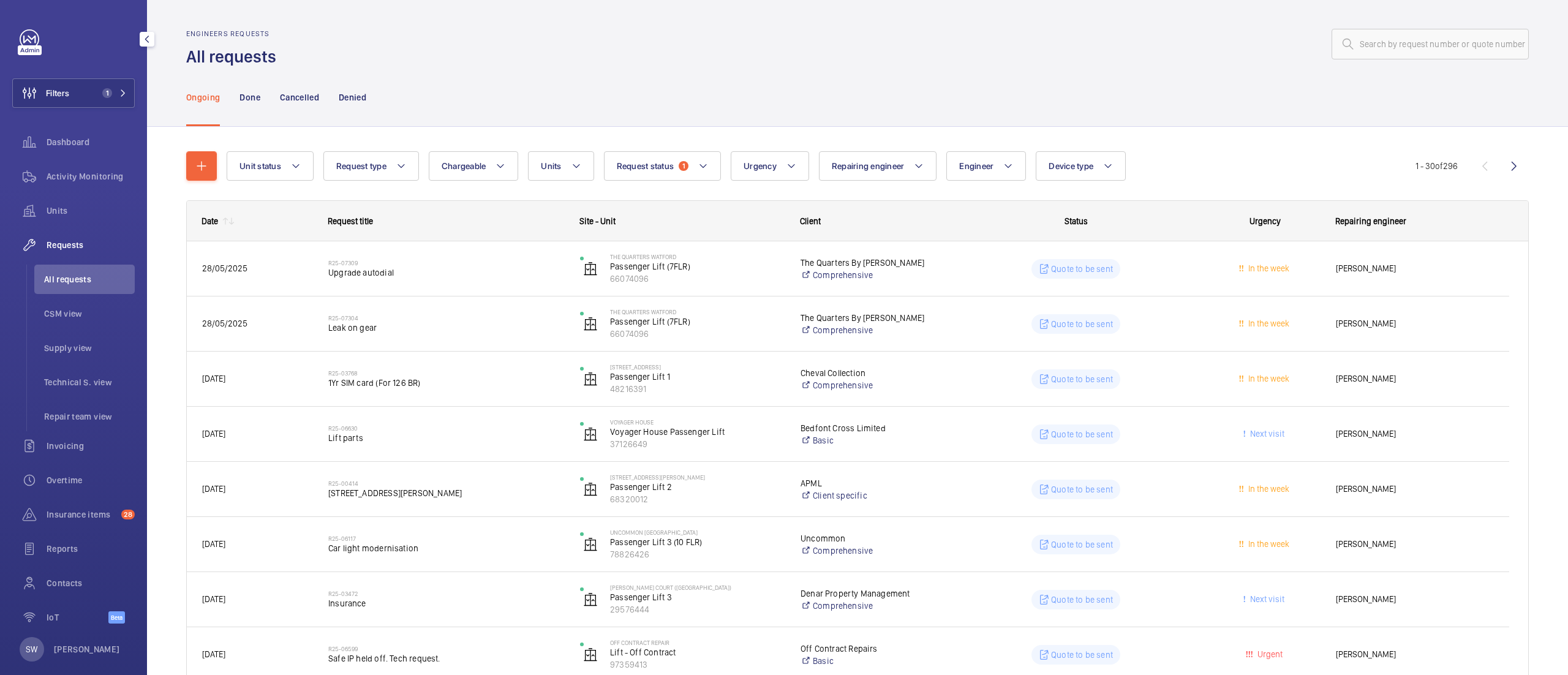
click at [233, 223] on mat-icon at bounding box center [231, 221] width 10 height 10
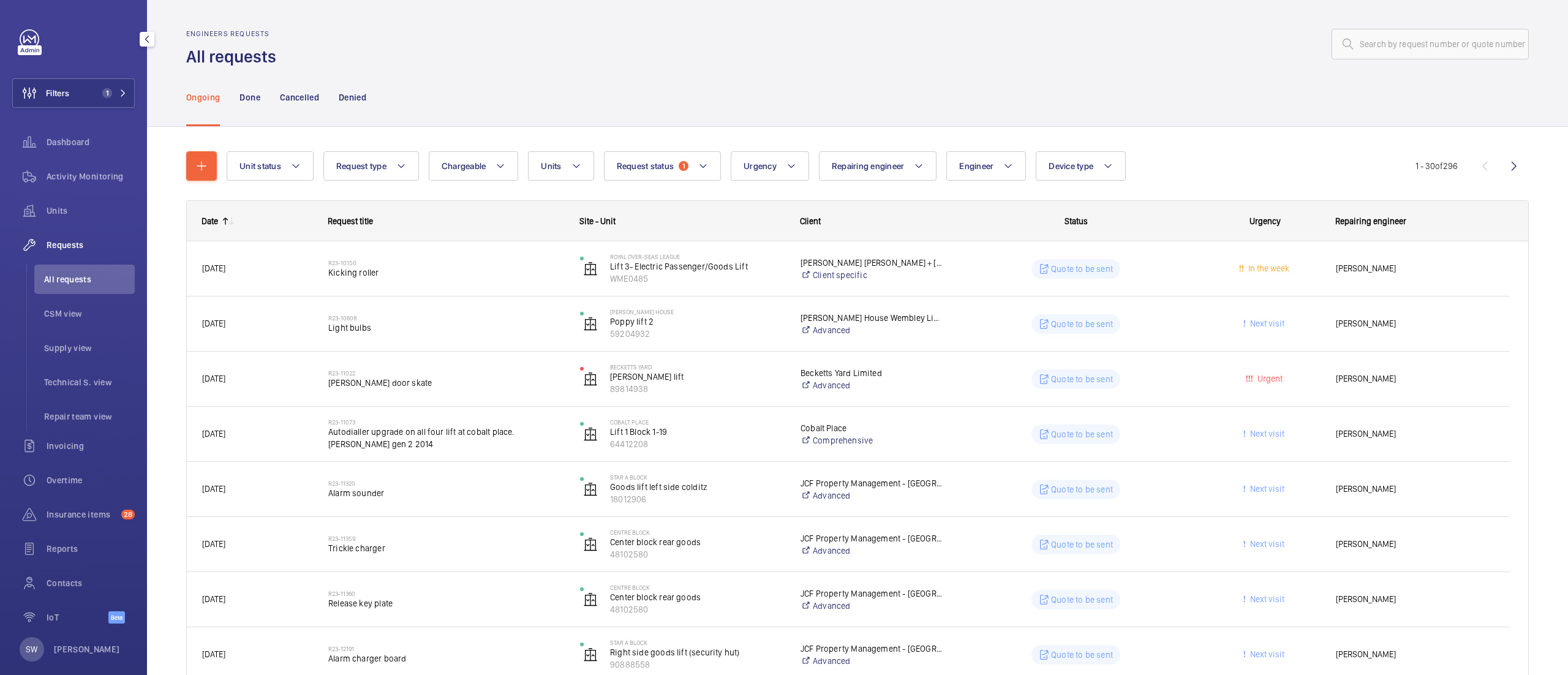
click at [221, 220] on mat-icon at bounding box center [225, 221] width 10 height 10
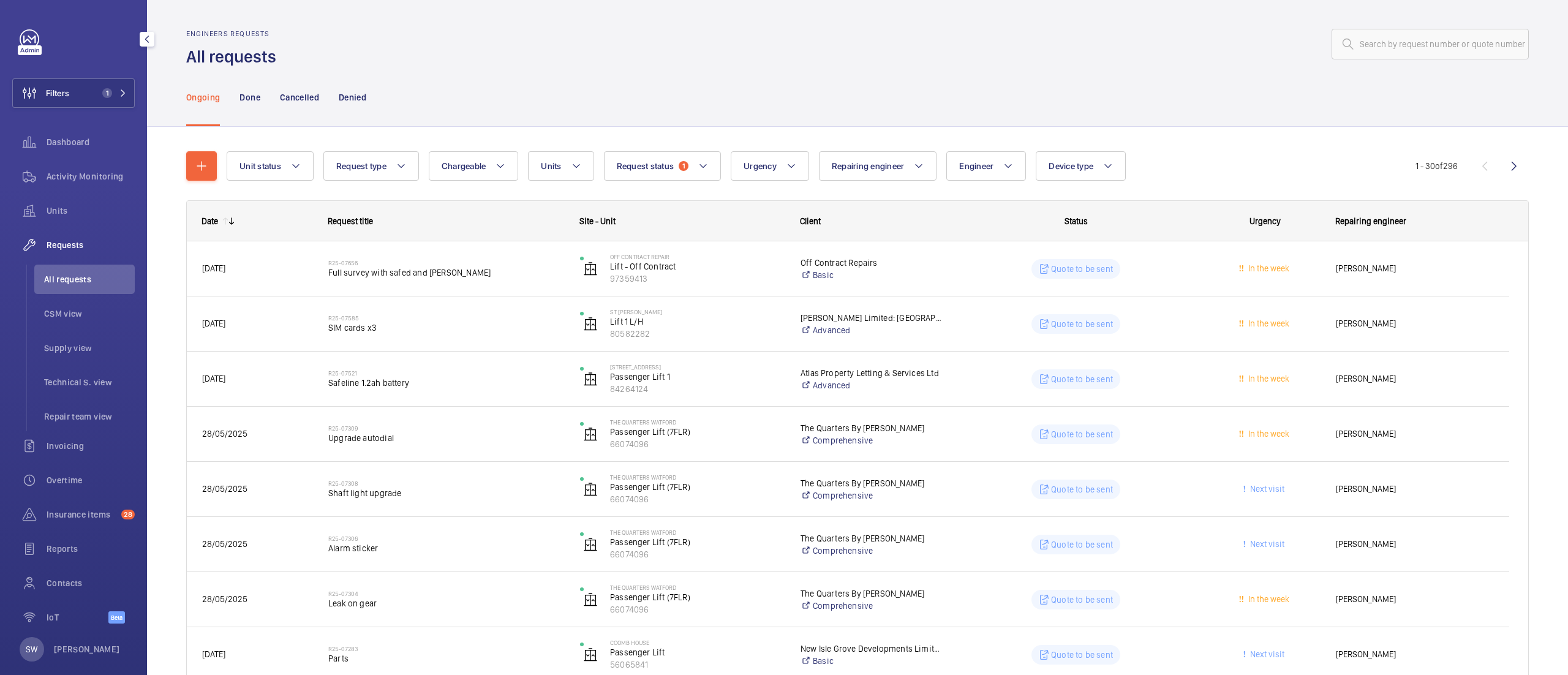
click at [229, 215] on wm-front-sortable-header-cell "Date" at bounding box center [250, 221] width 126 height 39
click at [233, 220] on mat-icon at bounding box center [231, 221] width 10 height 10
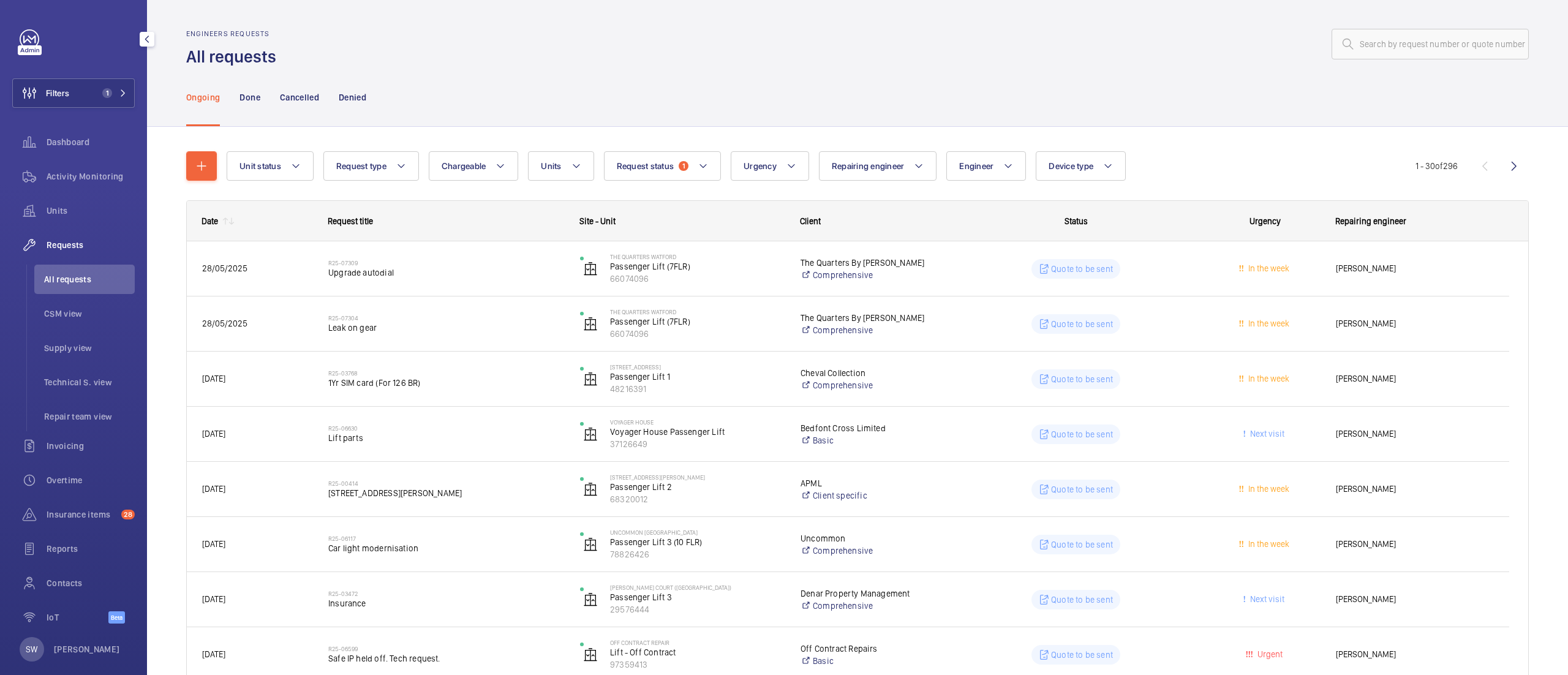
click at [231, 222] on mat-icon at bounding box center [231, 221] width 10 height 10
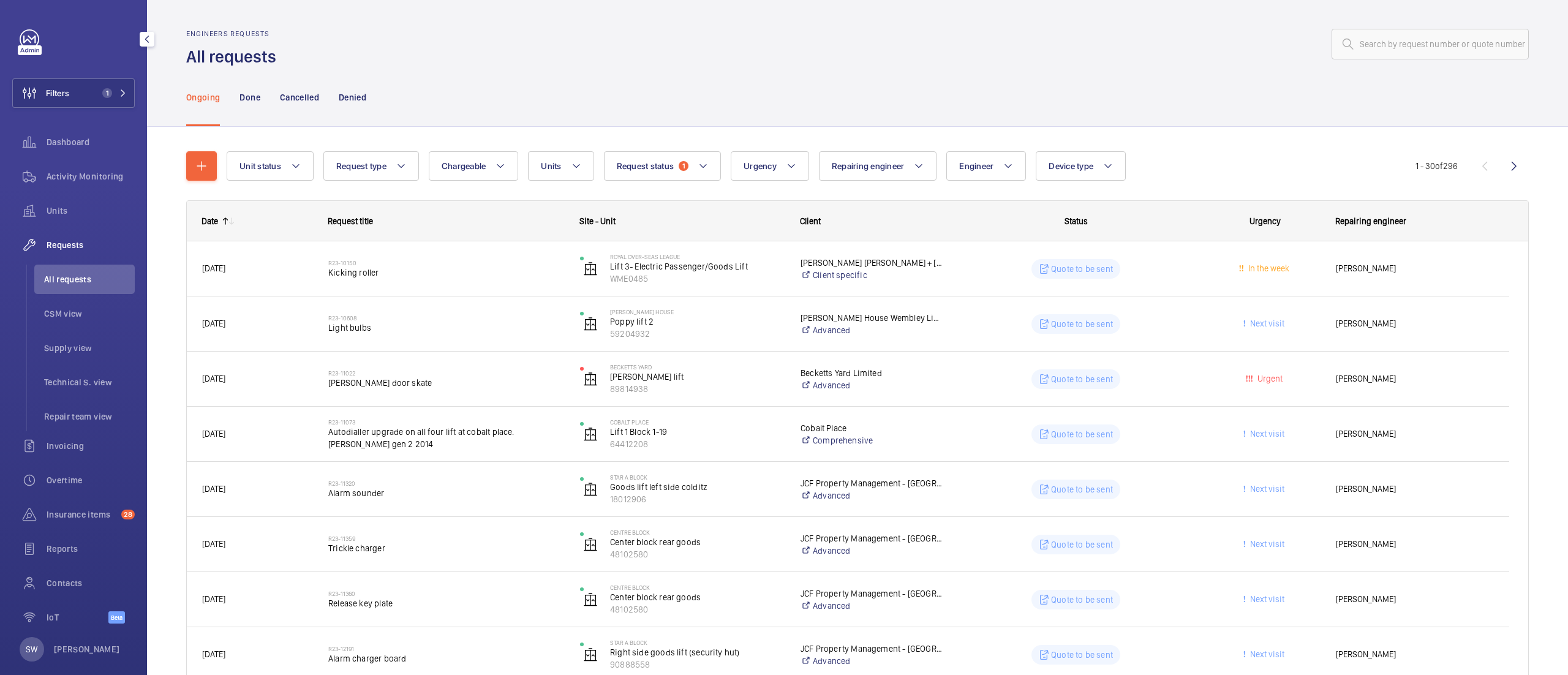
click at [231, 220] on mat-icon at bounding box center [231, 221] width 10 height 10
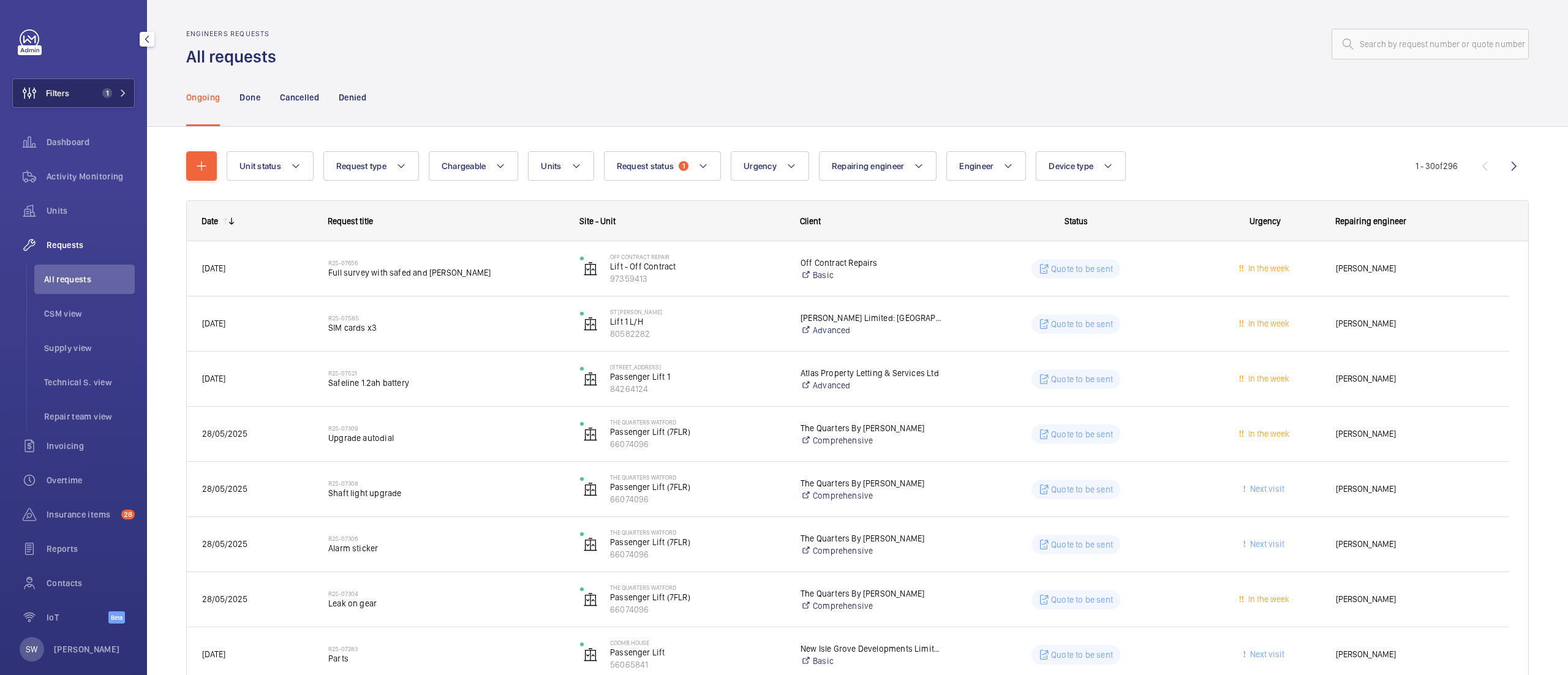
click at [91, 90] on button "Filters 1" at bounding box center [74, 93] width 123 height 29
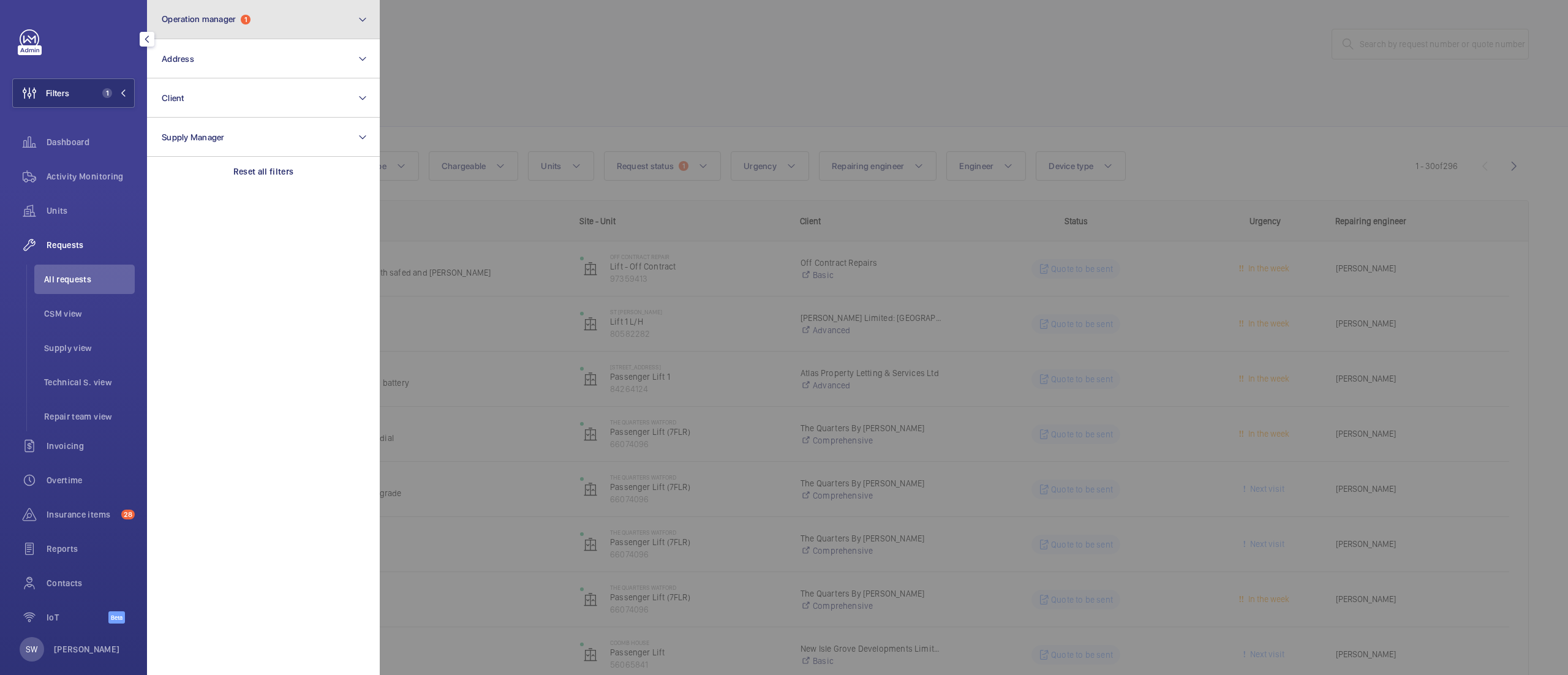
click at [231, 12] on button "Operation manager 1" at bounding box center [263, 20] width 233 height 39
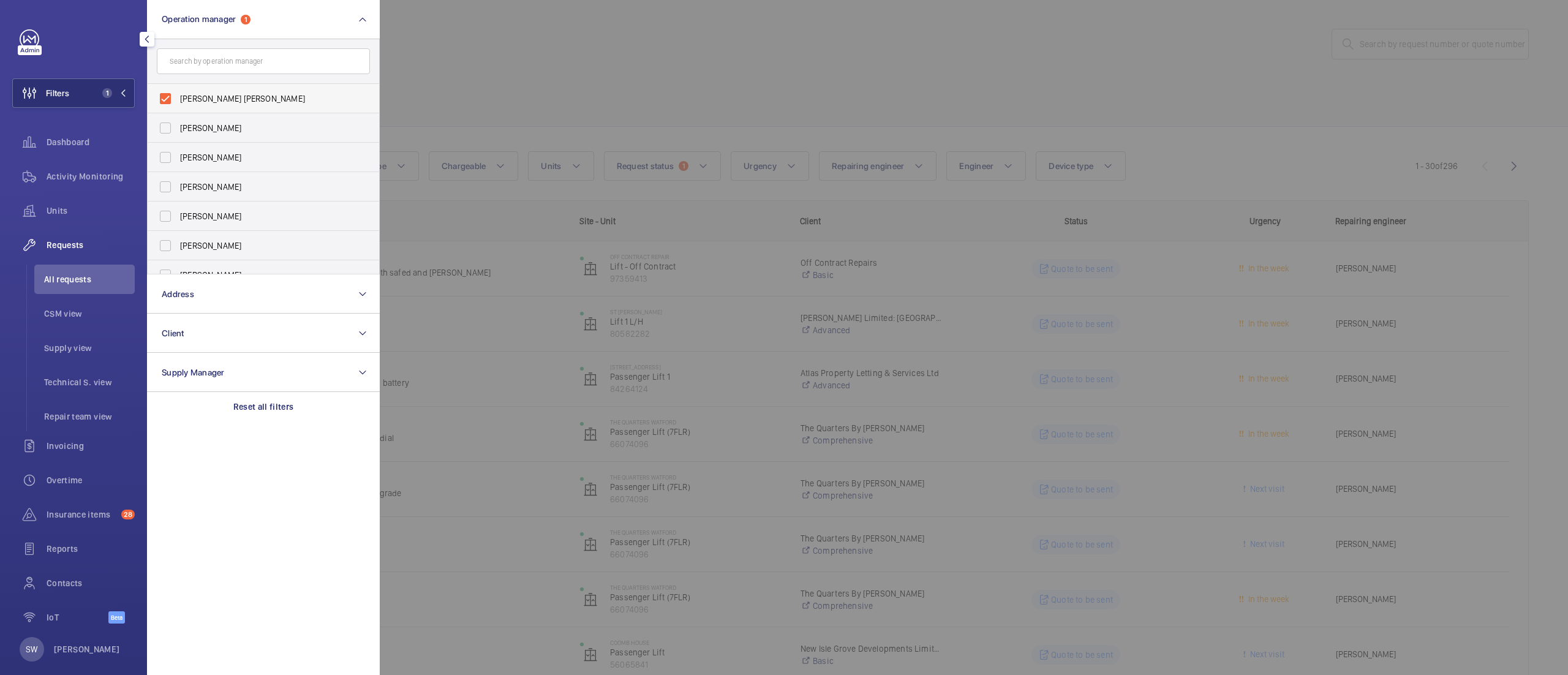
click at [207, 97] on span "[PERSON_NAME] [PERSON_NAME]" at bounding box center [265, 99] width 169 height 12
click at [178, 97] on input "[PERSON_NAME] [PERSON_NAME]" at bounding box center [165, 99] width 25 height 25
checkbox input "false"
click at [216, 257] on span "[PERSON_NAME]" at bounding box center [265, 259] width 169 height 12
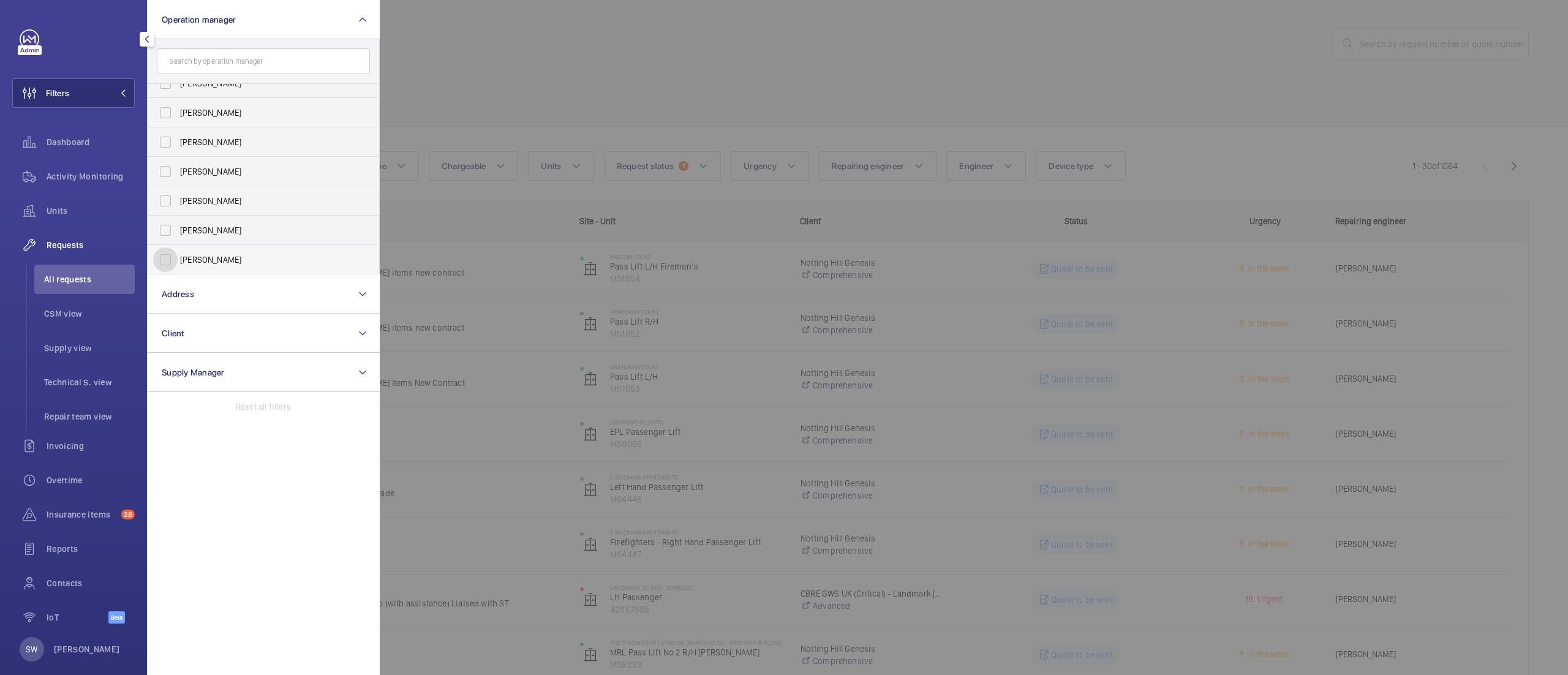
click at [178, 257] on input "[PERSON_NAME]" at bounding box center [165, 260] width 25 height 25
checkbox input "true"
click at [806, 84] on div at bounding box center [1164, 337] width 1568 height 675
